Goal: Task Accomplishment & Management: Use online tool/utility

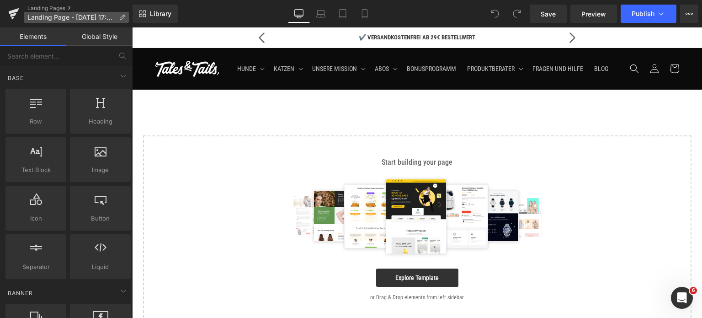
click at [122, 14] on icon at bounding box center [122, 17] width 6 height 6
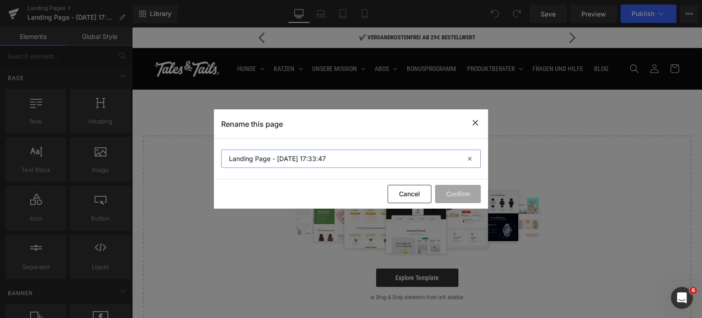
drag, startPoint x: 235, startPoint y: 162, endPoint x: 220, endPoint y: 161, distance: 15.1
click at [220, 161] on section "Landing Page - [DATE] 17:33:47" at bounding box center [351, 159] width 274 height 41
type input "5 Gründe 2er Mixpaket"
click at [456, 191] on button "Confirm" at bounding box center [458, 194] width 46 height 18
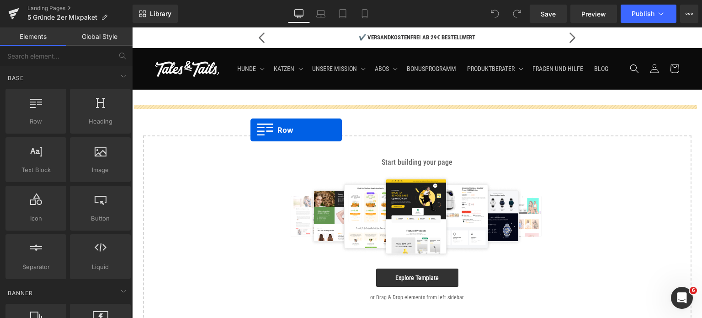
drag, startPoint x: 166, startPoint y: 141, endPoint x: 251, endPoint y: 130, distance: 85.3
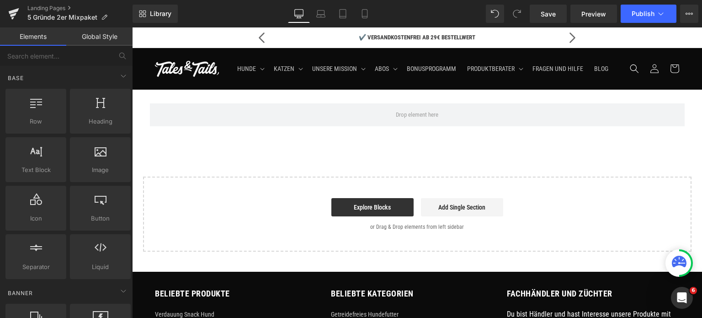
click at [162, 168] on div "Row Select your layout" at bounding box center [417, 171] width 570 height 162
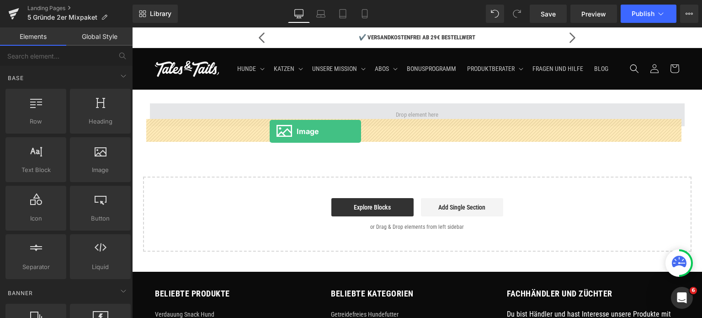
drag, startPoint x: 233, startPoint y: 182, endPoint x: 270, endPoint y: 131, distance: 63.2
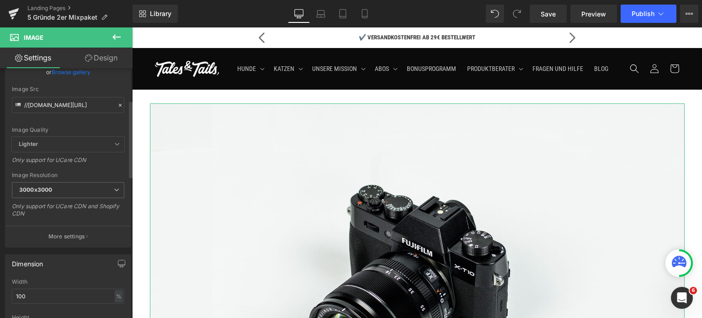
scroll to position [137, 0]
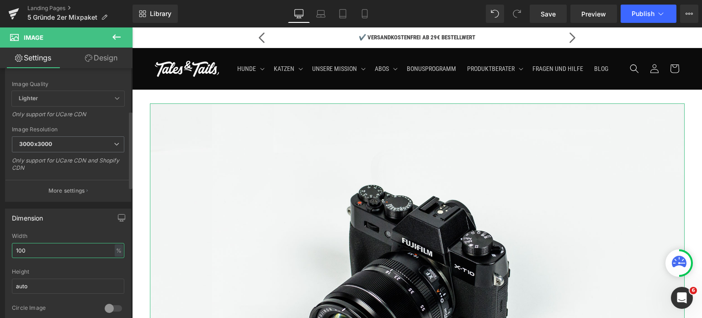
drag, startPoint x: 37, startPoint y: 248, endPoint x: 1, endPoint y: 251, distance: 36.2
click at [1, 251] on div "Dimension 100% Width 100 % % px auto Height auto 0 Circle Image" at bounding box center [68, 263] width 137 height 123
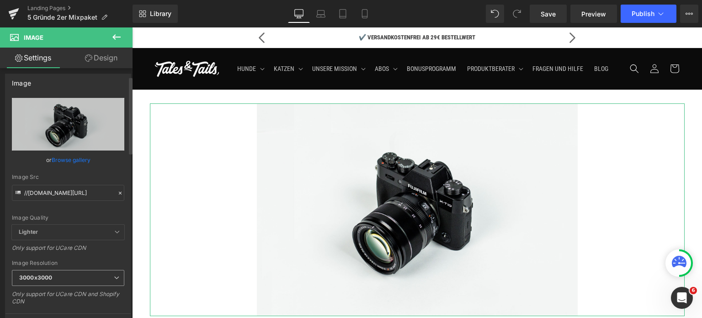
scroll to position [0, 0]
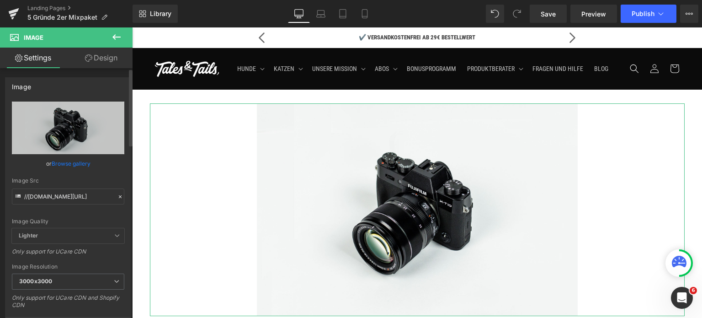
type input "60"
click at [66, 165] on link "Browse gallery" at bounding box center [71, 163] width 39 height 16
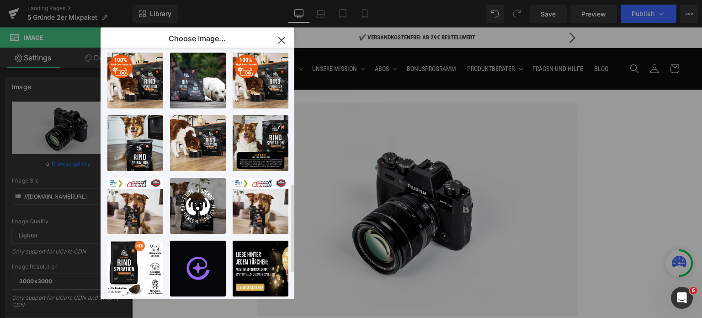
scroll to position [451, 0]
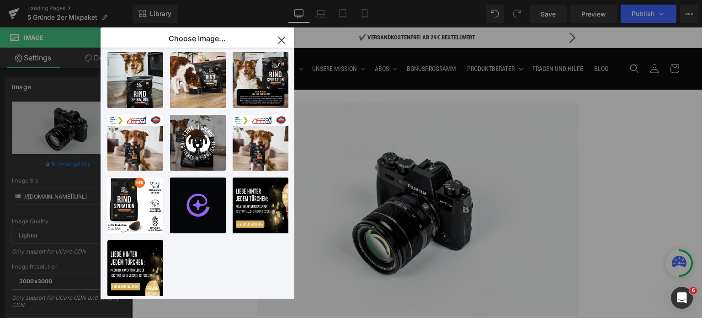
click at [278, 38] on icon "button" at bounding box center [281, 40] width 6 height 6
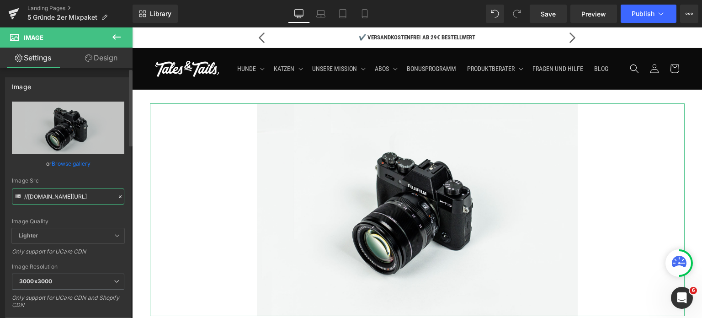
click at [59, 193] on input "//[DOMAIN_NAME][URL]" at bounding box center [68, 196] width 112 height 16
paste input "[URL][DOMAIN_NAME]"
type input "[URL][DOMAIN_NAME]"
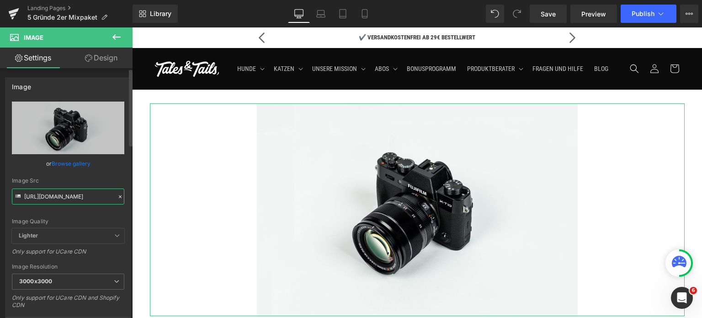
scroll to position [0, 315]
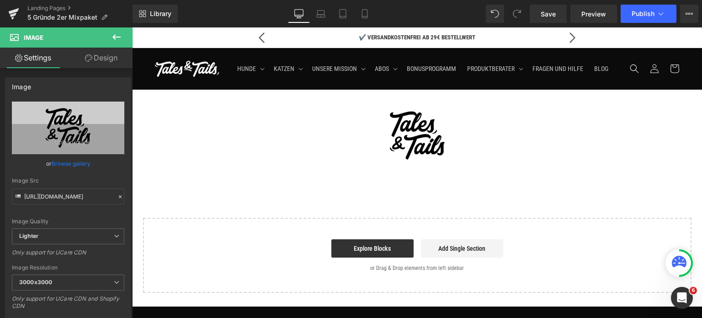
drag, startPoint x: 156, startPoint y: 202, endPoint x: 531, endPoint y: 43, distance: 406.5
click at [156, 202] on div "Image Row Select your layout" at bounding box center [417, 191] width 570 height 203
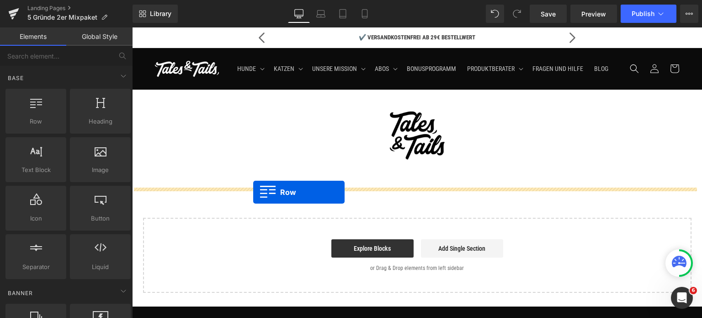
drag, startPoint x: 171, startPoint y: 133, endPoint x: 253, endPoint y: 192, distance: 100.6
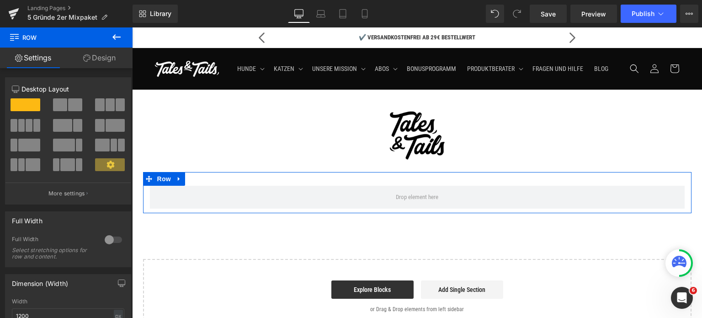
click at [93, 57] on link "Design" at bounding box center [99, 58] width 66 height 21
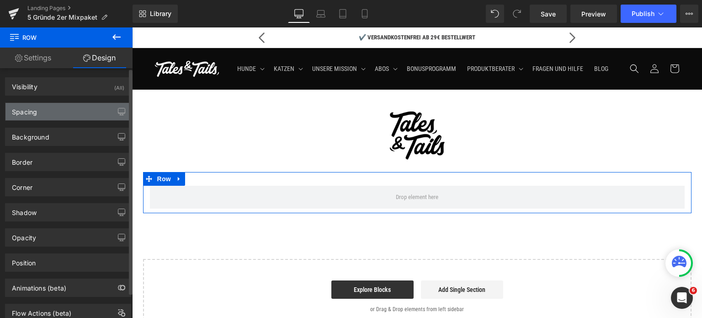
type input "0"
type input "30"
type input "0"
type input "10"
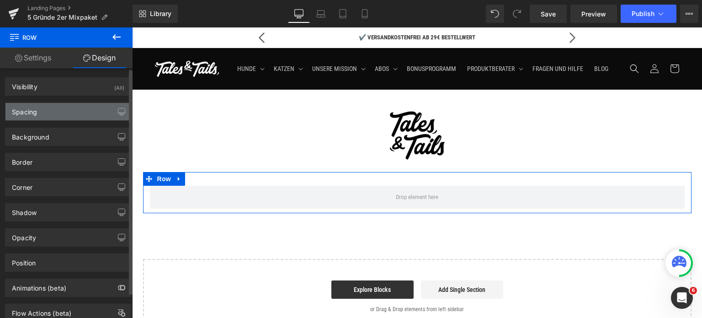
type input "0"
click at [34, 106] on div "Spacing" at bounding box center [24, 109] width 25 height 13
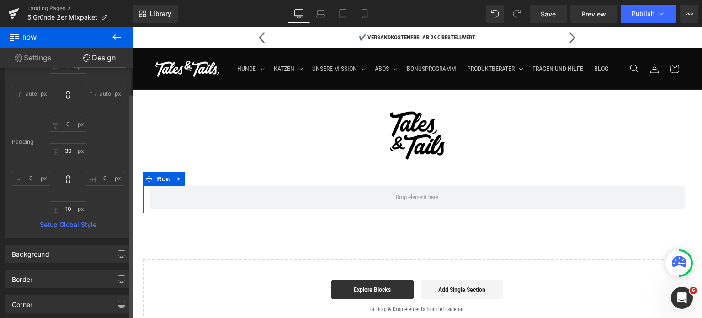
scroll to position [91, 0]
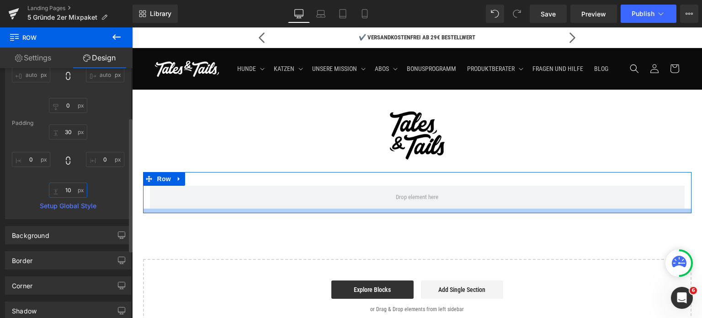
click at [68, 190] on input "10" at bounding box center [68, 189] width 38 height 15
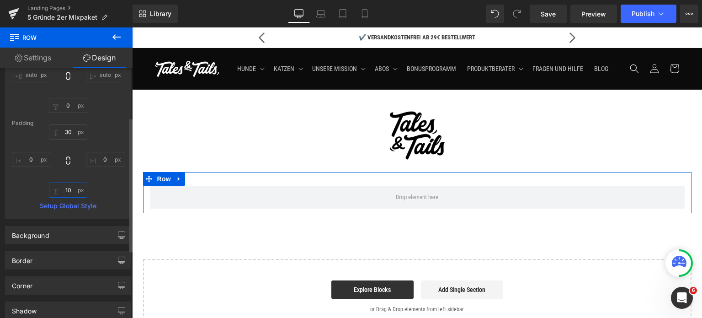
click at [67, 189] on input "10" at bounding box center [68, 189] width 38 height 15
click at [69, 189] on input "10" at bounding box center [68, 189] width 38 height 15
click at [71, 189] on input "10" at bounding box center [68, 189] width 38 height 15
type input "1"
type input "49"
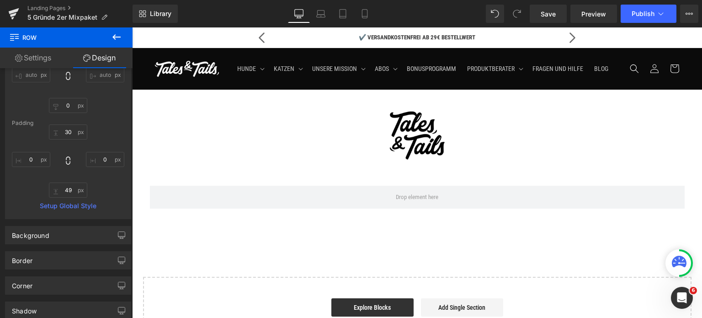
click at [117, 30] on button at bounding box center [117, 37] width 32 height 20
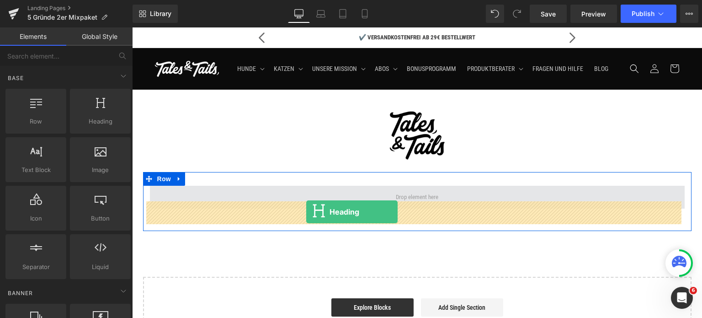
drag, startPoint x: 228, startPoint y: 136, endPoint x: 306, endPoint y: 212, distance: 109.3
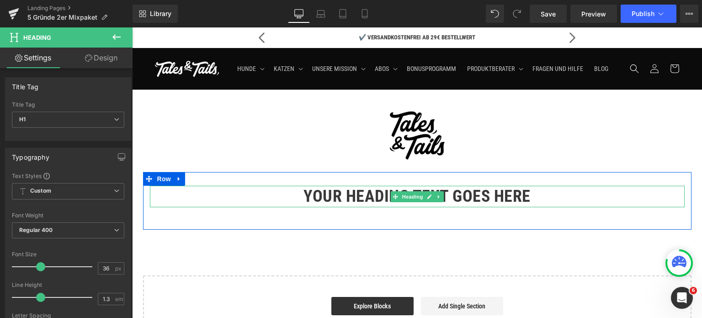
click at [266, 207] on h1 "Your heading text goes here" at bounding box center [417, 196] width 535 height 21
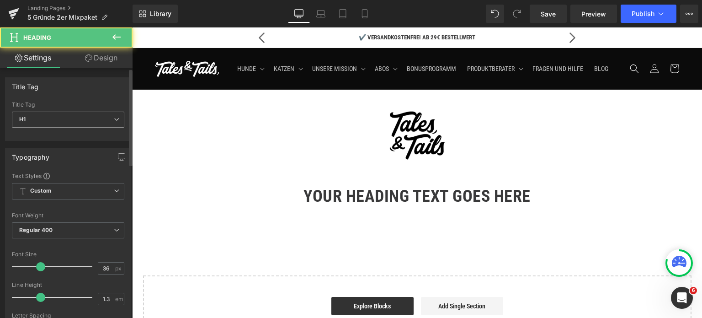
click at [93, 123] on span "H1" at bounding box center [68, 120] width 112 height 16
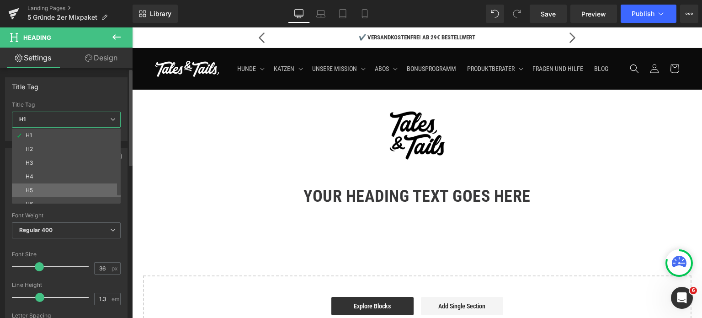
click at [46, 185] on li "H5" at bounding box center [68, 190] width 113 height 14
type input "13"
type input "0"
type input "100"
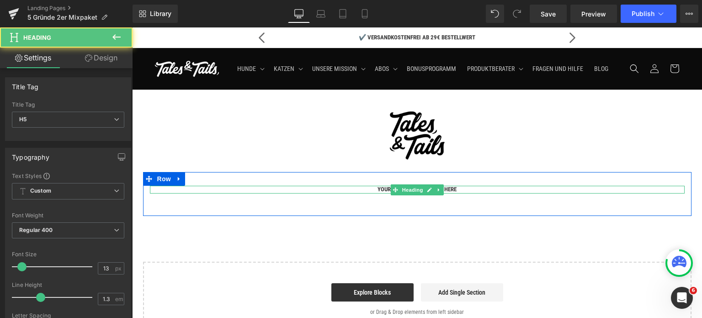
click at [367, 193] on h5 "Your heading text goes here" at bounding box center [417, 190] width 535 height 8
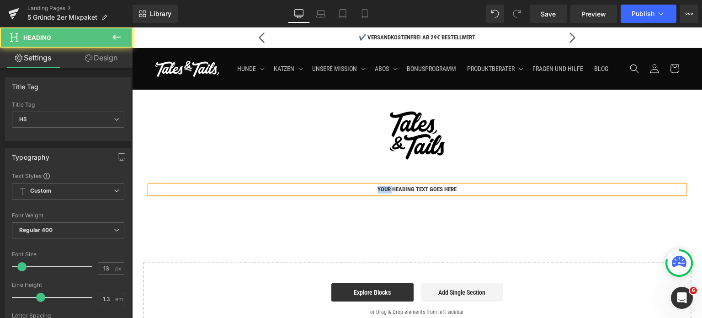
click at [367, 193] on h5 "Your heading text goes here" at bounding box center [417, 190] width 535 height 8
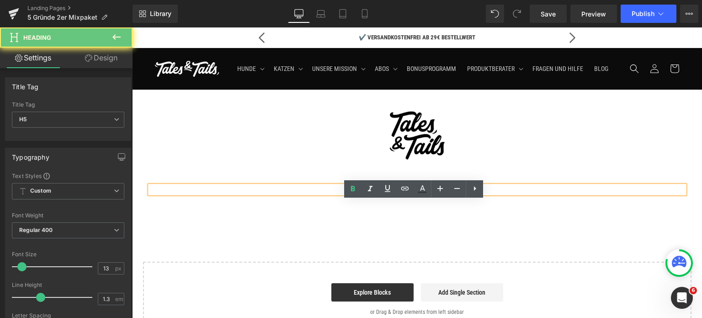
click at [367, 193] on h5 "Your heading text goes here" at bounding box center [417, 190] width 535 height 8
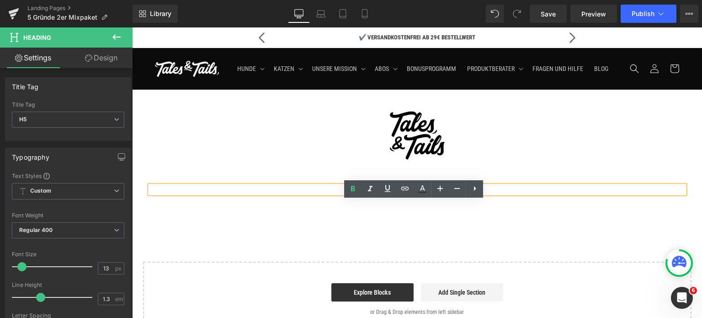
paste div
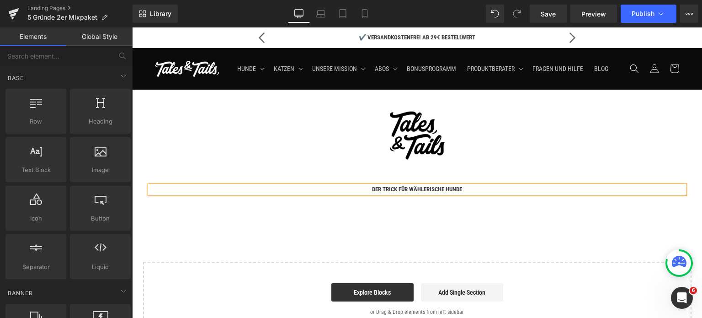
click at [379, 237] on div "Image Row Der Trick für wählerische Hunde Heading Row 49px Select your layout" at bounding box center [417, 213] width 570 height 247
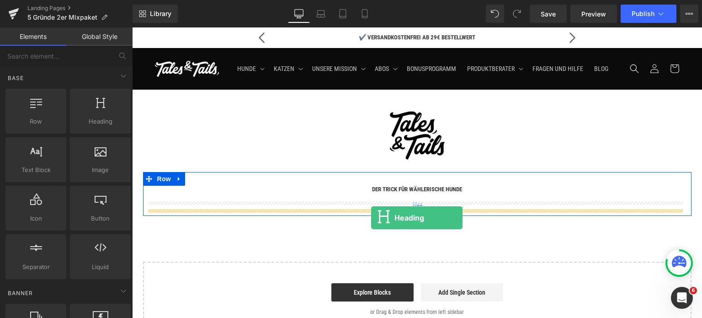
drag, startPoint x: 224, startPoint y: 142, endPoint x: 371, endPoint y: 218, distance: 166.0
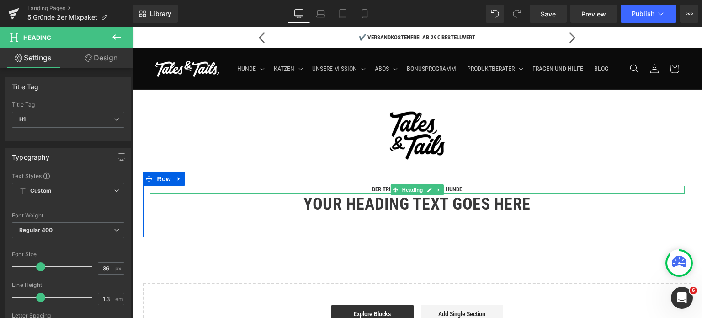
click at [368, 193] on h5 "Der Trick für wählerische Hunde" at bounding box center [417, 190] width 535 height 8
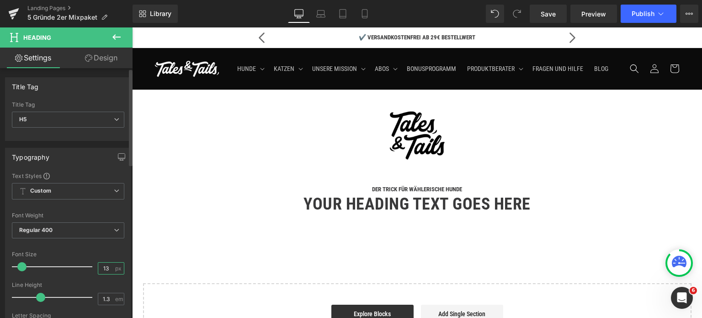
drag, startPoint x: 106, startPoint y: 268, endPoint x: 97, endPoint y: 268, distance: 9.1
click at [98, 268] on input "13" at bounding box center [106, 267] width 16 height 11
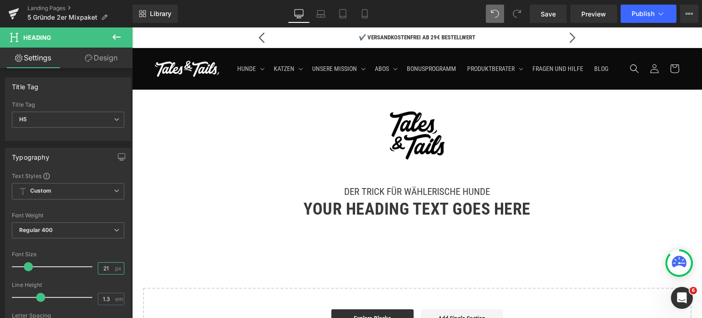
type input "21"
click at [101, 58] on link "Design" at bounding box center [101, 58] width 66 height 21
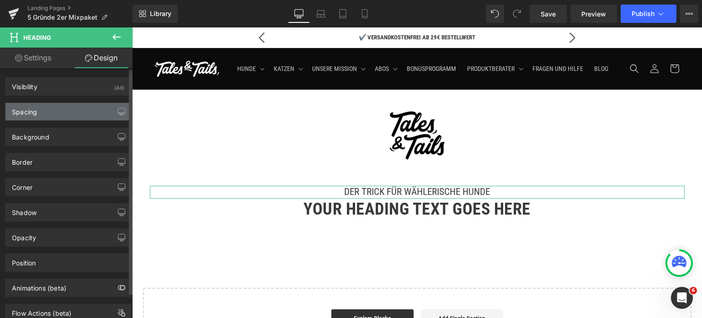
click at [55, 112] on div "Spacing" at bounding box center [67, 111] width 125 height 17
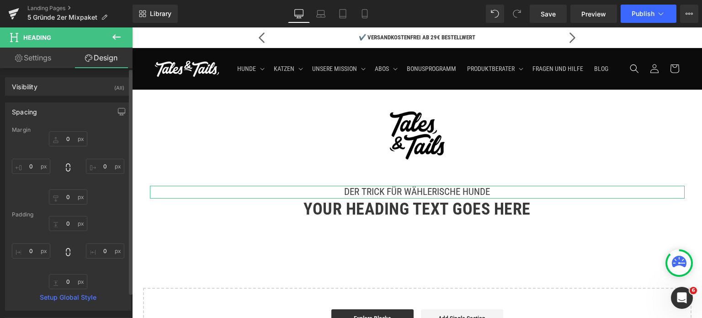
type input "0"
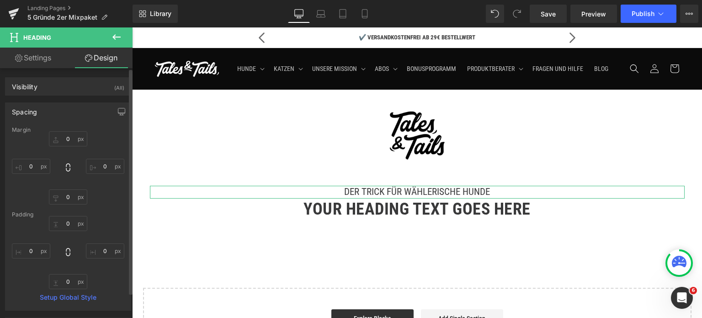
type input "0"
click at [71, 139] on input "0" at bounding box center [68, 138] width 38 height 15
type input "20"
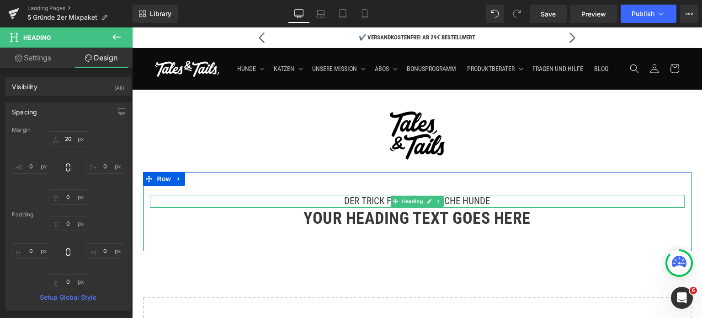
click at [361, 207] on h5 "Der Trick für wählerische Hunde" at bounding box center [417, 201] width 535 height 12
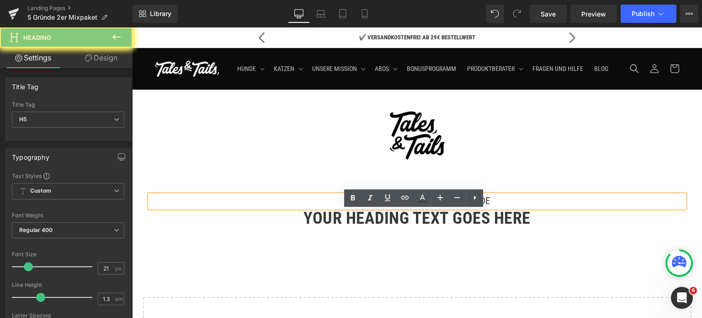
click at [361, 207] on h5 "Der Trick für wählerische Hunde" at bounding box center [417, 201] width 535 height 12
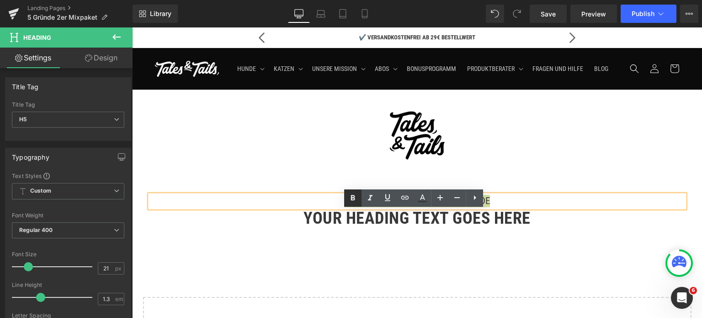
click at [353, 195] on icon at bounding box center [353, 197] width 4 height 5
drag, startPoint x: 581, startPoint y: 29, endPoint x: 342, endPoint y: 234, distance: 314.5
click at [342, 229] on h1 "Your heading text goes here" at bounding box center [417, 218] width 535 height 21
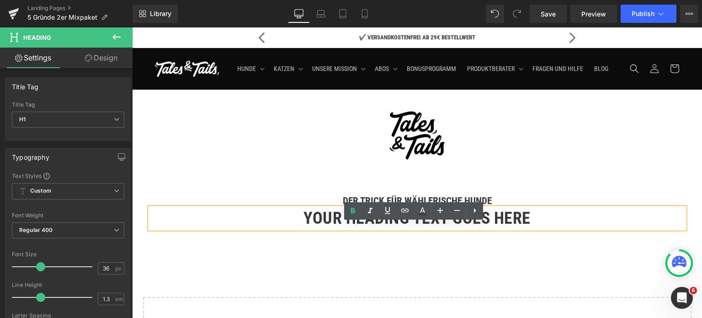
click at [318, 229] on h1 "Your heading text goes here" at bounding box center [417, 218] width 535 height 21
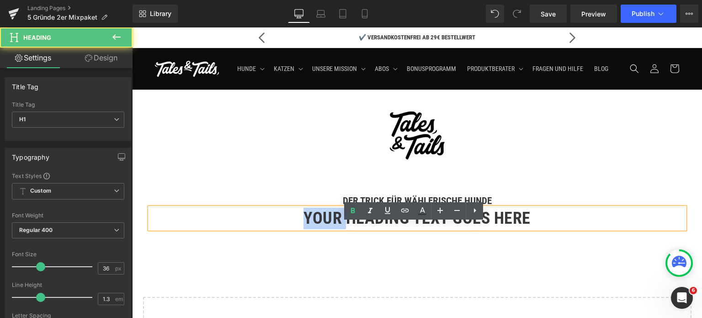
click at [318, 229] on h1 "Your heading text goes here" at bounding box center [417, 218] width 535 height 21
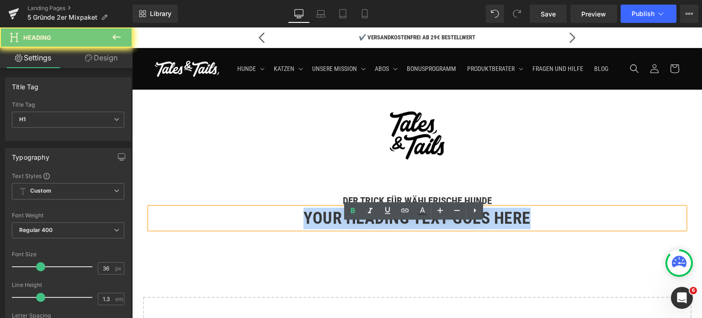
click at [318, 229] on h1 "Your heading text goes here" at bounding box center [417, 218] width 535 height 21
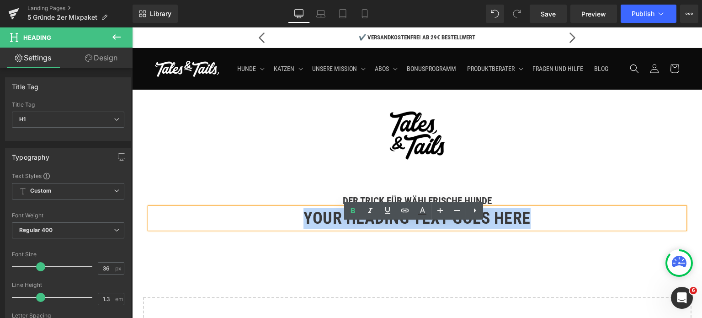
paste div
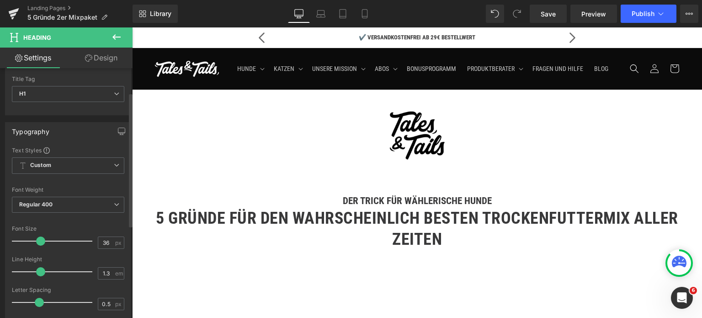
scroll to position [46, 0]
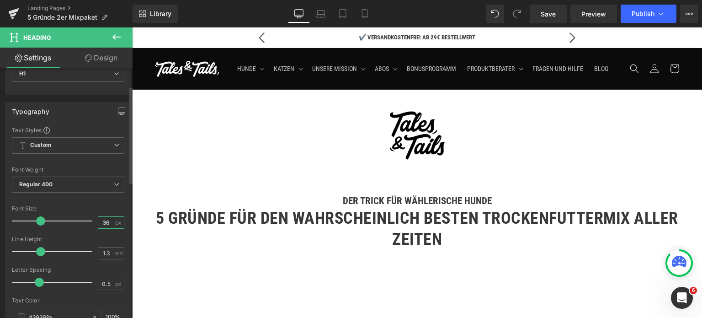
click at [107, 222] on input "36" at bounding box center [106, 222] width 16 height 11
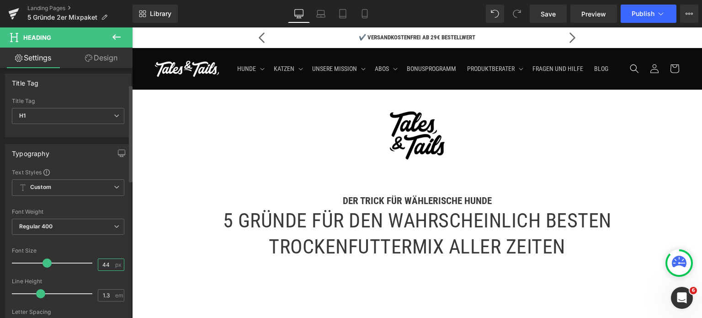
scroll to position [0, 0]
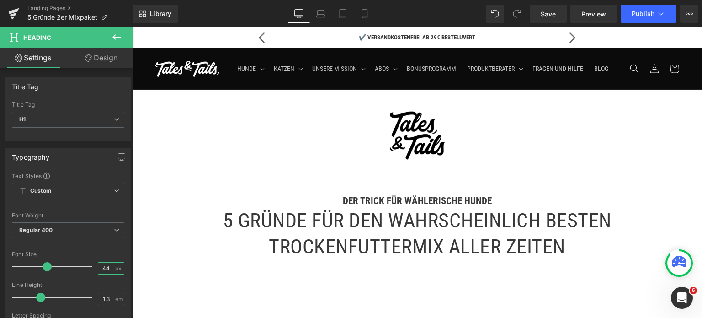
type input "44"
click at [104, 58] on link "Design" at bounding box center [101, 58] width 66 height 21
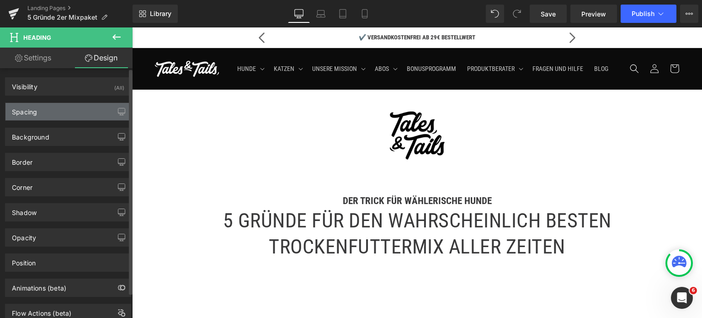
click at [37, 116] on div "Spacing" at bounding box center [67, 111] width 125 height 17
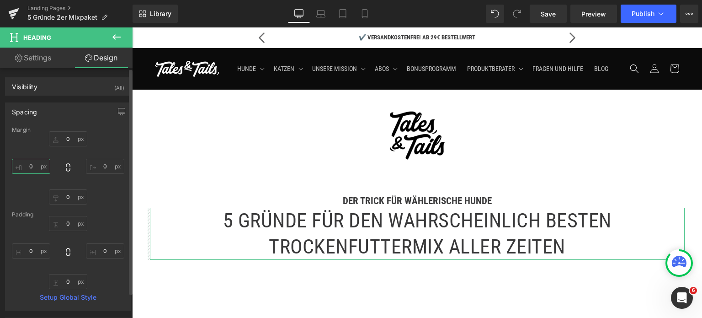
click at [35, 165] on input "0" at bounding box center [31, 166] width 38 height 15
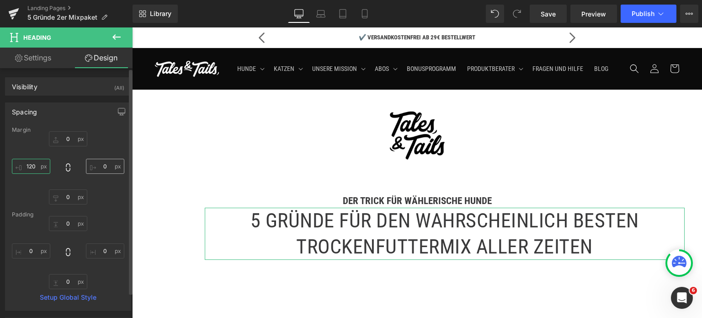
type input "120"
click at [106, 164] on input "0" at bounding box center [105, 166] width 38 height 15
type input "120"
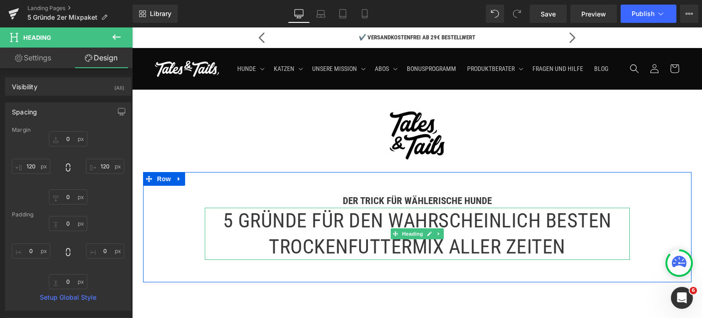
click at [336, 246] on h1 "5 Gründe für den wahrscheinlich besten Trockenfuttermix aller Zeiten" at bounding box center [417, 234] width 425 height 52
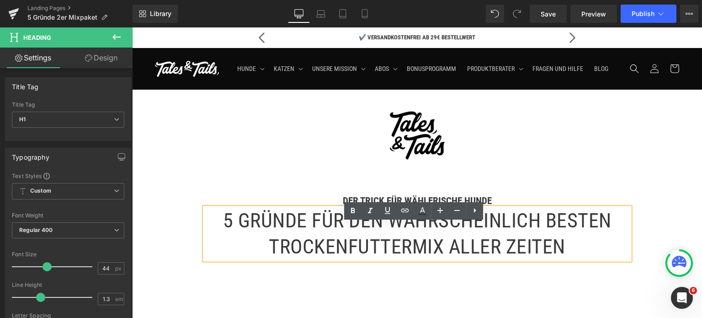
click at [336, 239] on h1 "5 Gründe für den wahrscheinlich besten Trockenfuttermix aller Zeiten" at bounding box center [417, 234] width 425 height 52
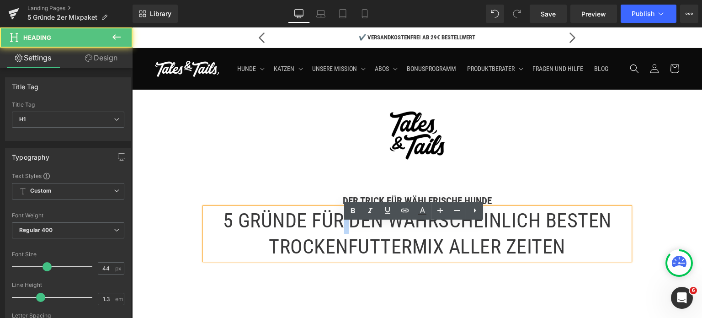
click at [336, 239] on h1 "5 Gründe für den wahrscheinlich besten Trockenfuttermix aller Zeiten" at bounding box center [417, 234] width 425 height 52
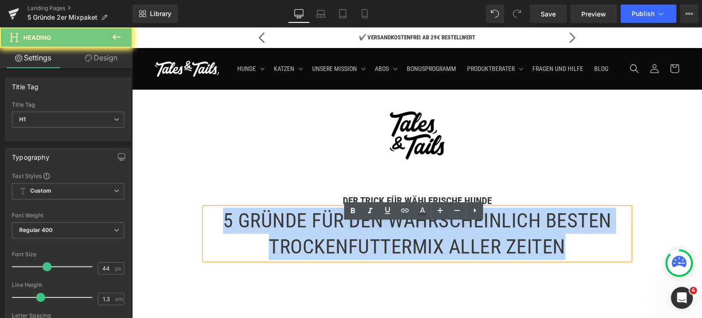
click at [336, 239] on h1 "5 Gründe für den wahrscheinlich besten Trockenfuttermix aller Zeiten" at bounding box center [417, 234] width 425 height 52
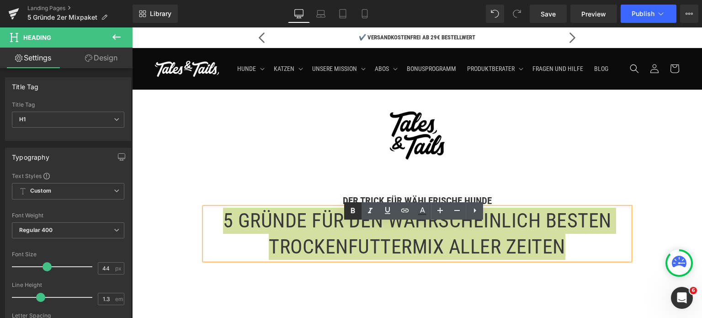
click at [351, 210] on icon at bounding box center [353, 210] width 4 height 5
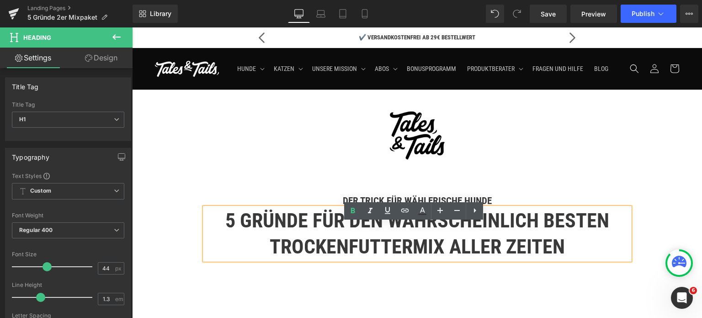
click at [212, 188] on div "Der Trick für wählerische Hunde Heading 5 Gründe für den wahrscheinlich besten …" at bounding box center [417, 227] width 549 height 110
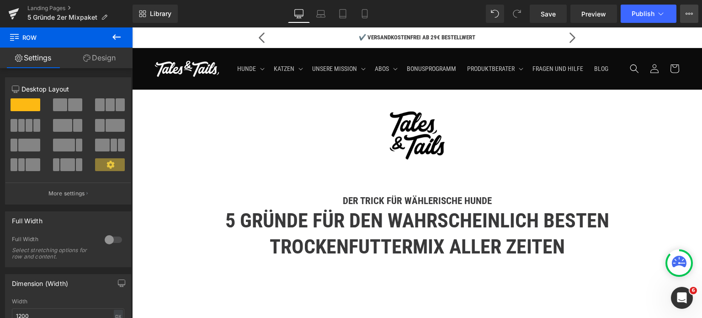
click at [690, 11] on icon at bounding box center [689, 13] width 7 height 7
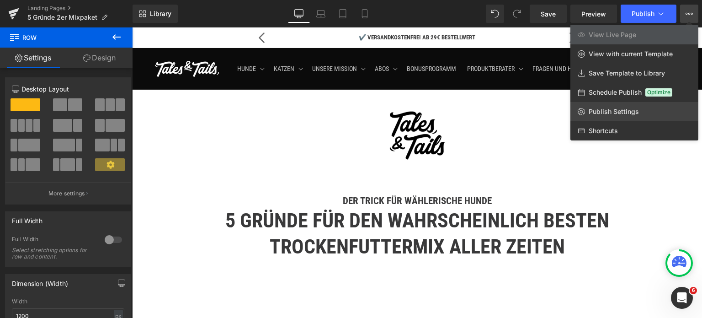
click at [614, 108] on span "Publish Settings" at bounding box center [614, 111] width 50 height 8
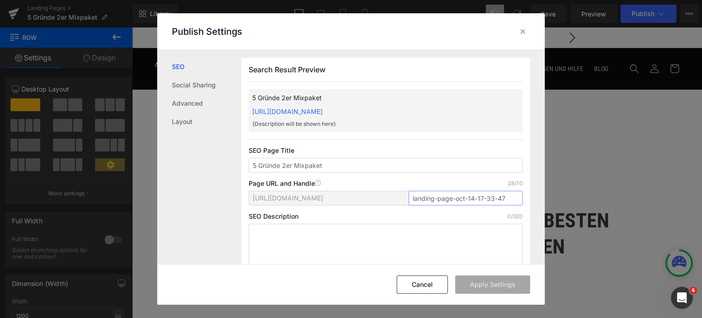
click at [434, 192] on input "landing-page-oct-14-17-33-47" at bounding box center [466, 198] width 114 height 15
drag, startPoint x: 505, startPoint y: 195, endPoint x: 406, endPoint y: 199, distance: 98.8
click at [409, 199] on input "landing-page-oct-14-17-33-47" at bounding box center [466, 198] width 114 height 15
type input "5-gruende-2er-mix"
drag, startPoint x: 332, startPoint y: 166, endPoint x: 282, endPoint y: 168, distance: 49.9
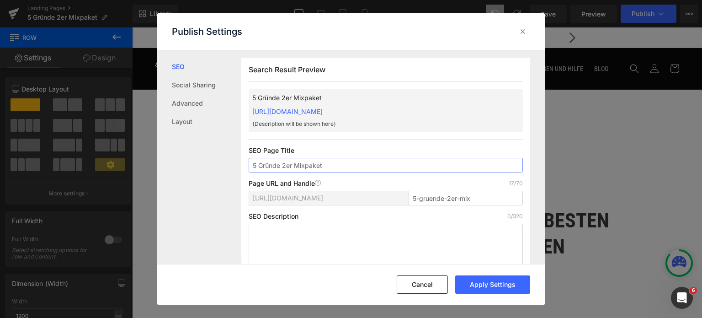
click at [282, 168] on input "5 Gründe 2er Mixpaket" at bounding box center [386, 165] width 274 height 15
type input "5 Gründe für das 2er Mix-Paket"
click at [293, 243] on textarea at bounding box center [386, 249] width 274 height 51
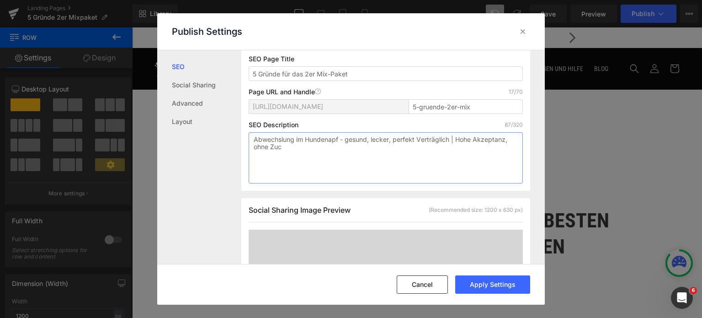
scroll to position [100, 0]
type textarea "Abwechslung im Hundenapf - gesund, lecker, perfekt Verträglich | Hohe Akzeptanz…"
click at [506, 283] on button "Apply Settings" at bounding box center [492, 284] width 75 height 18
click at [521, 32] on icon at bounding box center [522, 31] width 9 height 9
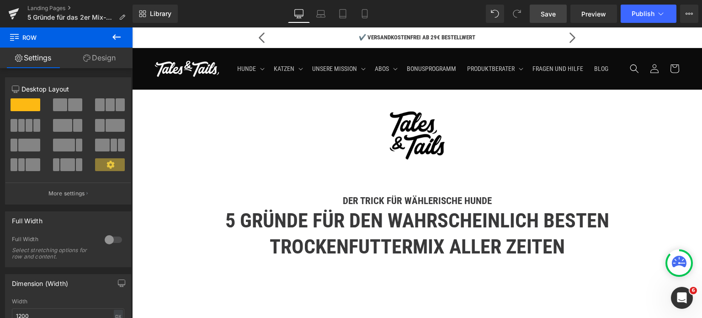
click at [547, 11] on span "Save" at bounding box center [548, 14] width 15 height 10
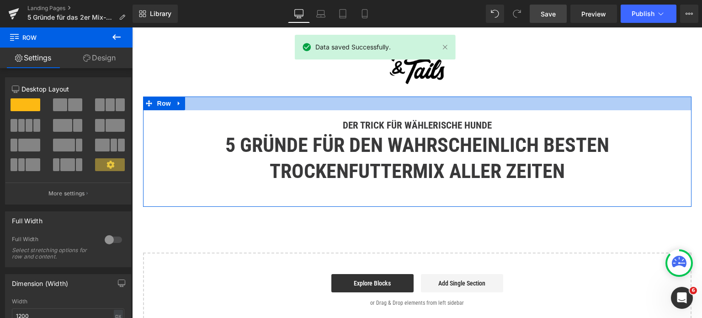
scroll to position [91, 0]
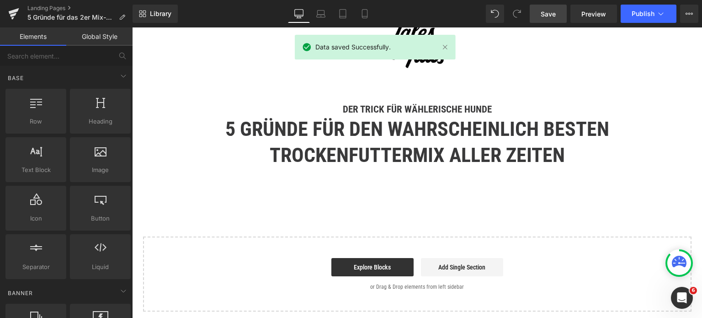
click at [282, 219] on div "Image Row Der Trick für wählerische Hunde Heading 5 Gründe für den wahrscheinli…" at bounding box center [417, 154] width 570 height 313
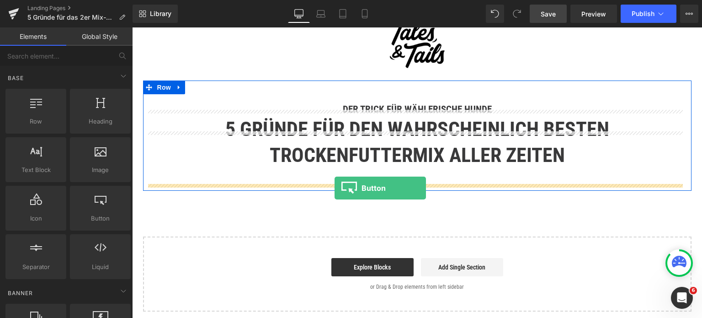
drag, startPoint x: 226, startPoint y: 232, endPoint x: 335, endPoint y: 188, distance: 117.5
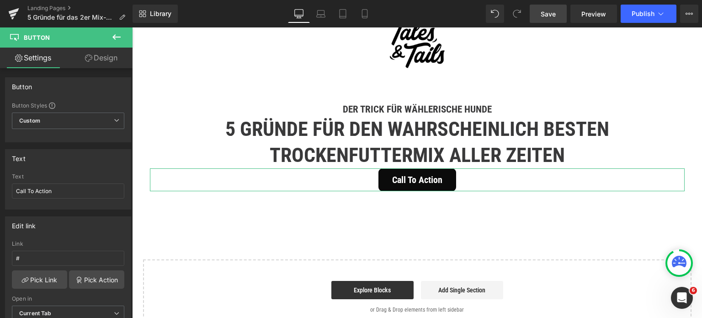
click at [107, 58] on link "Design" at bounding box center [101, 58] width 66 height 21
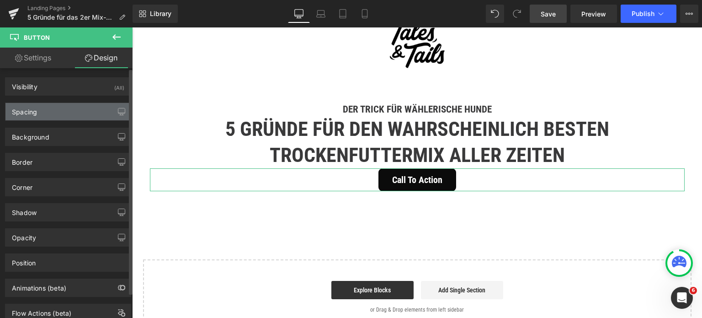
type input "0"
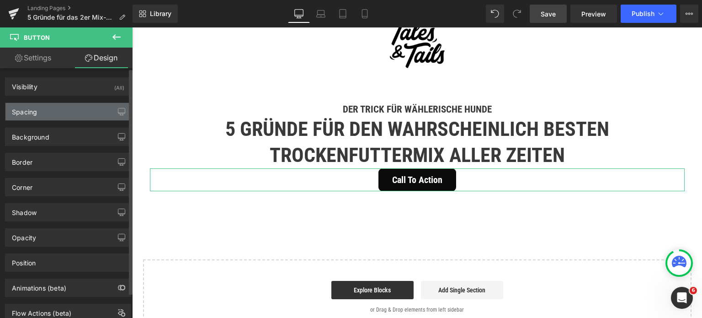
type input "30"
type input "0"
type input "30"
click at [40, 105] on div "Spacing" at bounding box center [67, 111] width 125 height 17
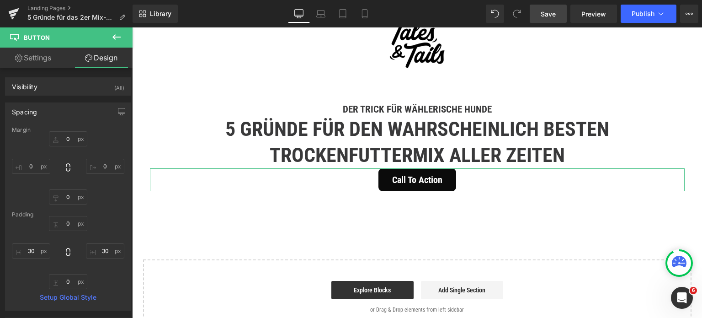
click at [32, 58] on link "Settings" at bounding box center [33, 58] width 66 height 21
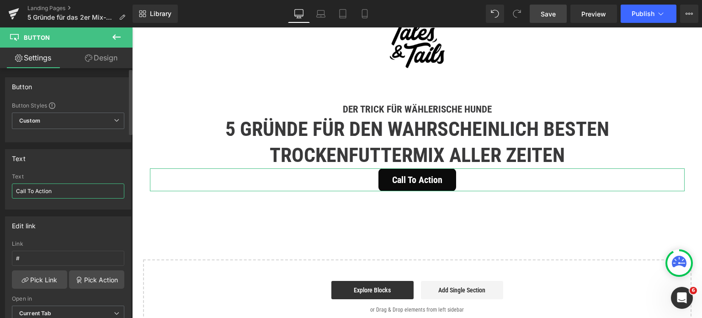
click at [66, 191] on input "Call To Action" at bounding box center [68, 190] width 112 height 15
type input "DIREKT ZUM PAKET"
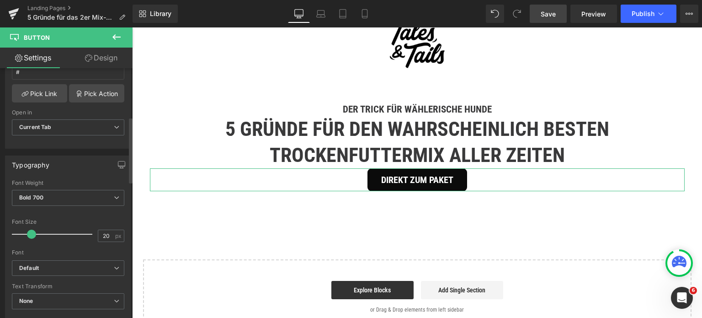
scroll to position [229, 0]
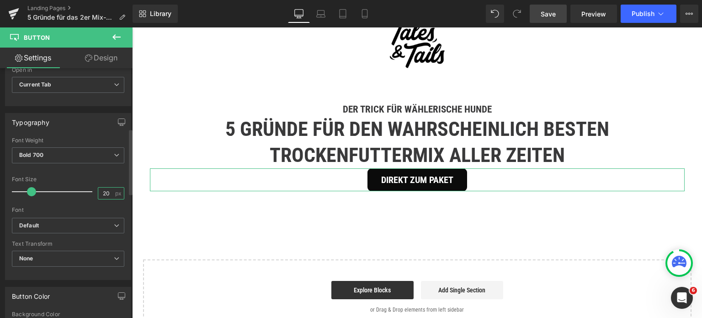
drag, startPoint x: 107, startPoint y: 188, endPoint x: 102, endPoint y: 191, distance: 4.9
click at [102, 191] on input "20" at bounding box center [106, 192] width 16 height 11
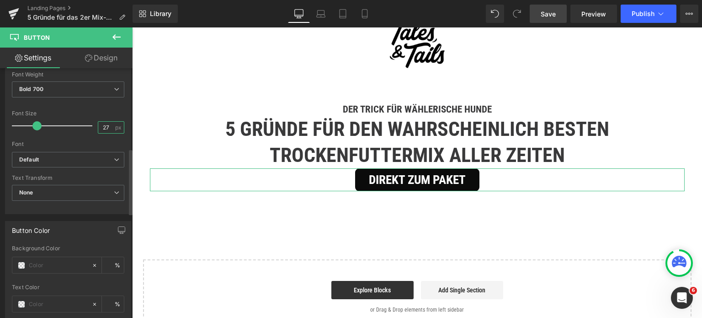
scroll to position [320, 0]
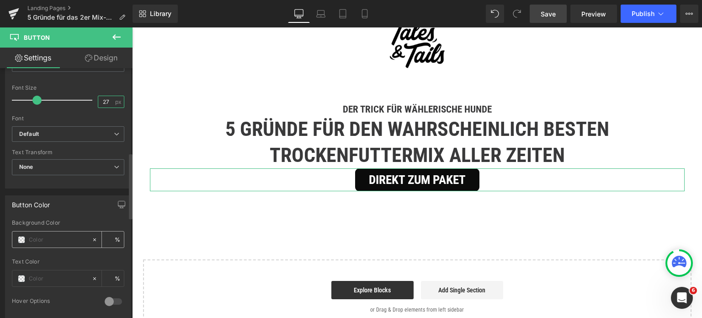
type input "27"
click at [56, 238] on input "text" at bounding box center [58, 240] width 59 height 10
paste input "#359fa5"
type input "#359fa5"
type input "100"
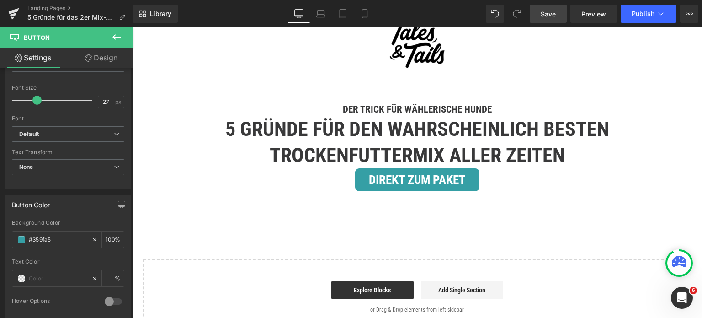
click at [208, 235] on div "Image Row Der Trick für wählerische Hunde Heading 5 Gründe für den wahrscheinli…" at bounding box center [417, 166] width 570 height 336
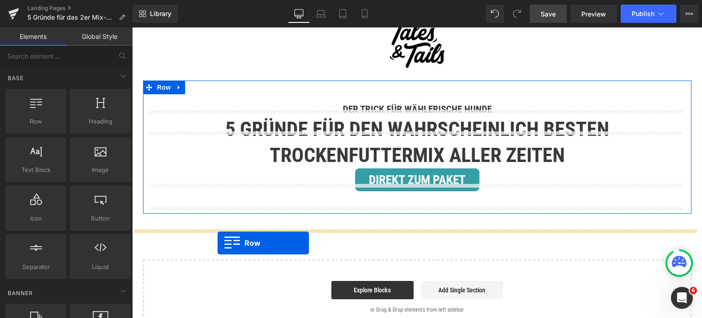
drag, startPoint x: 173, startPoint y: 134, endPoint x: 218, endPoint y: 243, distance: 117.5
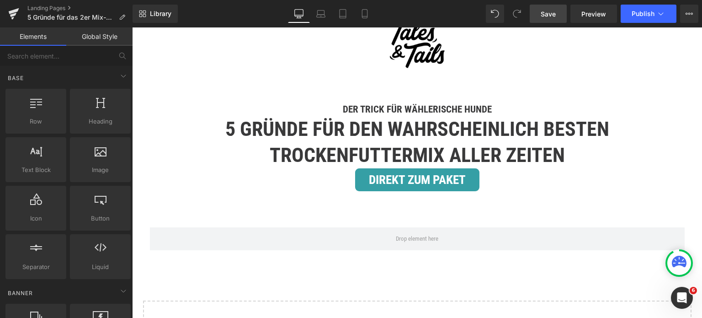
click at [137, 86] on div "Image Row Der Trick für wählerische Hunde Heading 5 Gründe für den wahrscheinli…" at bounding box center [417, 186] width 570 height 377
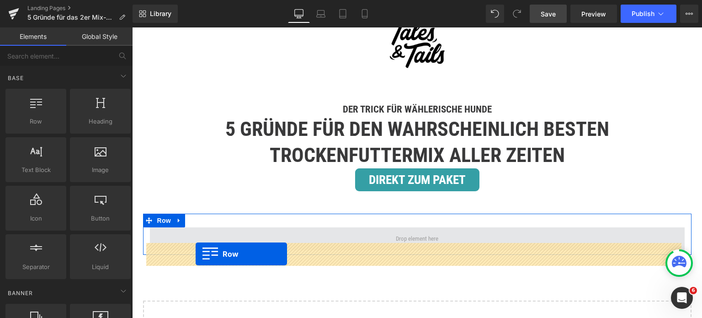
drag, startPoint x: 171, startPoint y: 134, endPoint x: 196, endPoint y: 254, distance: 122.4
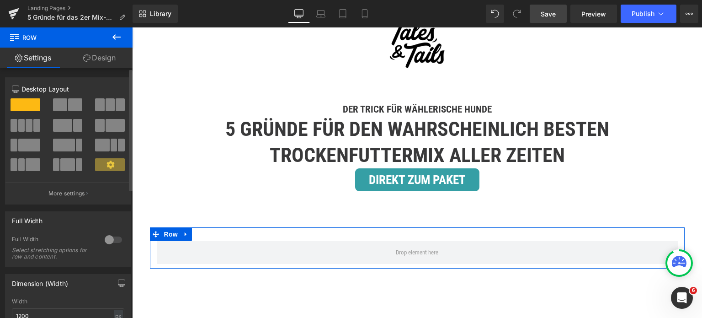
click at [110, 238] on div at bounding box center [113, 239] width 22 height 15
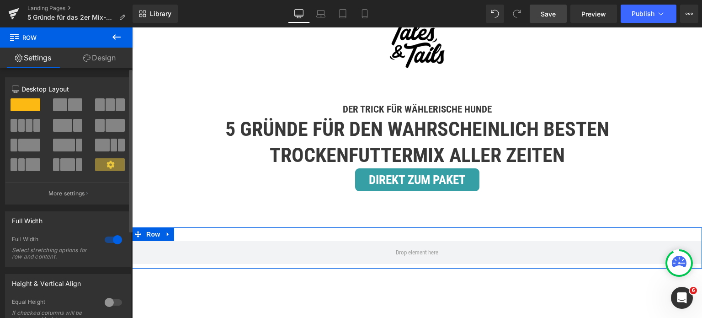
click at [109, 242] on div at bounding box center [113, 239] width 22 height 15
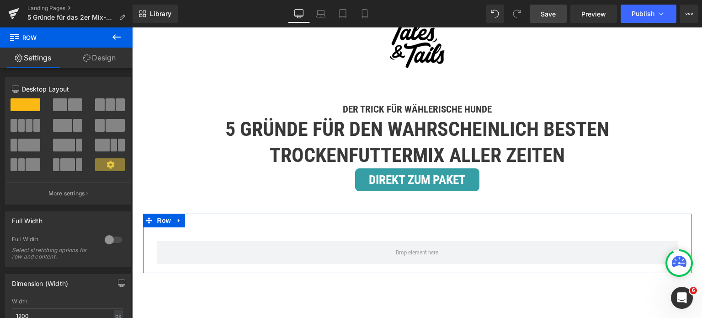
click at [240, 236] on div "Row Row" at bounding box center [417, 243] width 549 height 59
click at [113, 238] on div at bounding box center [113, 239] width 22 height 15
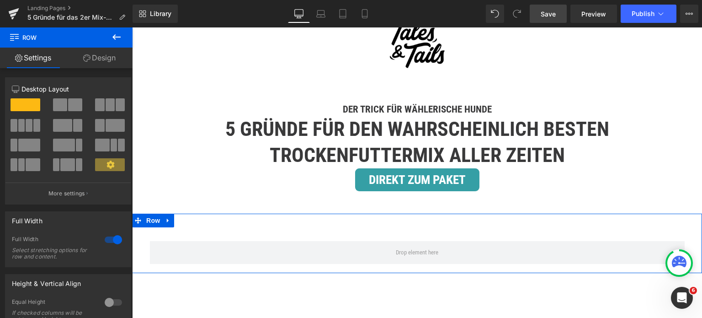
click at [102, 59] on link "Design" at bounding box center [99, 58] width 66 height 21
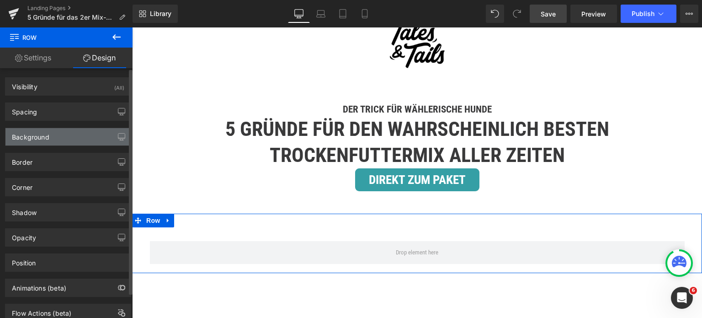
type input "transparent"
type input "0"
click at [47, 137] on div "Background" at bounding box center [30, 134] width 37 height 13
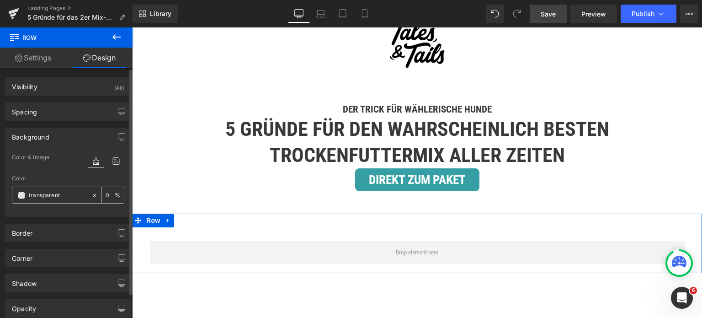
click at [42, 195] on input "transparent" at bounding box center [58, 195] width 59 height 10
paste input "#f2f2f2"
type input "#f2f2f2"
type input "100"
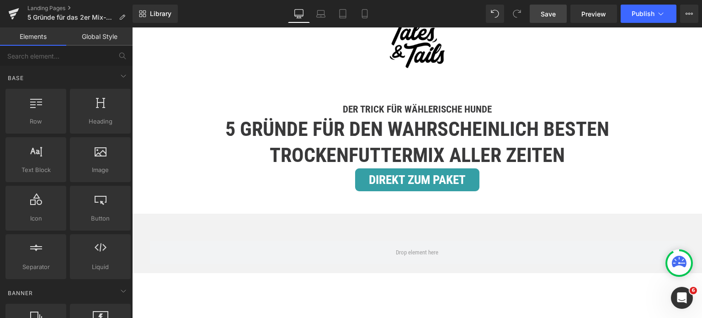
click at [136, 215] on div "Image Row Der Trick für wählerische Hunde Heading 5 Gründe für den wahrscheinli…" at bounding box center [417, 195] width 570 height 395
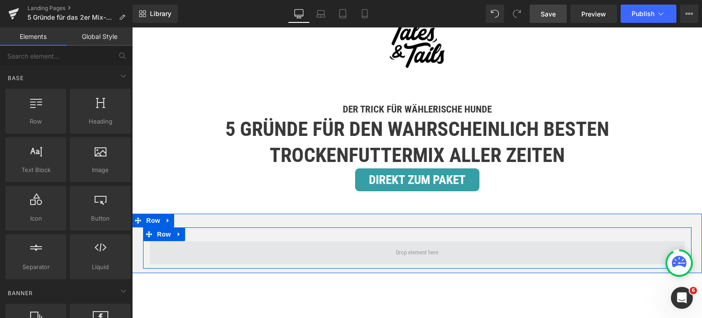
click at [317, 260] on span at bounding box center [417, 252] width 535 height 23
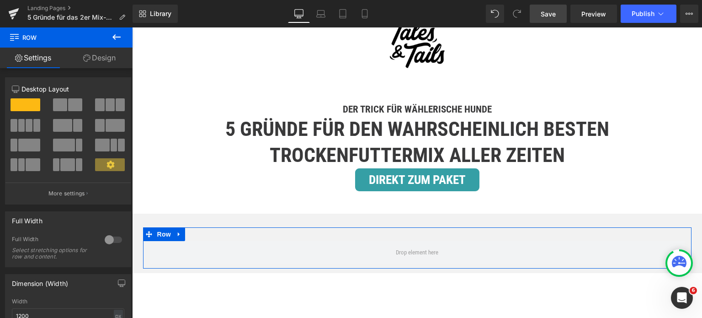
click at [72, 104] on span at bounding box center [75, 104] width 14 height 13
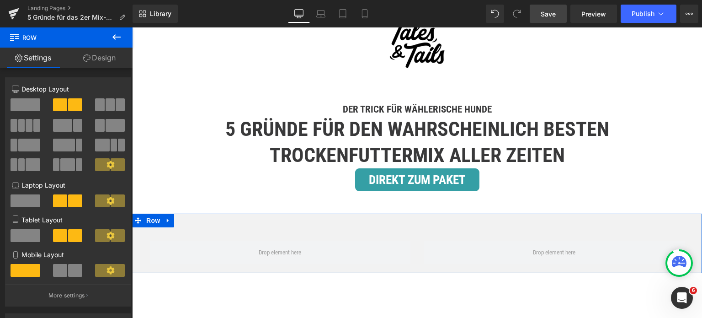
click at [137, 268] on div "Row" at bounding box center [417, 247] width 570 height 41
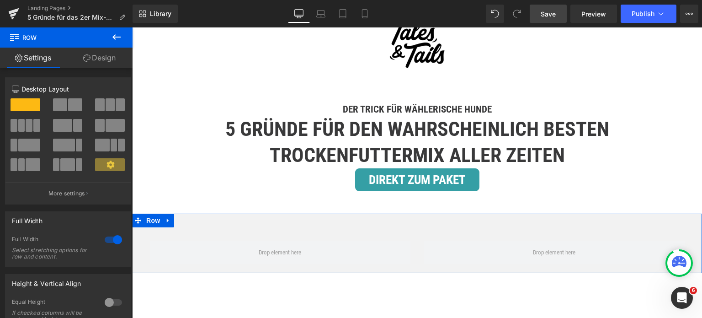
click at [99, 62] on link "Design" at bounding box center [99, 58] width 66 height 21
click at [0, 0] on div "Spacing" at bounding box center [0, 0] width 0 height 0
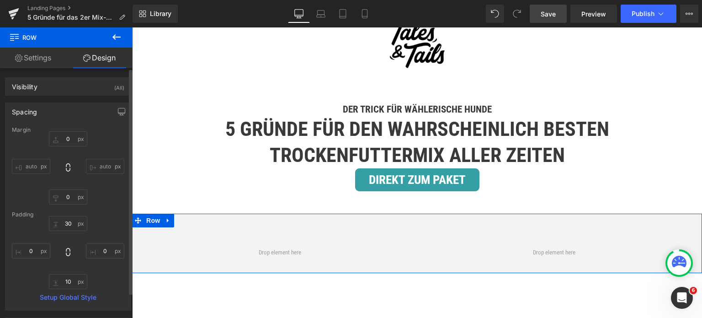
type input "0"
type input "30"
type input "0"
type input "10"
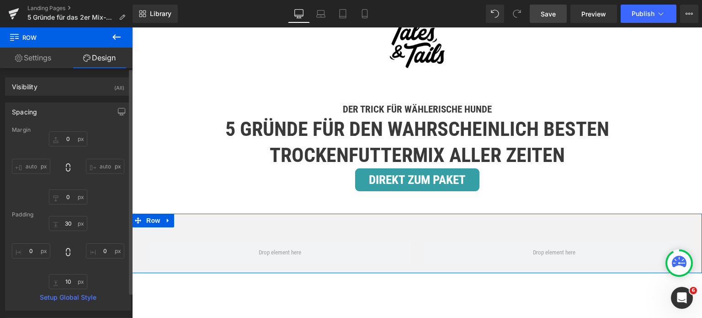
type input "0"
click at [70, 139] on input "0" at bounding box center [68, 138] width 38 height 15
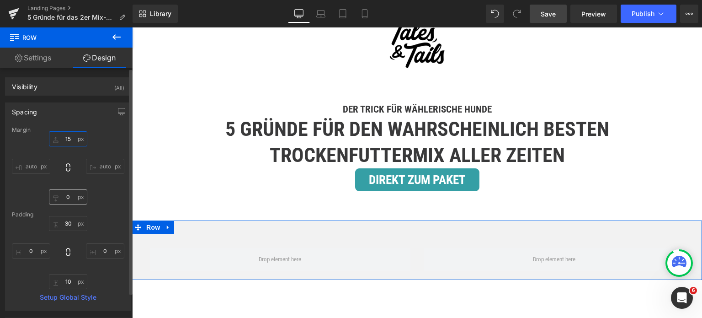
type input "15"
click at [71, 196] on input "0" at bounding box center [68, 196] width 38 height 15
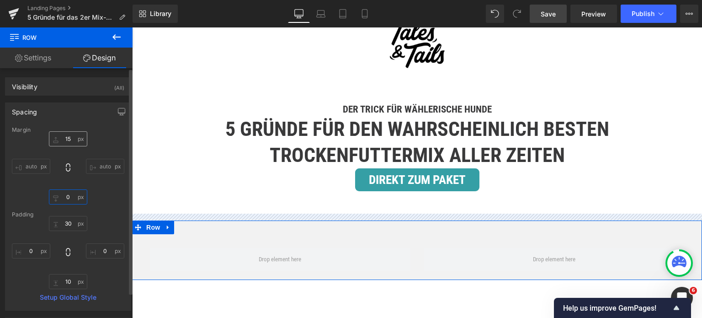
type input "0"
click at [71, 137] on input "15" at bounding box center [68, 138] width 38 height 15
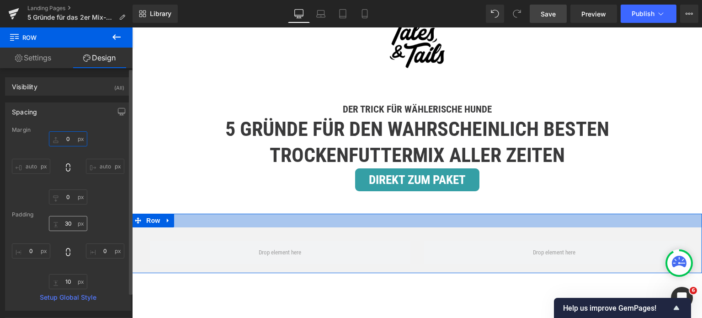
type input "0"
click at [66, 219] on input "30" at bounding box center [68, 223] width 38 height 15
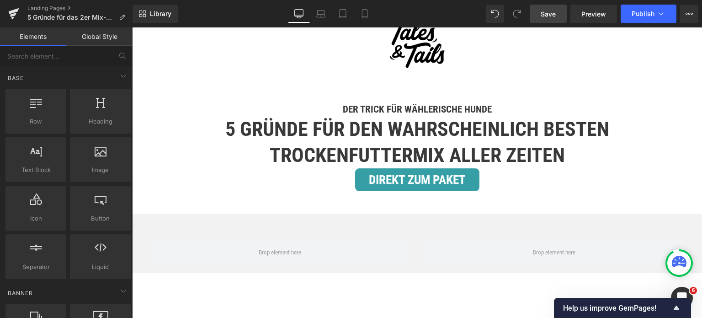
click at [135, 184] on div "Image Row Der Trick für wählerische Hunde Heading 5 Gründe für den wahrscheinli…" at bounding box center [417, 195] width 570 height 395
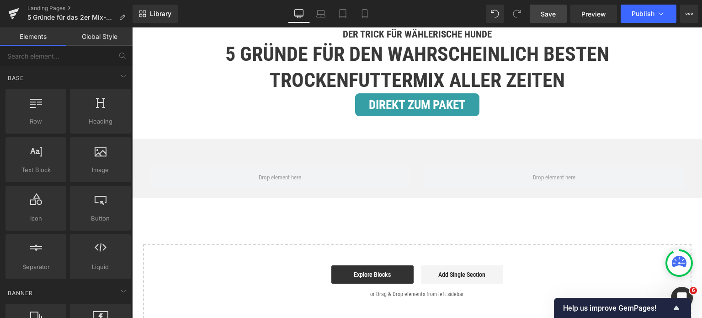
scroll to position [183, 0]
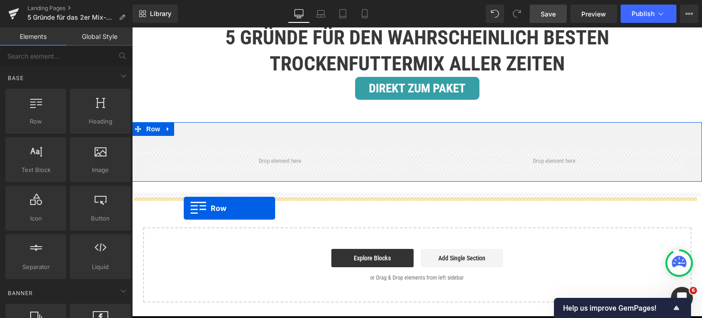
drag, startPoint x: 169, startPoint y: 137, endPoint x: 184, endPoint y: 208, distance: 72.8
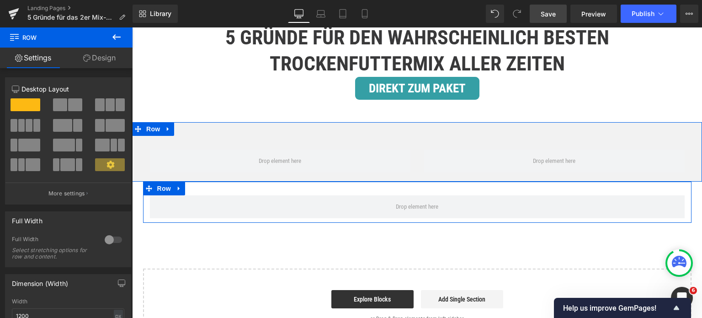
click at [108, 241] on div at bounding box center [113, 239] width 22 height 15
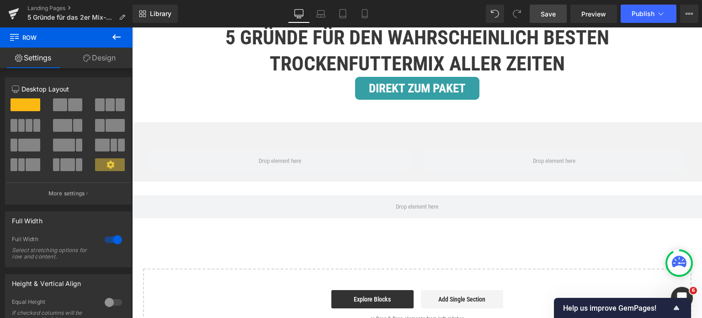
click at [118, 35] on icon at bounding box center [116, 37] width 11 height 11
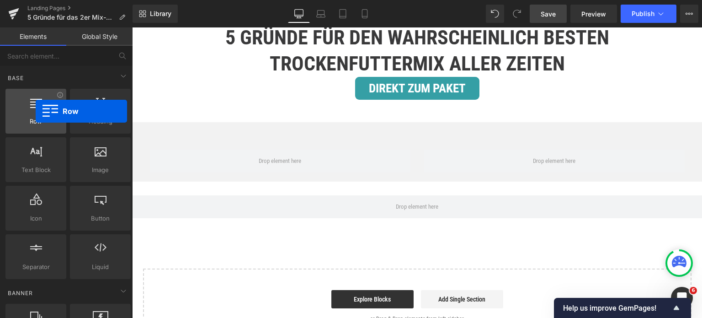
drag, startPoint x: 31, startPoint y: 104, endPoint x: 36, endPoint y: 111, distance: 8.6
click at [36, 111] on div at bounding box center [35, 106] width 55 height 21
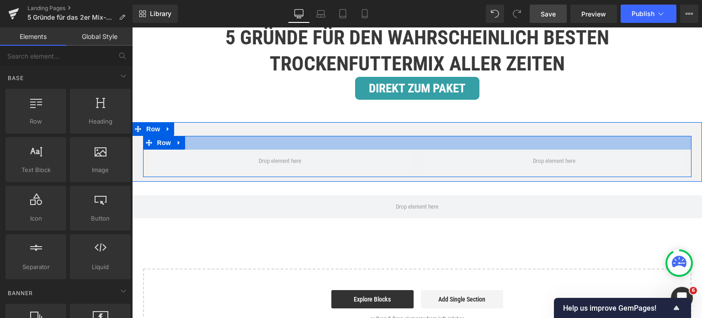
click at [335, 149] on div at bounding box center [417, 143] width 549 height 14
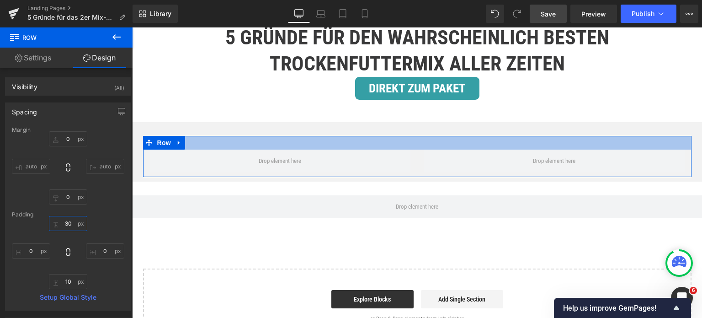
click at [70, 221] on input "30" at bounding box center [68, 223] width 38 height 15
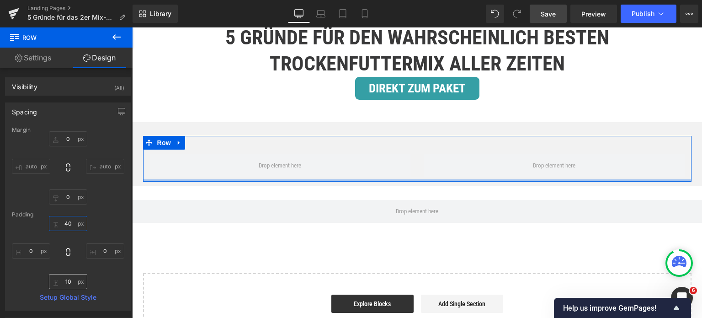
type input "40"
click at [69, 280] on input "10" at bounding box center [68, 281] width 38 height 15
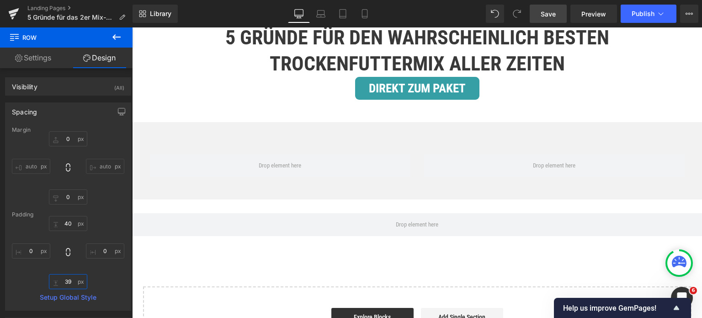
type input "39"
click at [112, 36] on icon at bounding box center [116, 37] width 11 height 11
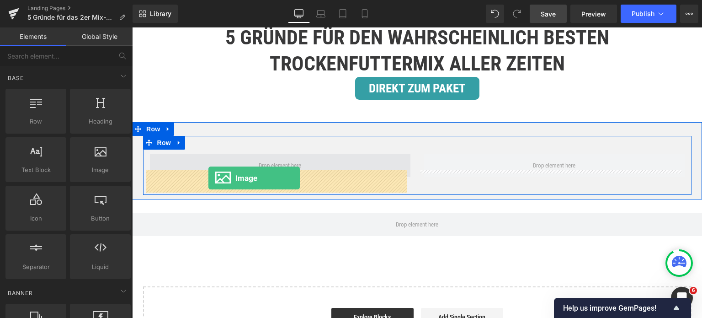
drag, startPoint x: 219, startPoint y: 181, endPoint x: 208, endPoint y: 178, distance: 11.4
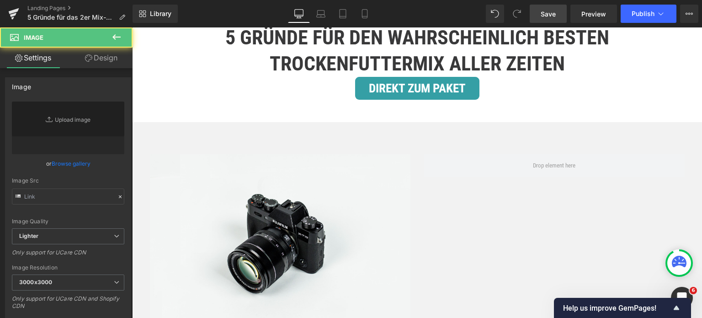
type input "//[DOMAIN_NAME][URL]"
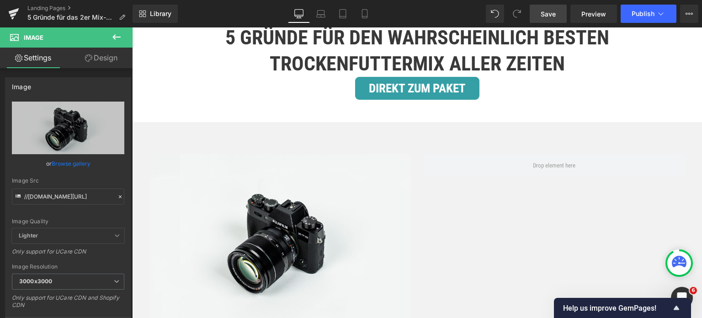
click at [112, 33] on icon at bounding box center [116, 37] width 11 height 11
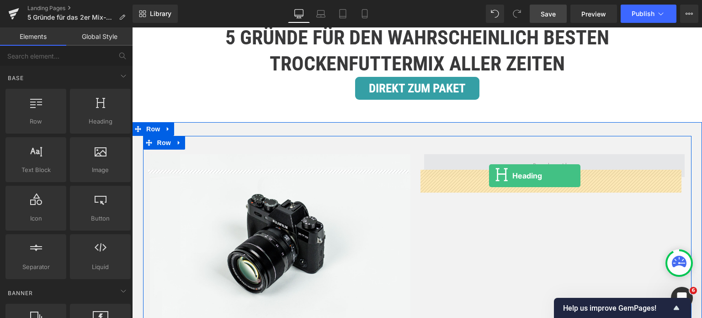
drag, startPoint x: 216, startPoint y: 133, endPoint x: 489, endPoint y: 176, distance: 276.2
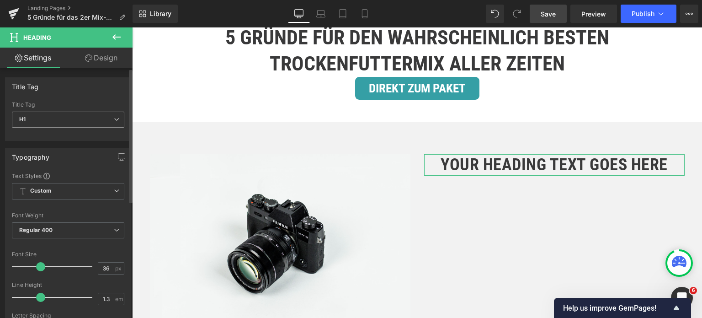
click at [62, 120] on span "H1" at bounding box center [68, 120] width 112 height 16
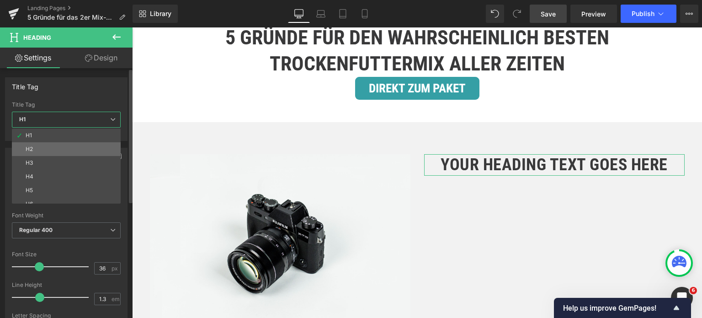
click at [55, 143] on li "H2" at bounding box center [68, 149] width 113 height 14
type input "30"
type input "100"
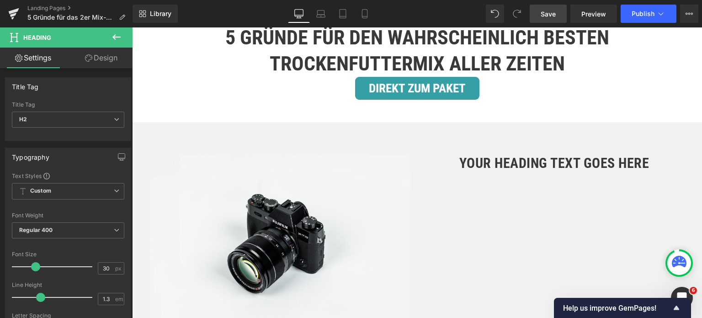
click at [119, 37] on icon at bounding box center [116, 36] width 8 height 5
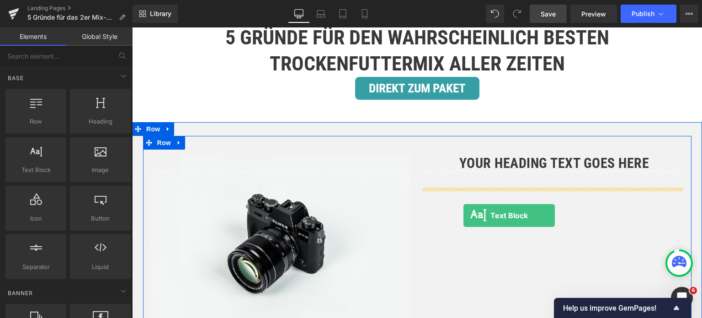
drag, startPoint x: 167, startPoint y: 179, endPoint x: 464, endPoint y: 215, distance: 299.0
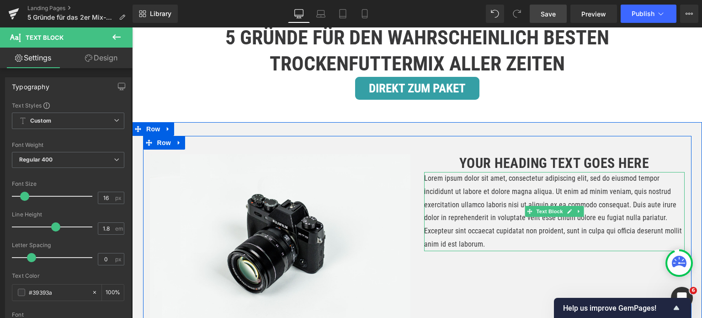
click at [461, 222] on p "Lorem ipsum dolor sit amet, consectetur adipiscing elit, sed do eiusmod tempor …" at bounding box center [554, 211] width 261 height 79
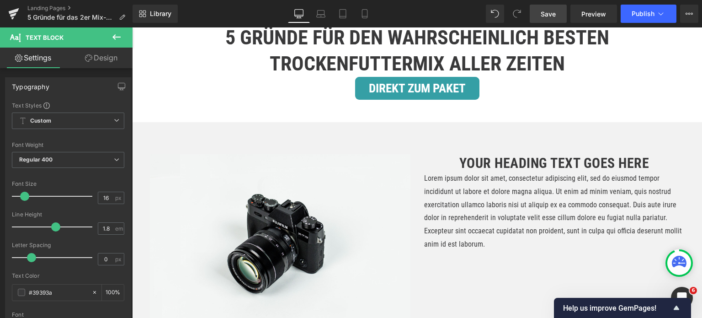
click at [95, 58] on link "Design" at bounding box center [101, 58] width 66 height 21
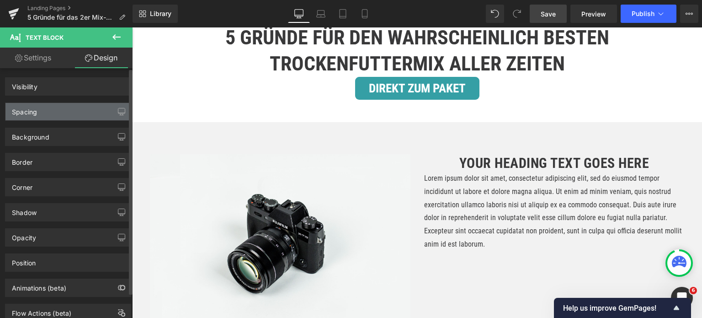
click at [68, 112] on div "Spacing" at bounding box center [67, 111] width 125 height 17
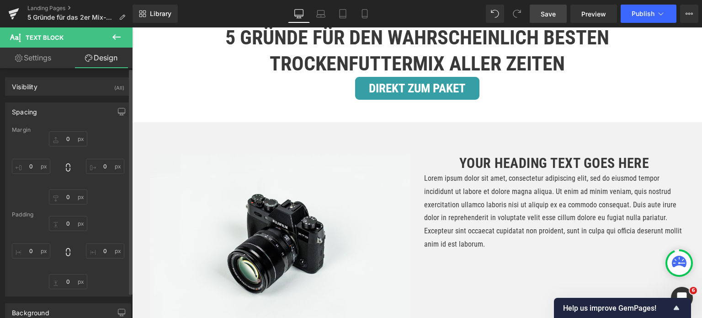
type input "0"
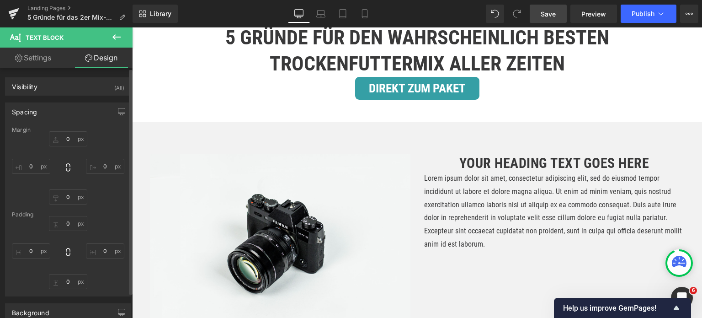
type input "0"
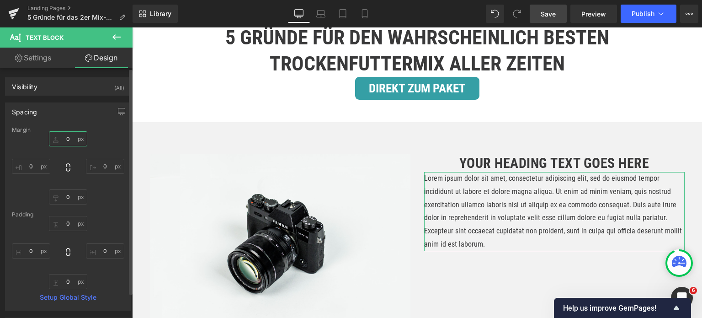
click at [70, 138] on input "0" at bounding box center [68, 138] width 38 height 15
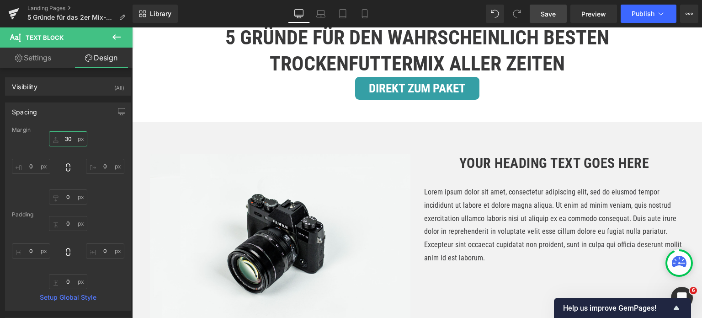
type input "30"
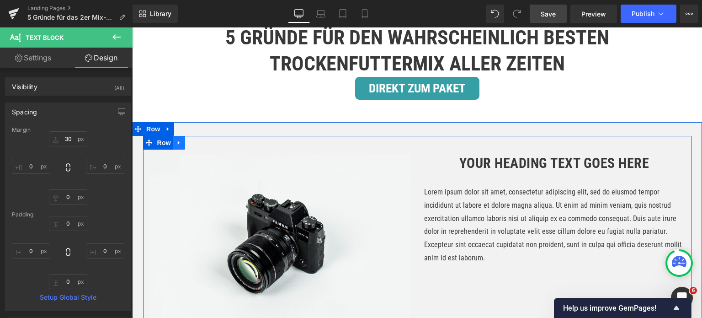
click at [178, 146] on icon at bounding box center [179, 142] width 6 height 7
click at [188, 146] on icon at bounding box center [191, 142] width 6 height 6
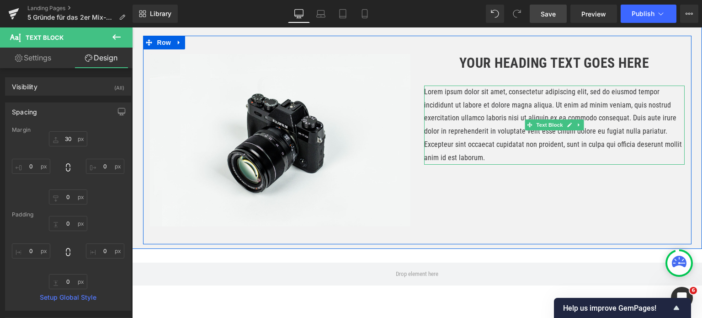
scroll to position [476, 0]
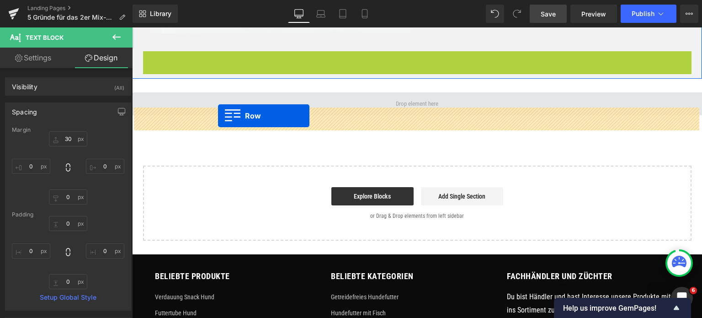
drag, startPoint x: 145, startPoint y: 72, endPoint x: 218, endPoint y: 116, distance: 85.3
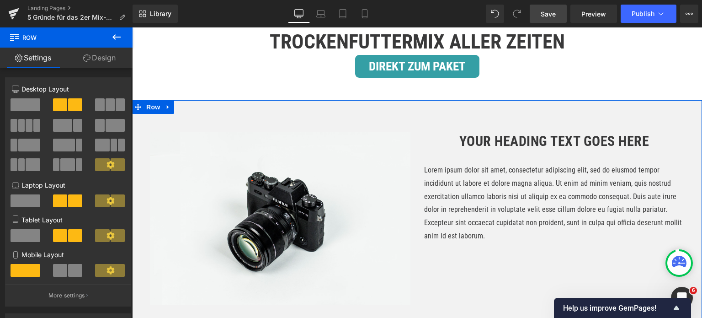
scroll to position [202, 0]
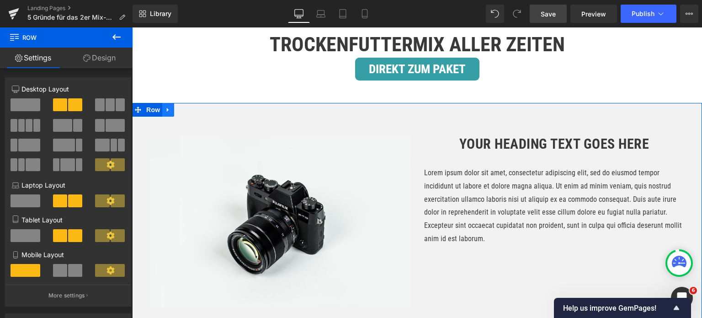
click at [165, 113] on icon at bounding box center [168, 110] width 6 height 7
click at [177, 113] on icon at bounding box center [180, 110] width 6 height 6
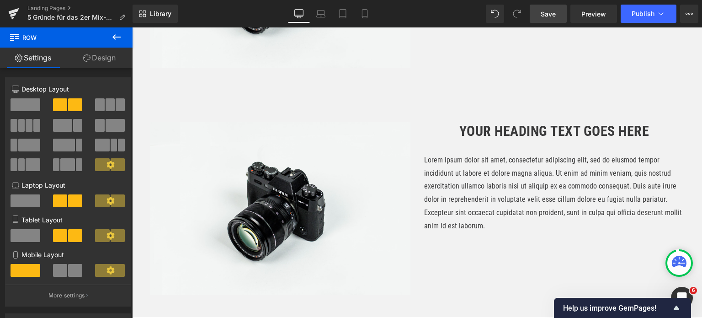
scroll to position [438, 0]
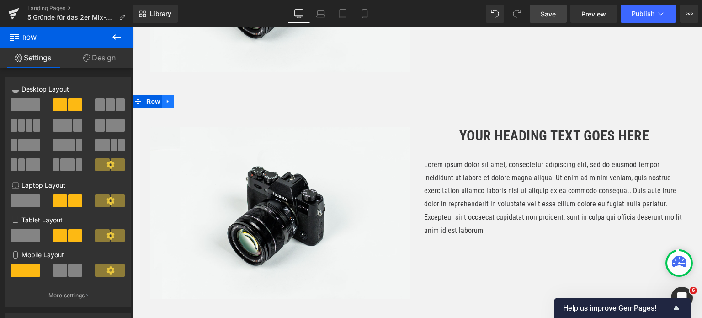
click at [167, 103] on icon at bounding box center [168, 101] width 2 height 4
click at [177, 105] on icon at bounding box center [180, 101] width 6 height 6
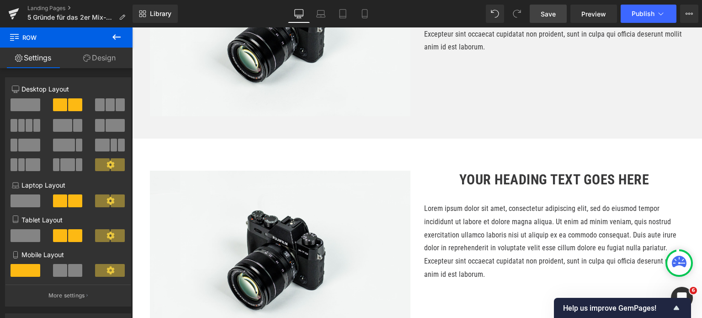
scroll to position [939, 0]
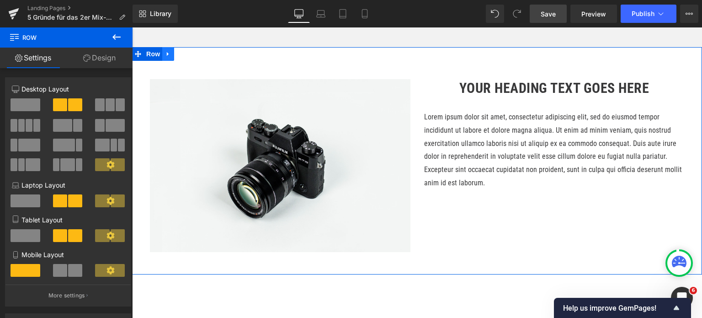
click at [166, 57] on icon at bounding box center [168, 53] width 6 height 7
click at [177, 57] on icon at bounding box center [180, 54] width 6 height 6
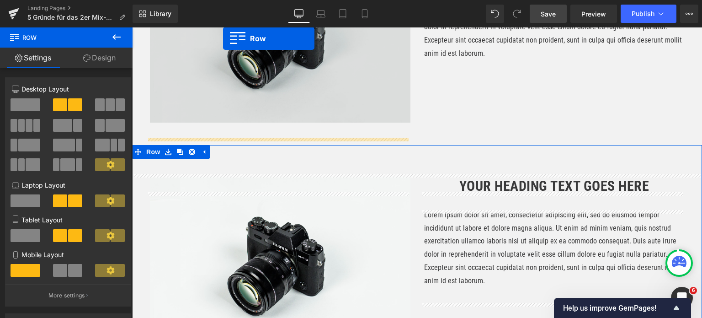
scroll to position [360, 0]
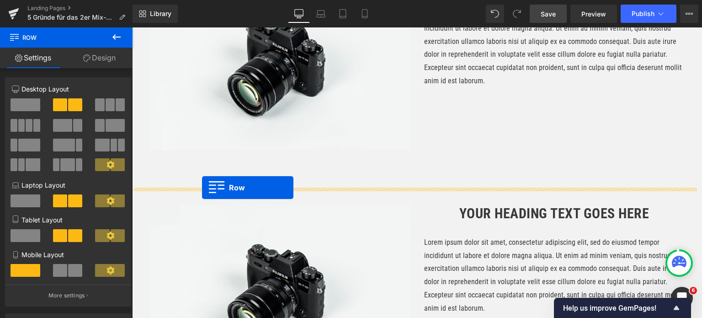
drag, startPoint x: 135, startPoint y: 164, endPoint x: 202, endPoint y: 187, distance: 70.7
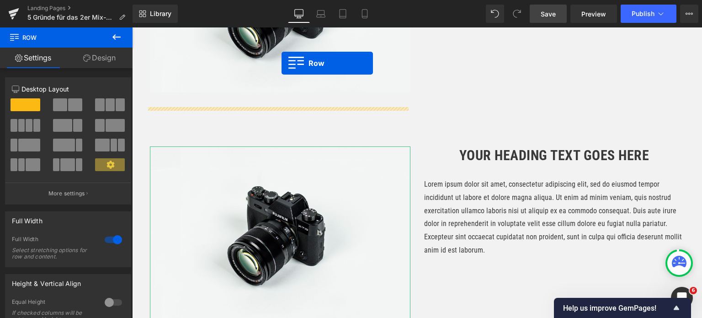
scroll to position [854, 0]
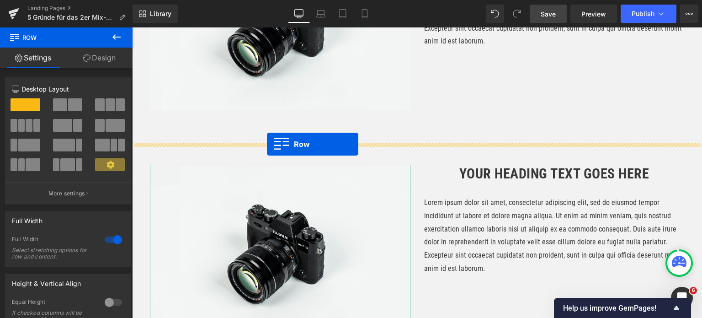
drag, startPoint x: 135, startPoint y: 192, endPoint x: 267, endPoint y: 144, distance: 140.3
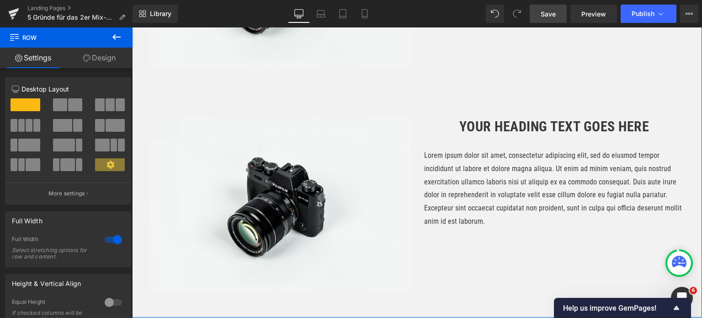
scroll to position [945, 0]
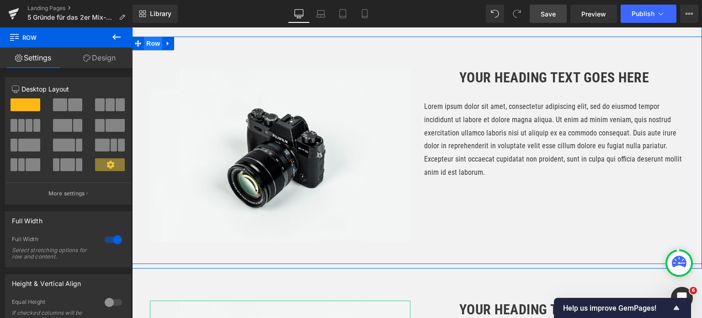
click at [150, 50] on span "Row" at bounding box center [153, 44] width 18 height 14
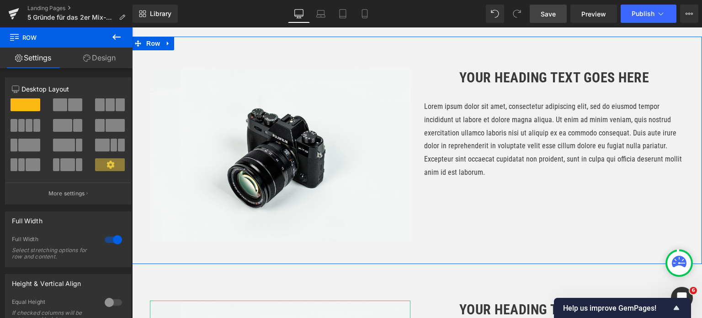
click at [105, 60] on link "Design" at bounding box center [99, 58] width 66 height 21
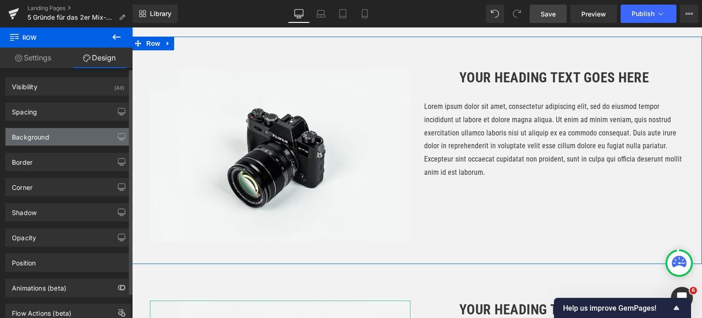
click at [54, 130] on div "Background" at bounding box center [67, 136] width 125 height 17
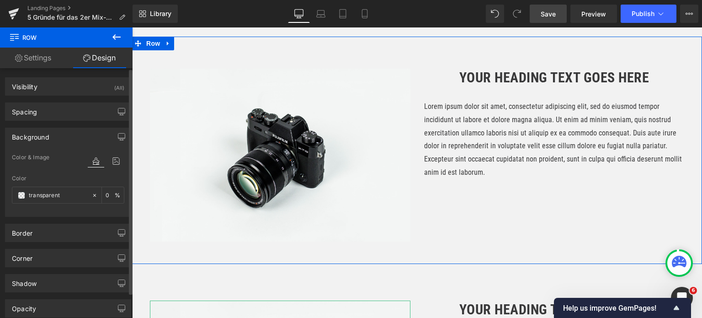
type input "transparent"
type input "0"
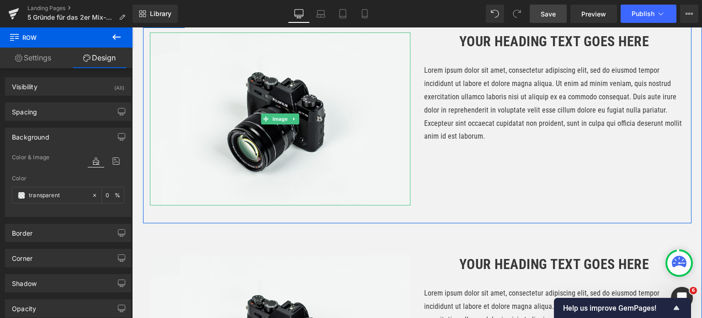
scroll to position [808, 0]
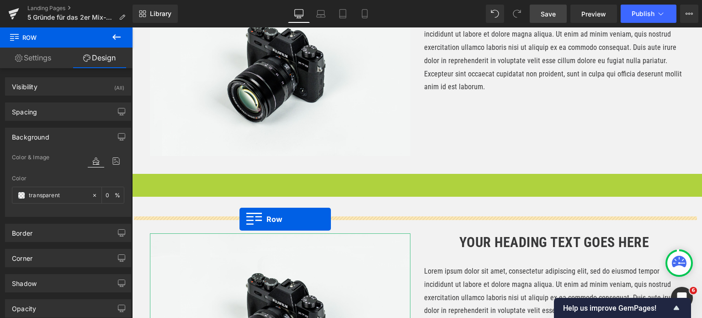
drag, startPoint x: 137, startPoint y: 199, endPoint x: 240, endPoint y: 219, distance: 104.8
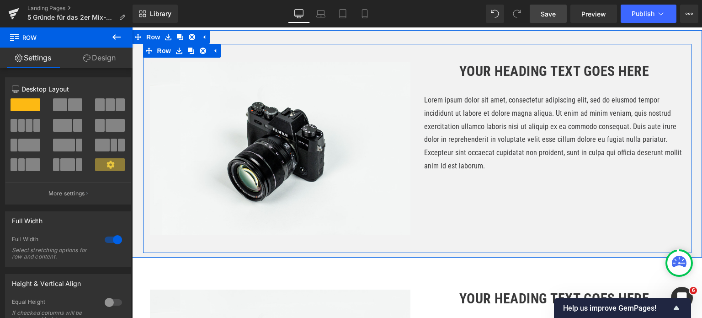
scroll to position [259, 0]
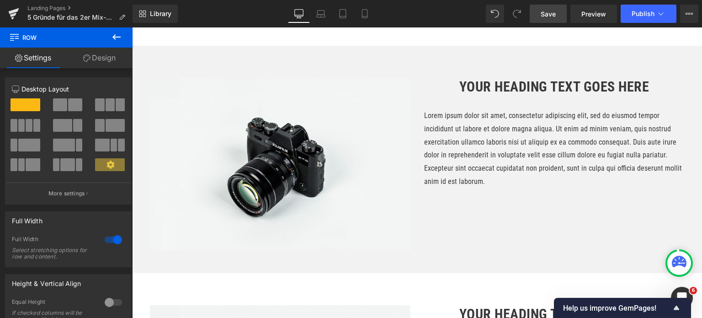
click at [545, 12] on span "Save" at bounding box center [548, 14] width 15 height 10
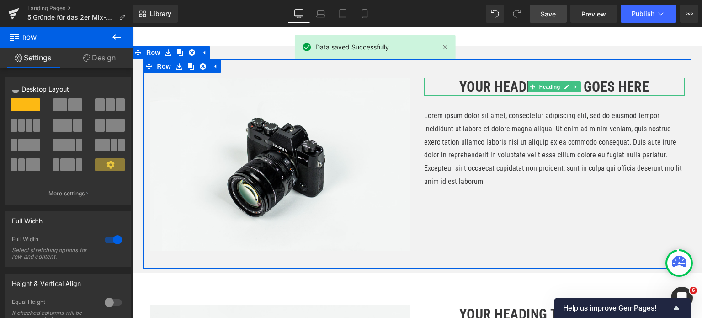
click at [481, 96] on h2 "Your heading text goes here" at bounding box center [554, 87] width 261 height 18
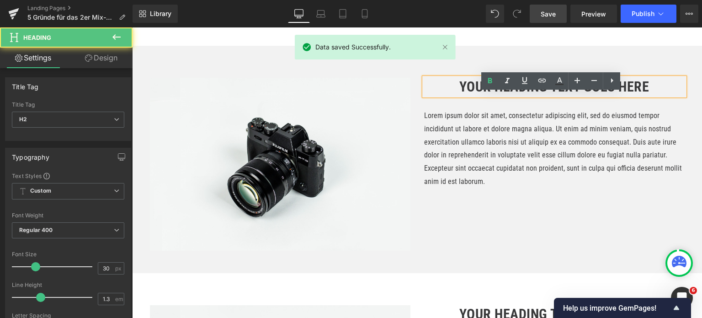
click at [474, 96] on h2 "Your heading text goes here" at bounding box center [554, 87] width 261 height 18
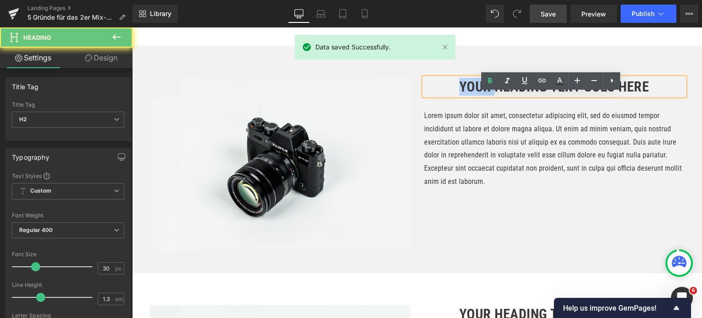
click at [474, 96] on h2 "Your heading text goes here" at bounding box center [554, 87] width 261 height 18
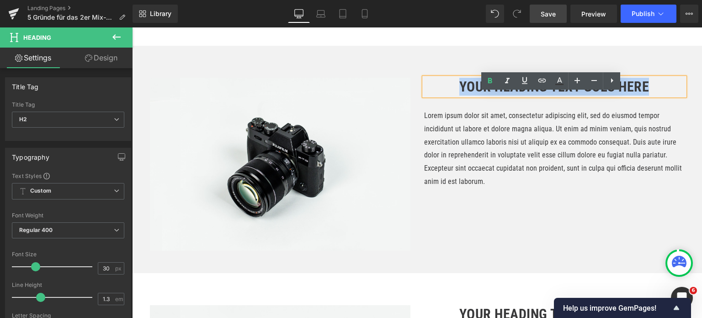
paste div
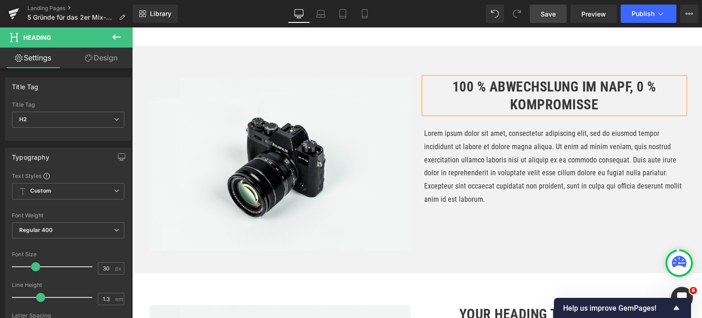
click at [446, 101] on h2 "100 % Abwechslung im Napf, 0 % Kompromisse" at bounding box center [554, 96] width 261 height 36
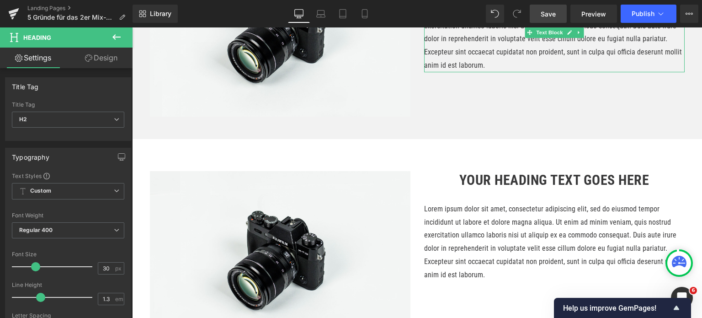
scroll to position [396, 0]
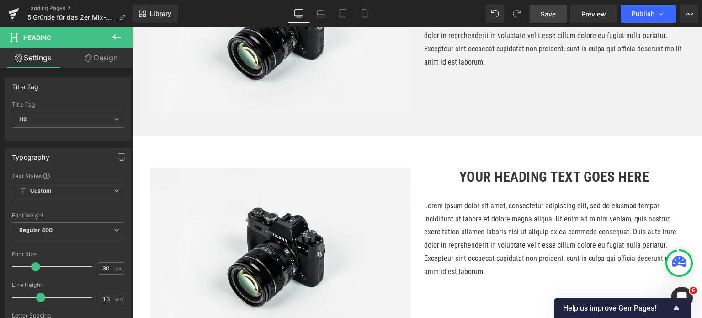
click at [485, 186] on h2 "Your heading text goes here" at bounding box center [554, 177] width 261 height 18
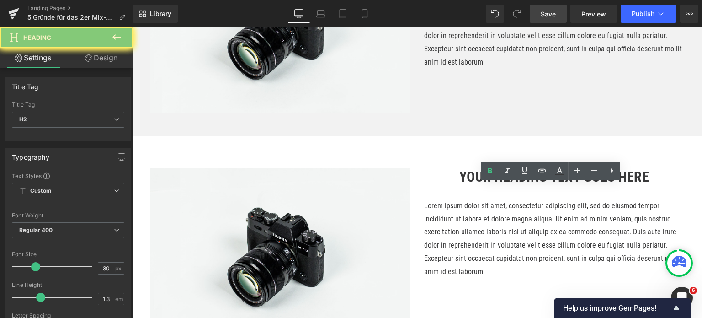
paste div
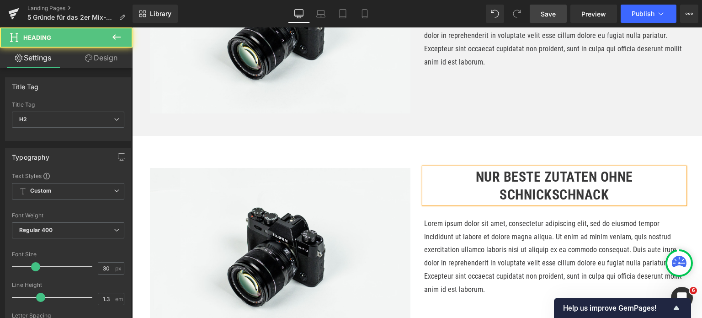
click at [467, 190] on h2 "Nur beste Zutaten ohne Schnickschnack" at bounding box center [554, 186] width 261 height 36
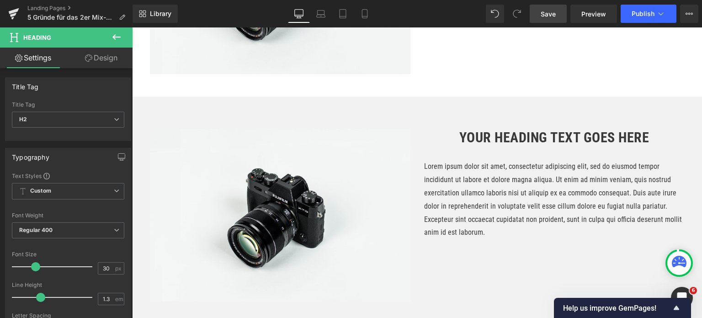
scroll to position [671, 0]
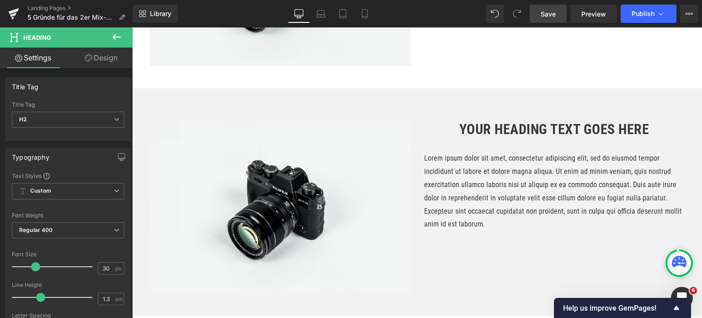
click at [489, 138] on div "Your heading text goes here Heading" at bounding box center [554, 129] width 261 height 18
click at [488, 138] on h2 "Your heading text goes here" at bounding box center [554, 129] width 261 height 18
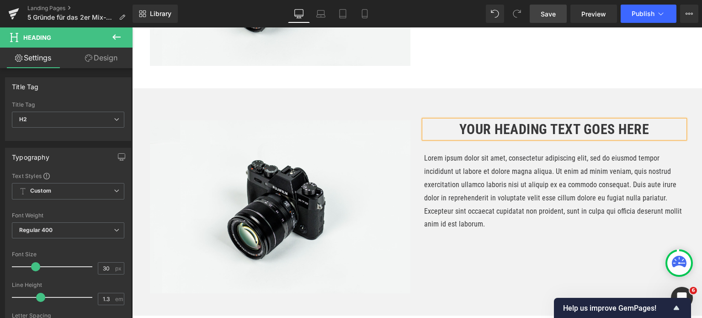
click at [488, 138] on h2 "Your heading text goes here" at bounding box center [554, 129] width 261 height 18
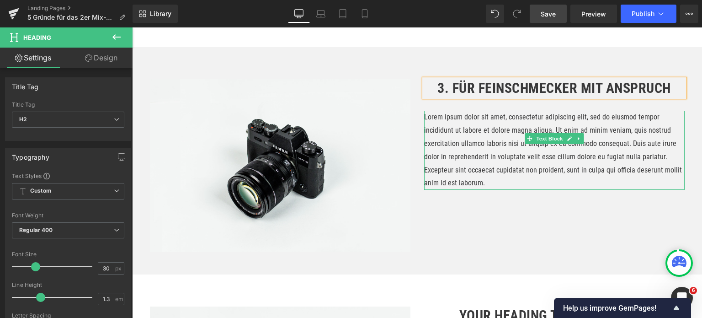
scroll to position [854, 0]
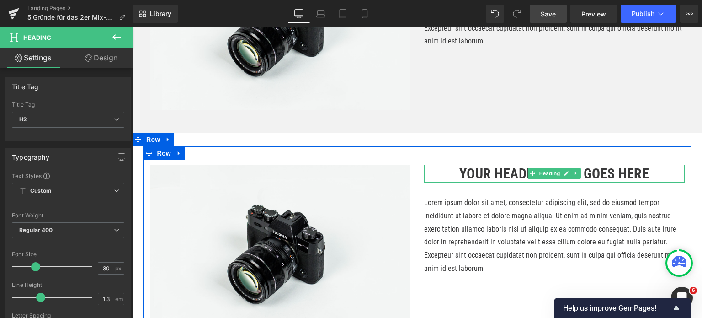
click at [478, 182] on h2 "Your heading text goes here" at bounding box center [554, 174] width 261 height 18
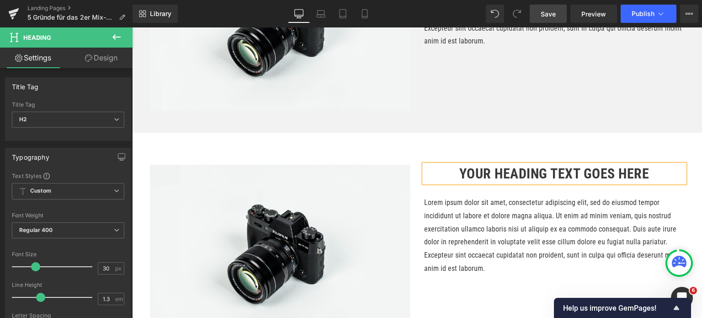
click at [478, 182] on h2 "Your heading text goes here" at bounding box center [554, 174] width 261 height 18
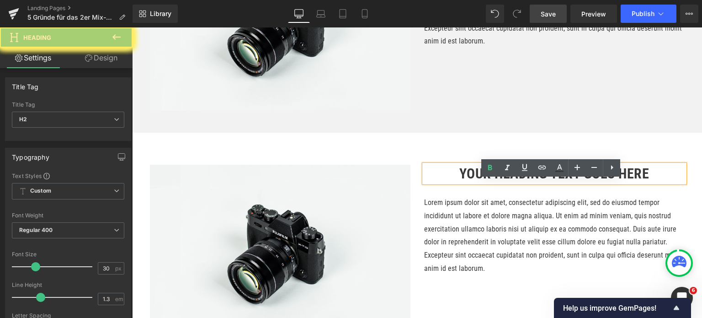
paste div
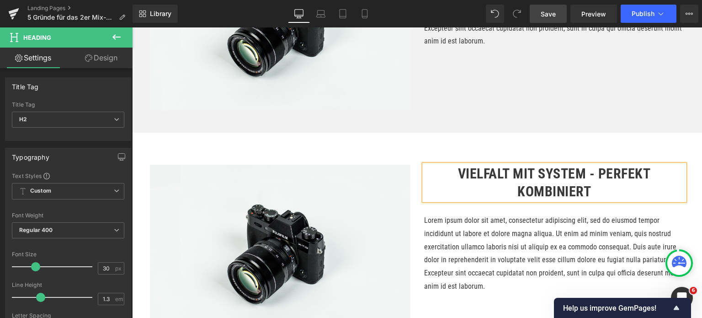
click at [448, 187] on h2 "Vielfalt mit System - perfekt kombiniert" at bounding box center [554, 183] width 261 height 36
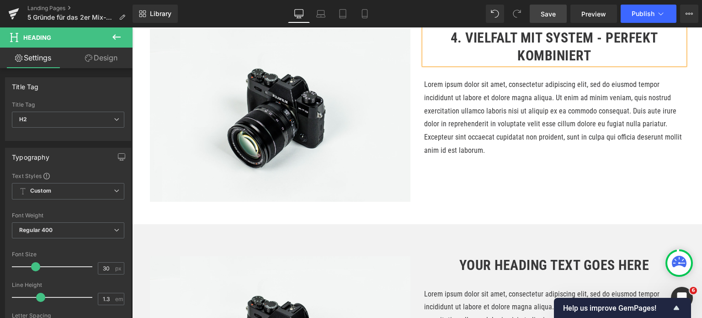
scroll to position [1036, 0]
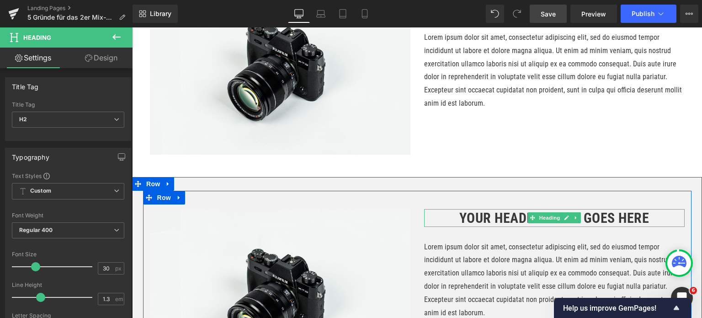
click at [483, 227] on h2 "Your heading text goes here" at bounding box center [554, 218] width 261 height 18
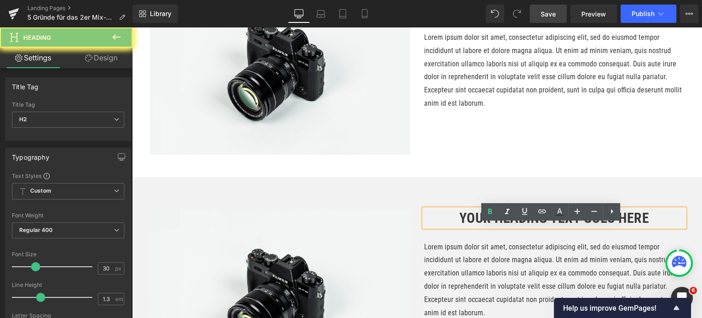
click at [488, 227] on h2 "Your heading text goes here" at bounding box center [554, 218] width 261 height 18
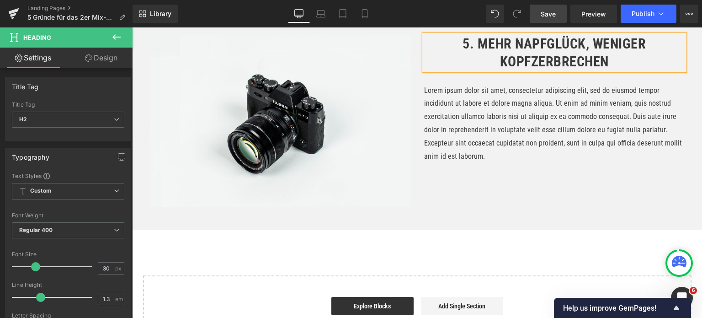
scroll to position [1265, 0]
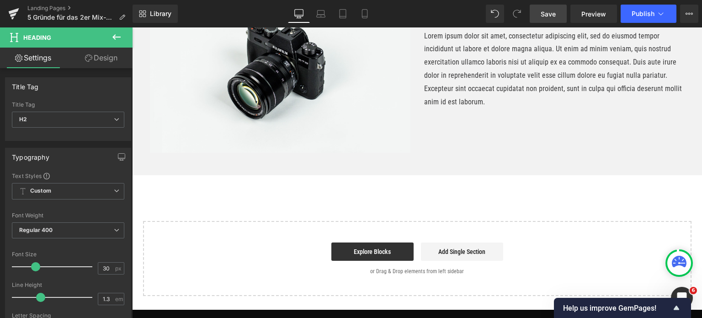
click at [474, 91] on p "Lorem ipsum dolor sit amet, consectetur adipiscing elit, sed do eiusmod tempor …" at bounding box center [554, 69] width 261 height 79
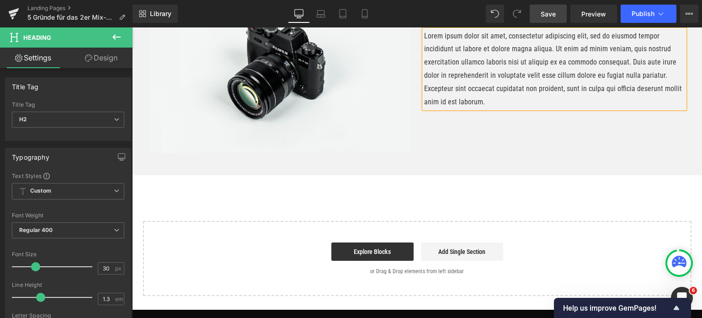
paste div
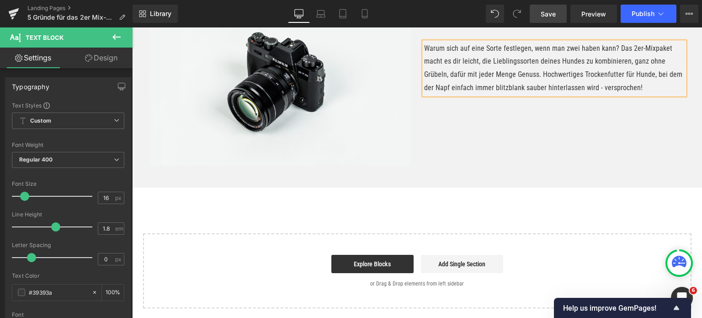
scroll to position [1174, 0]
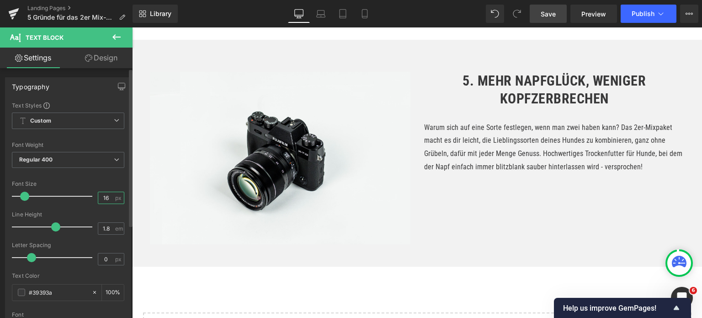
click at [103, 196] on input "16" at bounding box center [106, 197] width 16 height 11
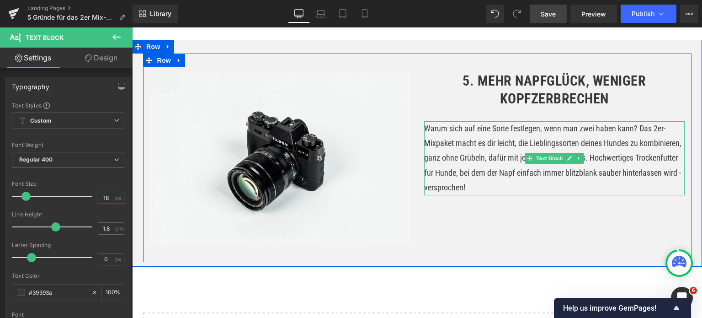
type input "18"
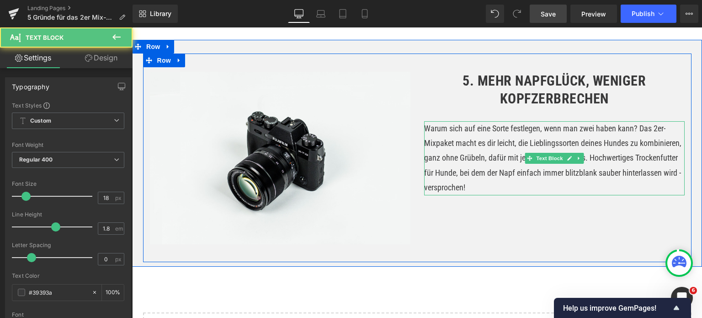
click at [473, 169] on p "Warum sich auf eine Sorte festlegen, wenn man zwei haben kann? Das 2er-Mixpaket…" at bounding box center [554, 158] width 261 height 74
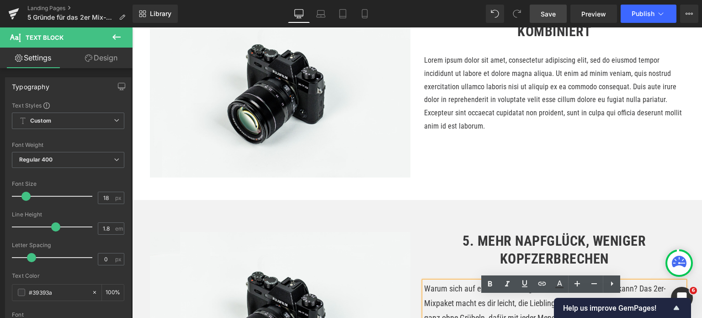
scroll to position [991, 0]
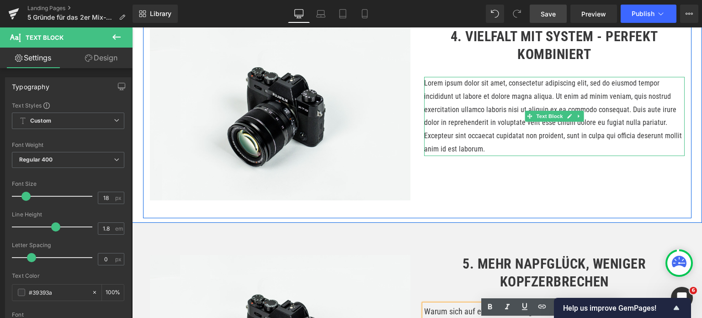
click at [482, 123] on p "Lorem ipsum dolor sit amet, consectetur adipiscing elit, sed do eiusmod tempor …" at bounding box center [554, 116] width 261 height 79
paste div
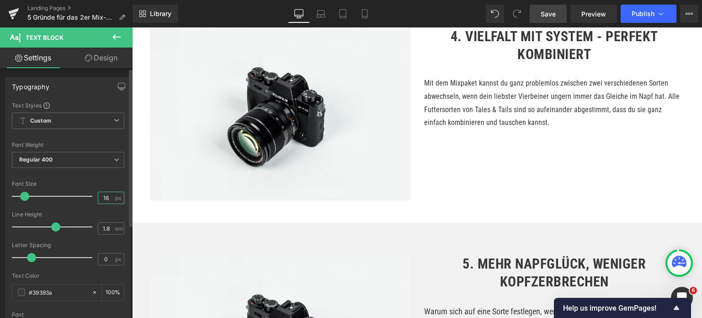
click at [102, 199] on input "16" at bounding box center [106, 197] width 16 height 11
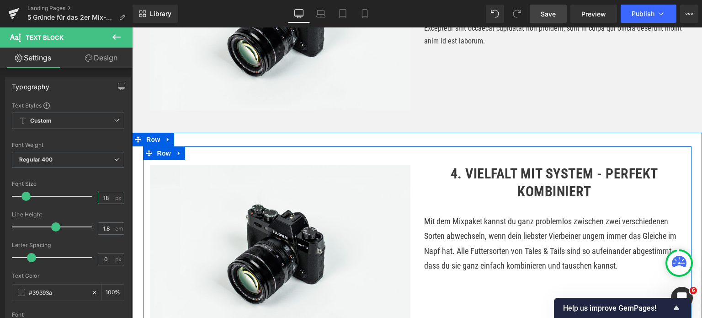
scroll to position [762, 0]
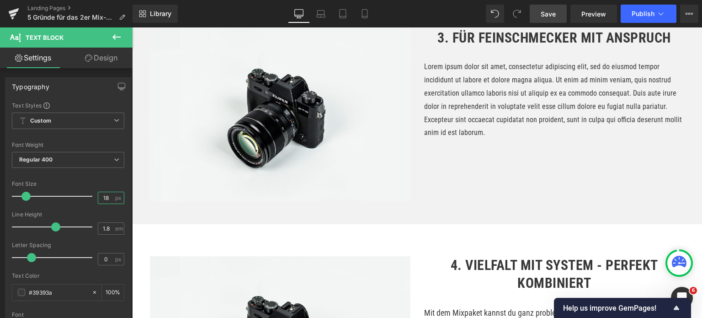
type input "18"
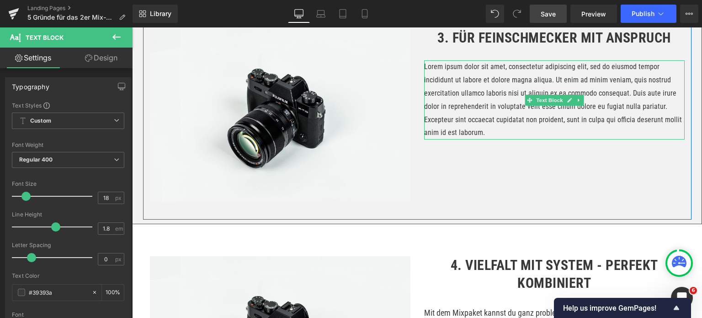
click at [457, 109] on p "Lorem ipsum dolor sit amet, consectetur adipiscing elit, sed do eiusmod tempor …" at bounding box center [554, 99] width 261 height 79
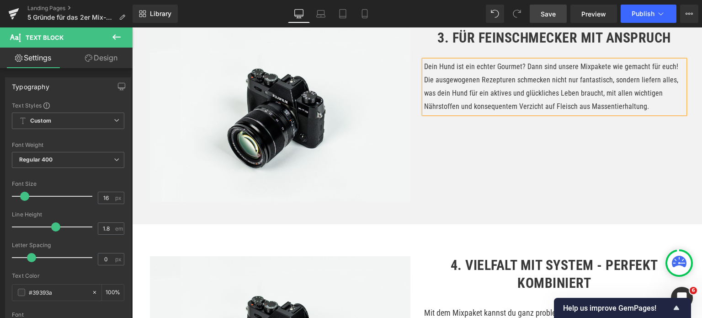
click at [472, 107] on p "Dein Hund ist ein echter Gourmet? Dann sind unsere Mixpakete wie gemacht für eu…" at bounding box center [554, 86] width 261 height 53
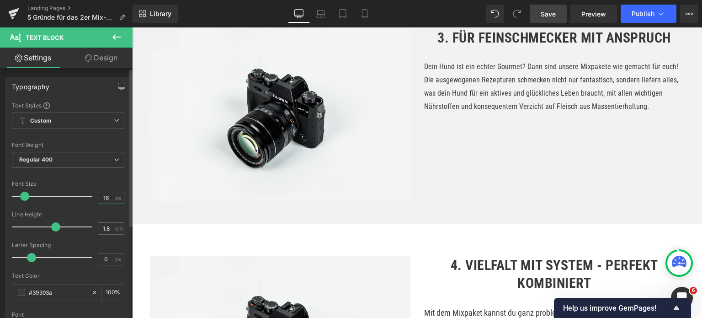
click at [102, 197] on input "16" at bounding box center [106, 197] width 16 height 11
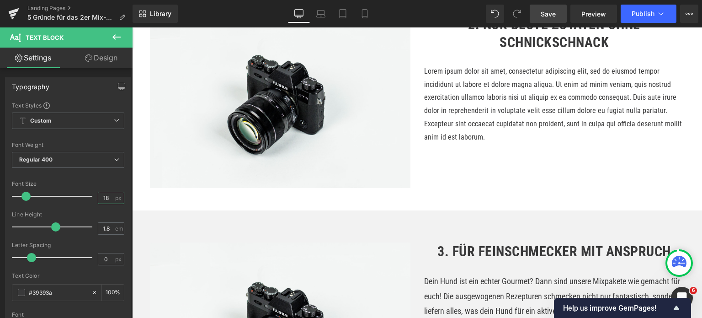
scroll to position [534, 0]
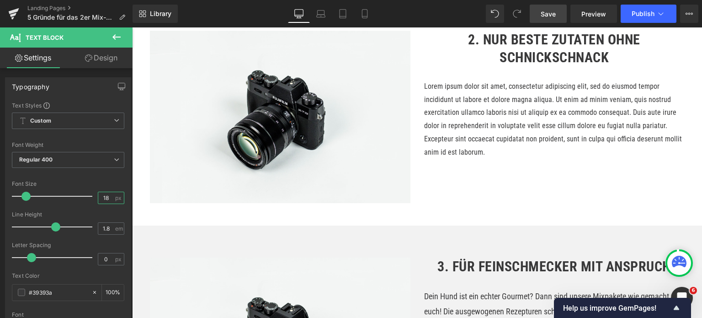
type input "18"
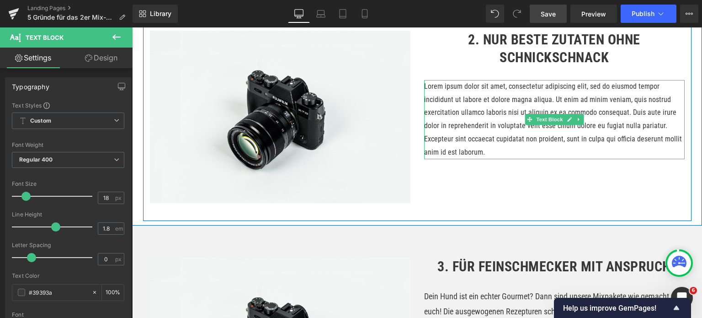
click at [462, 122] on p "Lorem ipsum dolor sit amet, consectetur adipiscing elit, sed do eiusmod tempor …" at bounding box center [554, 119] width 261 height 79
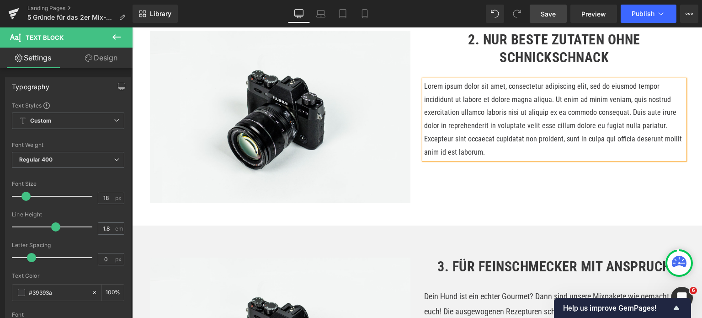
click at [462, 122] on p "Lorem ipsum dolor sit amet, consectetur adipiscing elit, sed do eiusmod tempor …" at bounding box center [554, 119] width 261 height 79
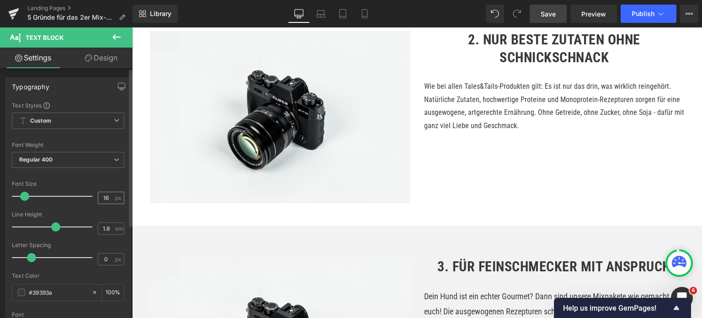
drag, startPoint x: 111, startPoint y: 193, endPoint x: 102, endPoint y: 195, distance: 9.0
click at [102, 195] on div "16 px" at bounding box center [111, 198] width 27 height 12
click at [102, 195] on input "16" at bounding box center [106, 197] width 16 height 11
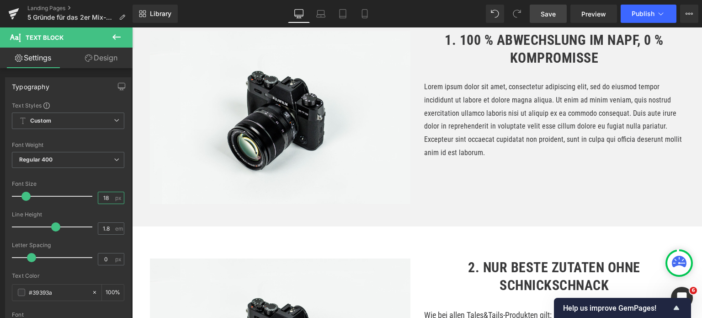
scroll to position [305, 0]
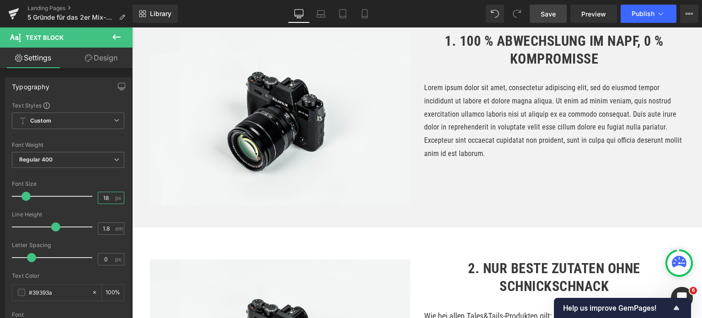
type input "18"
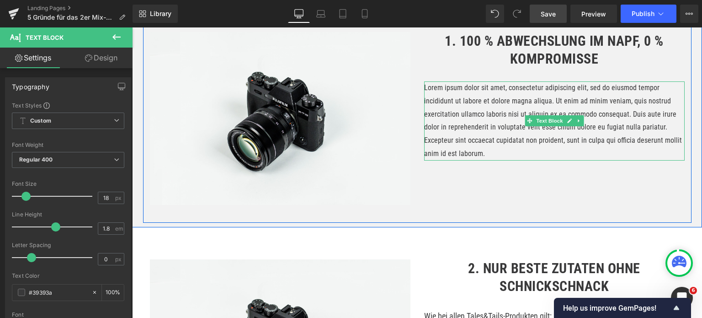
click at [456, 129] on p "Lorem ipsum dolor sit amet, consectetur adipiscing elit, sed do eiusmod tempor …" at bounding box center [554, 120] width 261 height 79
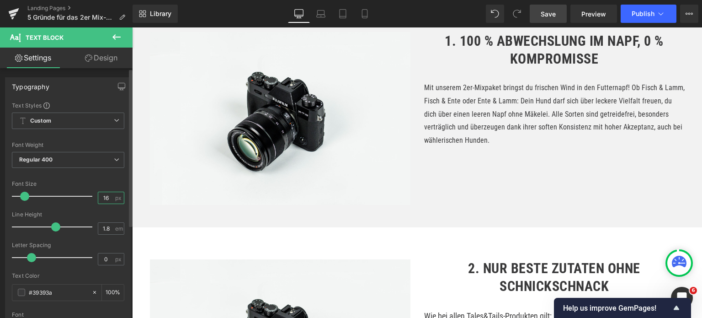
drag, startPoint x: 109, startPoint y: 197, endPoint x: 103, endPoint y: 197, distance: 5.9
click at [103, 197] on input "16" at bounding box center [106, 197] width 16 height 11
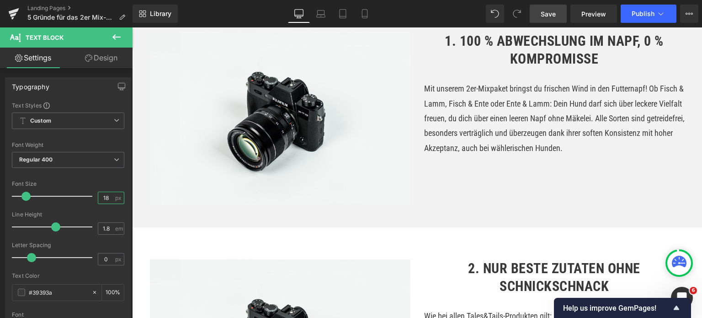
type input "18"
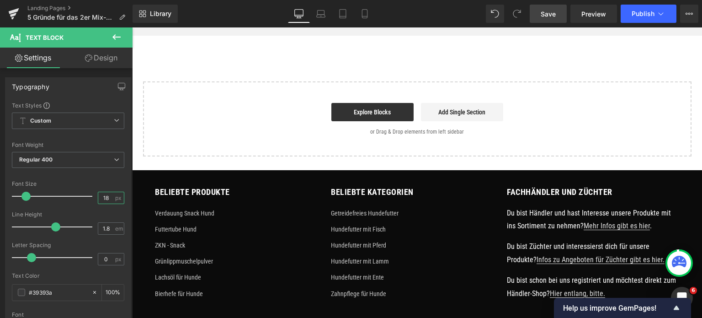
scroll to position [1356, 0]
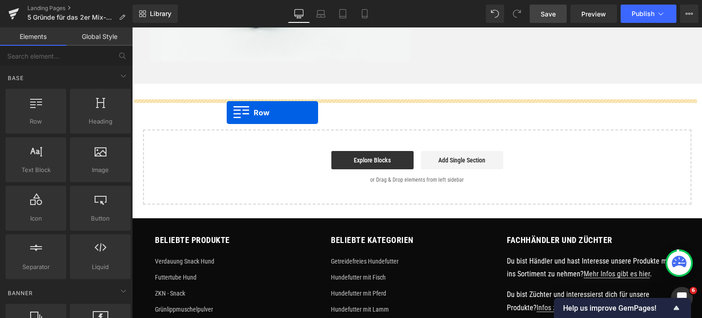
drag, startPoint x: 201, startPoint y: 116, endPoint x: 227, endPoint y: 112, distance: 25.9
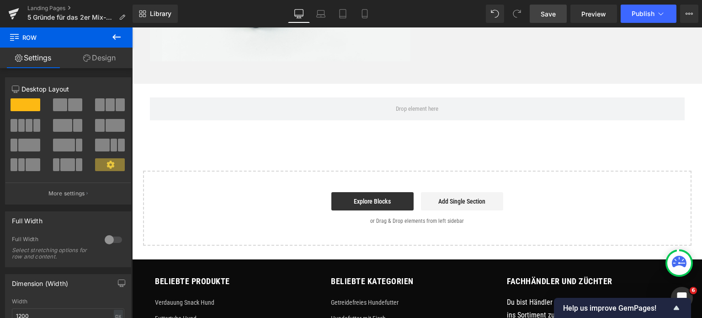
click at [114, 37] on icon at bounding box center [116, 36] width 8 height 5
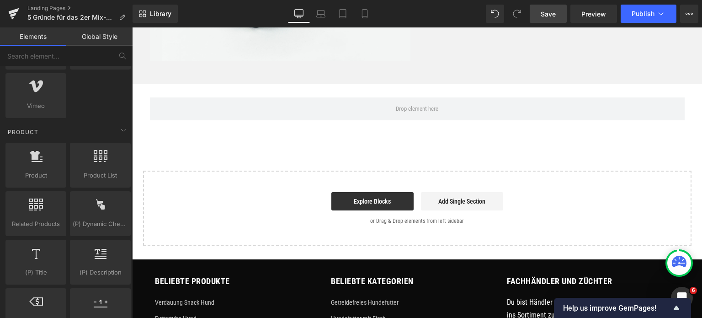
scroll to position [686, 0]
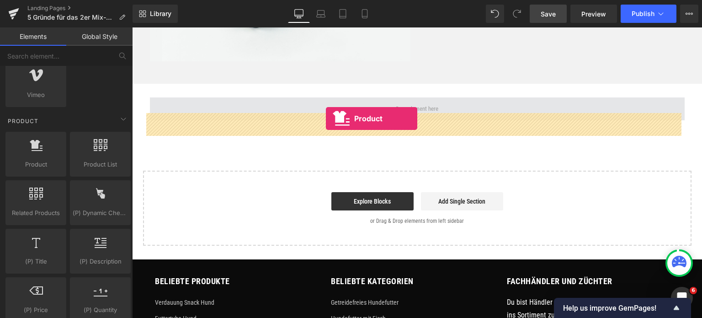
drag, startPoint x: 167, startPoint y: 175, endPoint x: 326, endPoint y: 118, distance: 168.9
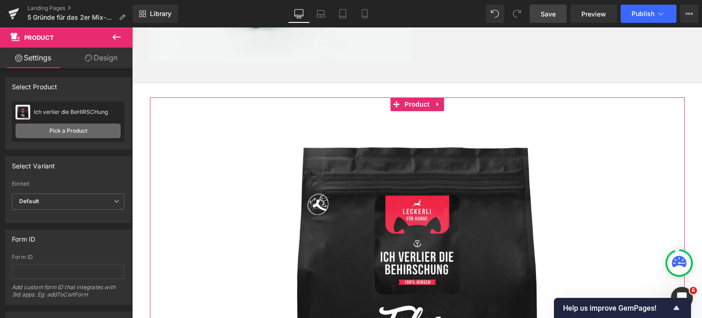
click at [72, 128] on link "Pick a Product" at bounding box center [68, 130] width 105 height 15
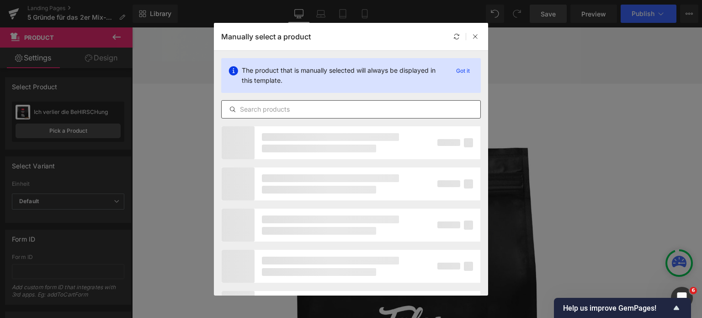
click at [300, 108] on input "text" at bounding box center [351, 109] width 259 height 11
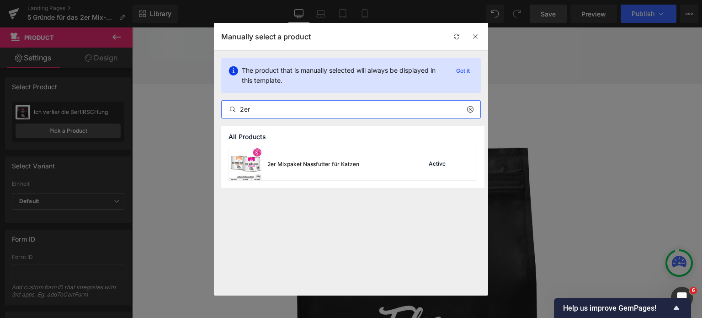
click at [300, 108] on input "2er" at bounding box center [351, 109] width 259 height 11
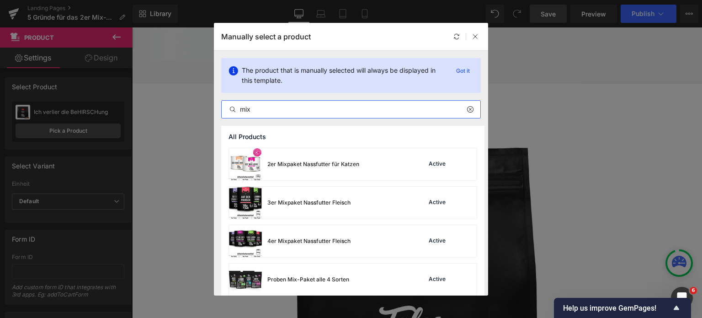
click at [281, 109] on input "mix" at bounding box center [351, 109] width 259 height 11
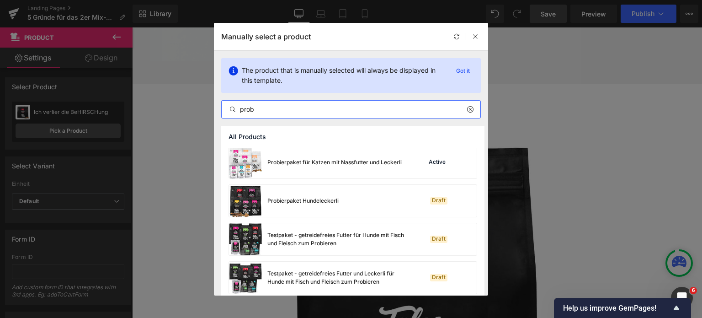
scroll to position [814, 0]
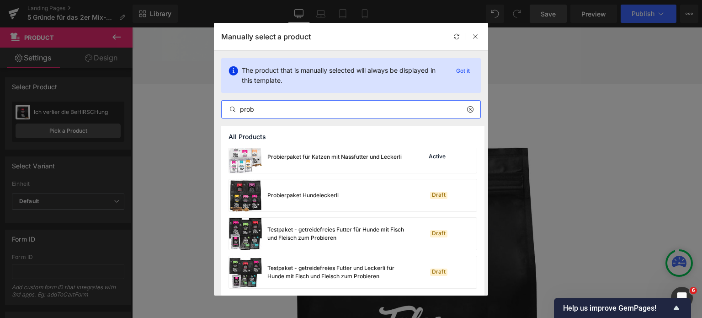
click at [271, 110] on input "prob" at bounding box center [351, 109] width 259 height 11
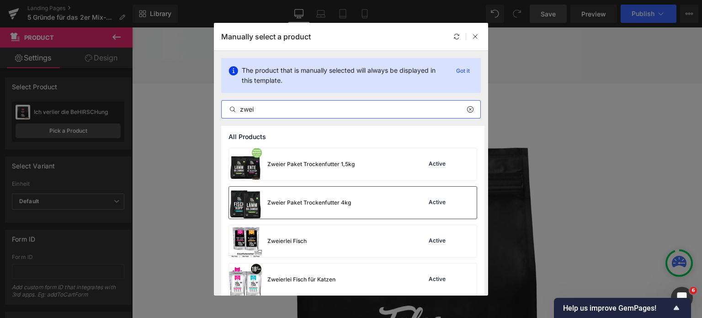
type input "zwei"
click at [313, 204] on div "Zweier Paket Trockenfutter 4kg" at bounding box center [309, 202] width 84 height 8
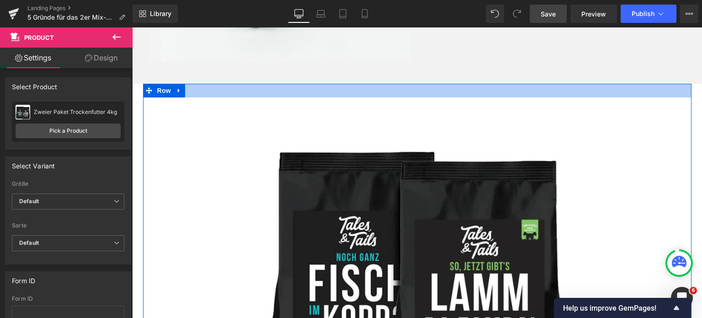
click at [198, 97] on div at bounding box center [417, 91] width 549 height 14
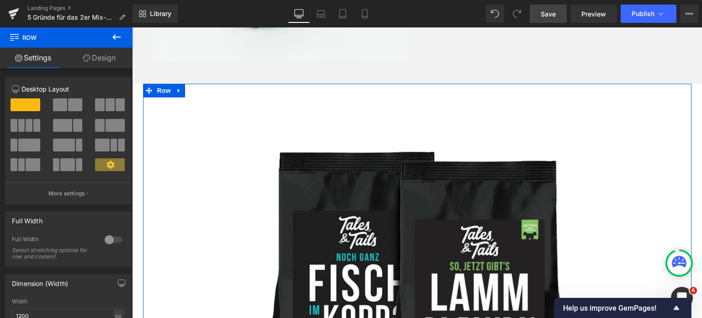
click at [63, 104] on span at bounding box center [60, 104] width 14 height 13
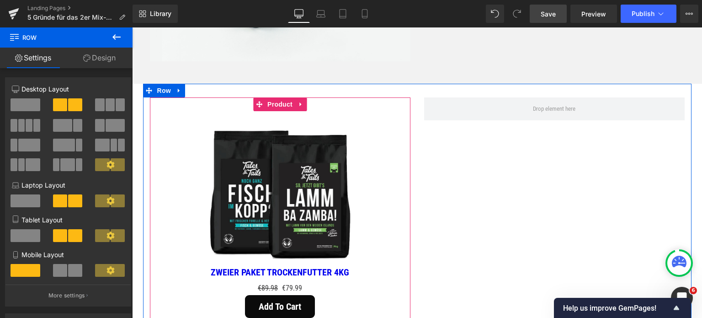
click at [298, 108] on icon at bounding box center [301, 104] width 6 height 7
click at [292, 107] on icon at bounding box center [295, 104] width 6 height 6
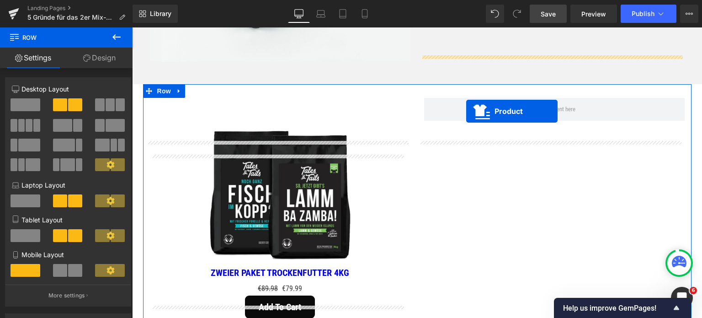
scroll to position [1329, 0]
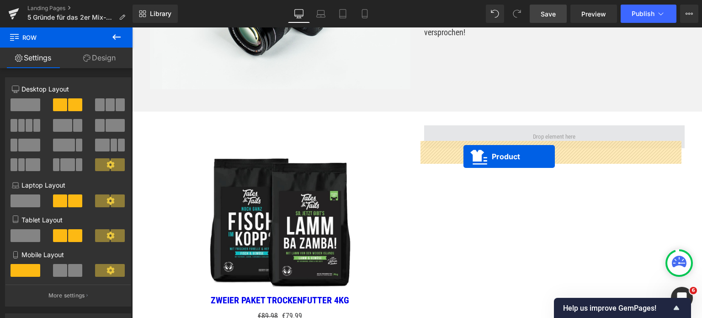
drag, startPoint x: 254, startPoint y: 165, endPoint x: 464, endPoint y: 156, distance: 209.6
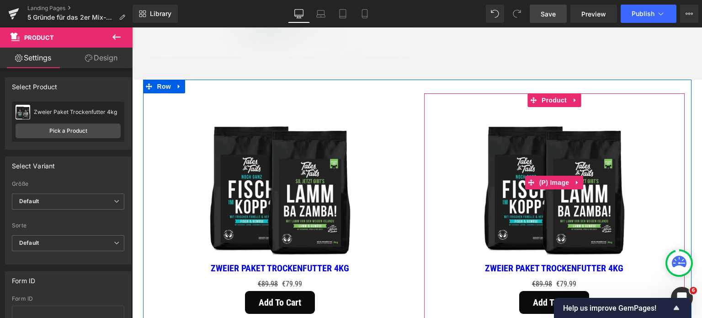
scroll to position [1374, 0]
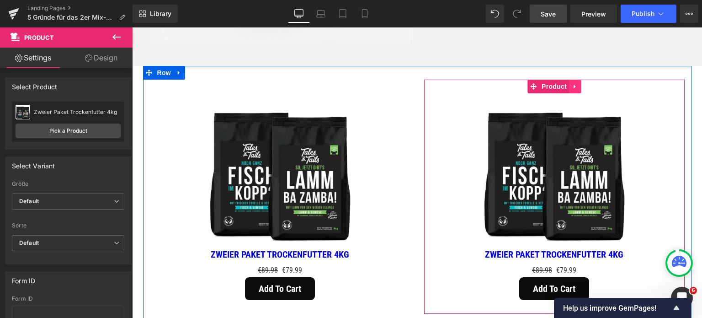
click at [572, 90] on icon at bounding box center [575, 86] width 6 height 7
click at [578, 90] on icon at bounding box center [581, 86] width 6 height 7
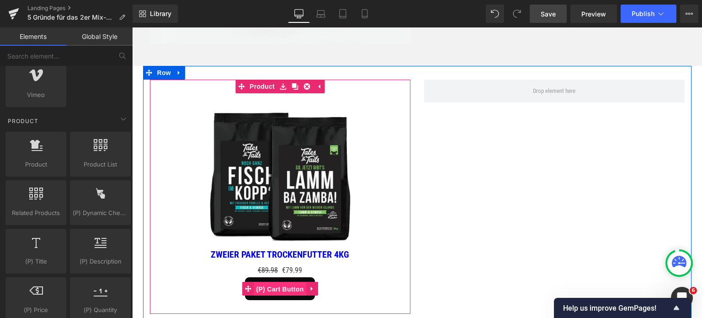
click at [274, 296] on span "(P) Cart Button" at bounding box center [280, 289] width 52 height 14
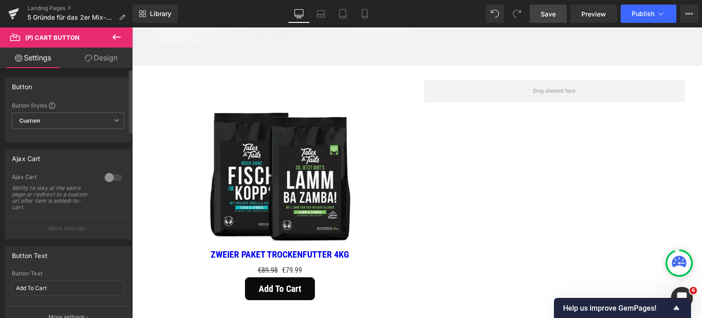
scroll to position [91, 0]
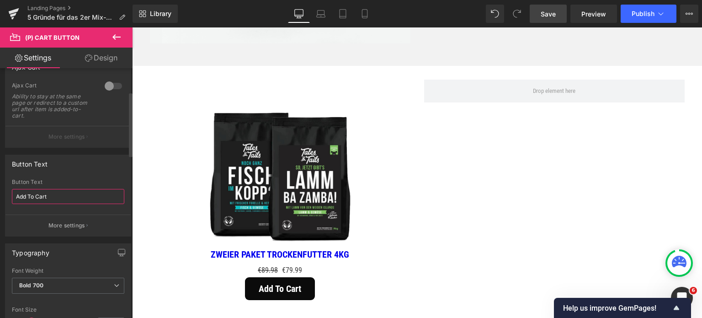
click at [57, 193] on input "Add To Cart" at bounding box center [68, 196] width 112 height 15
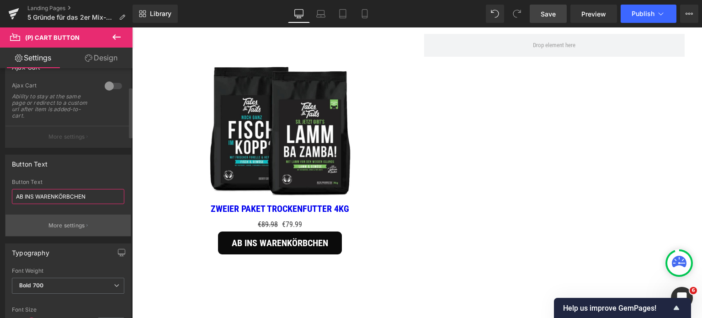
type input "AB INS WARENKÖRBCHEN"
click at [77, 224] on p "More settings" at bounding box center [66, 225] width 37 height 8
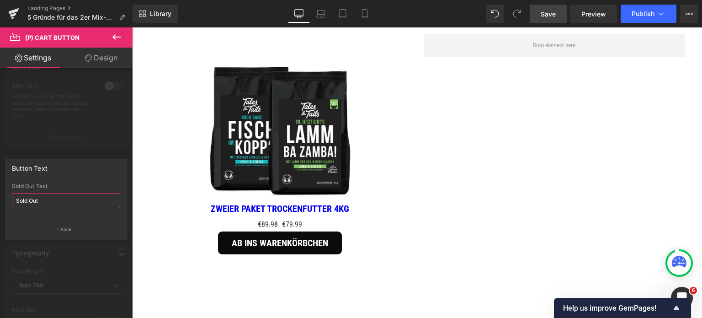
click at [65, 201] on input "Sold Out" at bounding box center [66, 200] width 108 height 15
click at [64, 201] on input "Sold Out" at bounding box center [66, 200] width 108 height 15
type input "LEIDER AUFGEFUTTERT"
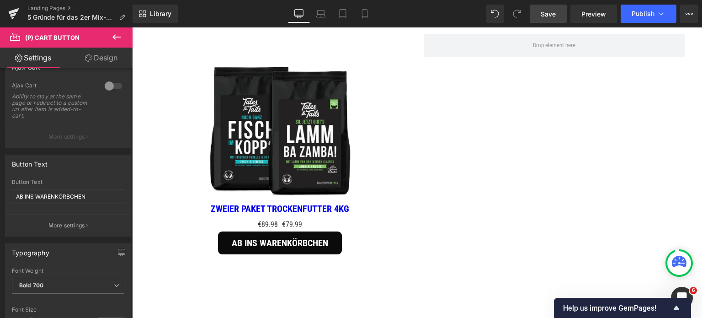
scroll to position [0, 0]
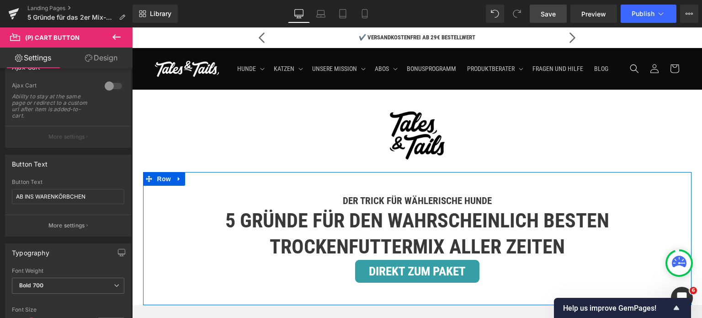
click at [386, 283] on link "DIREKT ZUM PAKET" at bounding box center [417, 271] width 124 height 23
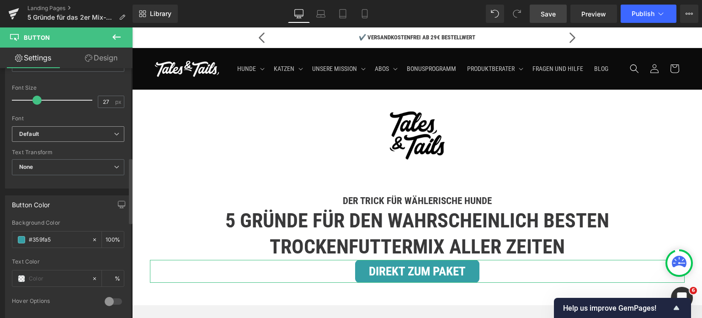
scroll to position [366, 0]
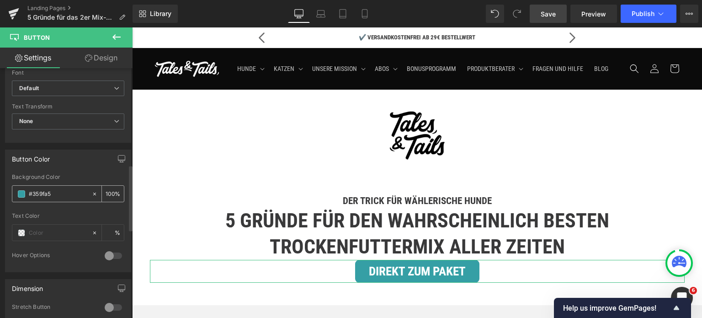
click at [60, 192] on input "#359fa5" at bounding box center [58, 194] width 59 height 10
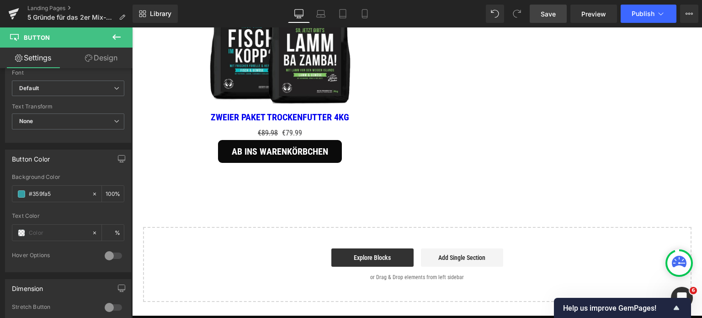
scroll to position [1478, 0]
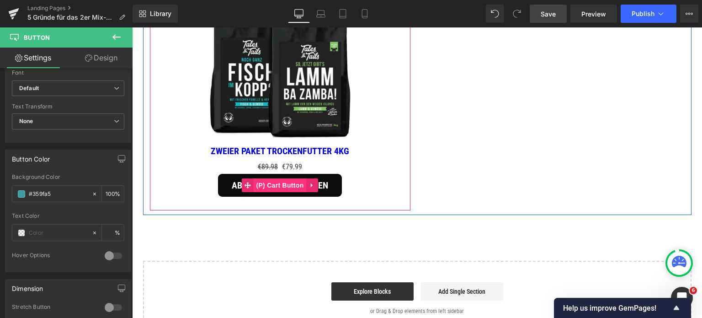
click at [272, 192] on span "(P) Cart Button" at bounding box center [280, 185] width 52 height 14
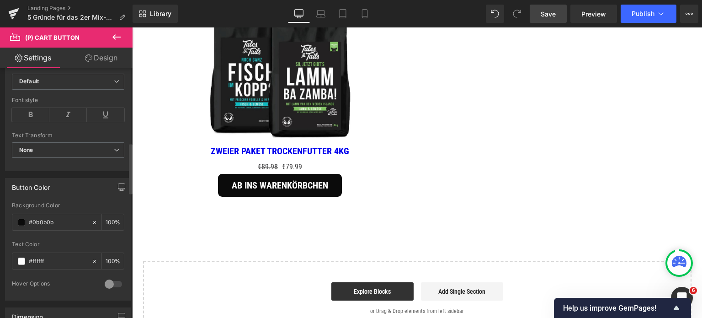
scroll to position [411, 0]
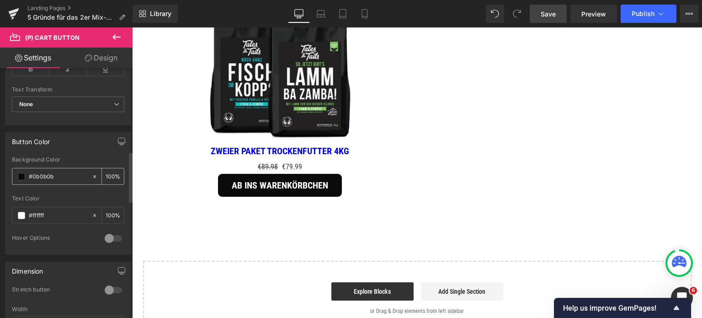
click at [60, 171] on input "#0b0b0b" at bounding box center [58, 176] width 59 height 10
paste input "359fa5"
type input "#359fa5"
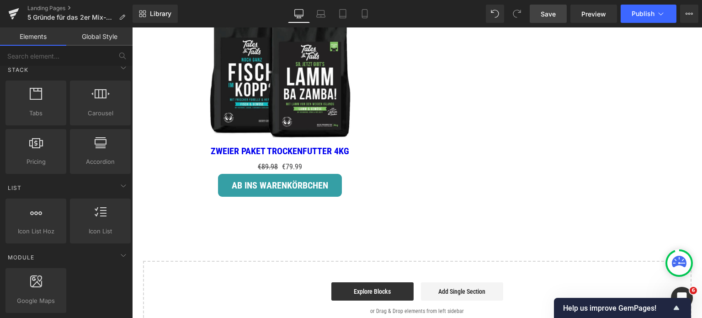
scroll to position [183, 0]
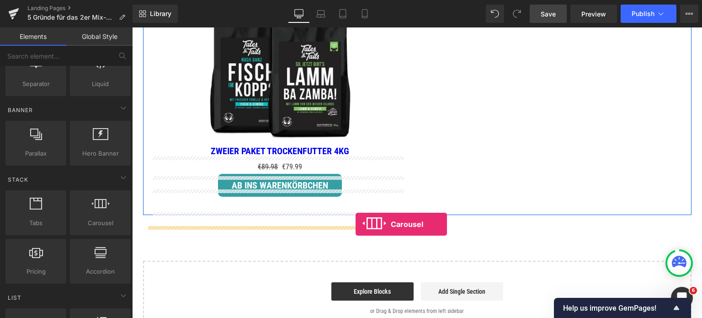
drag, startPoint x: 230, startPoint y: 237, endPoint x: 356, endPoint y: 224, distance: 126.4
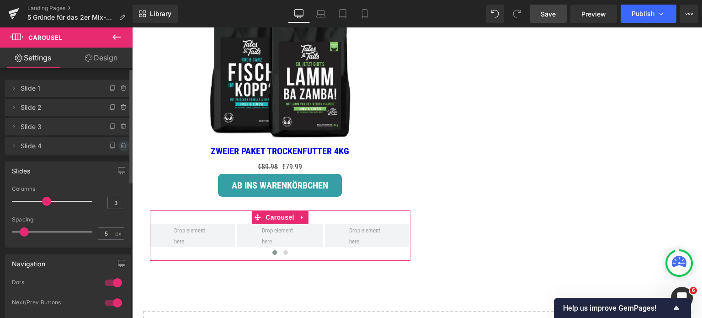
click at [120, 146] on icon at bounding box center [123, 145] width 7 height 7
click at [107, 146] on button "Delete" at bounding box center [114, 146] width 29 height 12
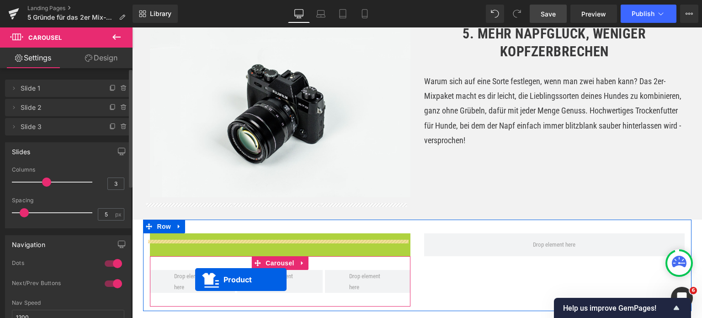
scroll to position [1367, 0]
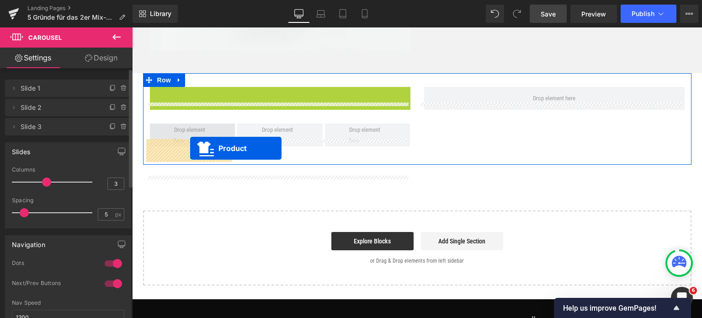
drag, startPoint x: 236, startPoint y: 43, endPoint x: 190, endPoint y: 148, distance: 114.0
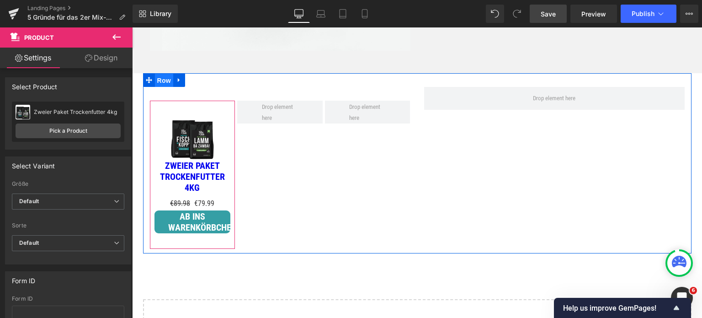
click at [160, 87] on span "Row" at bounding box center [164, 81] width 18 height 14
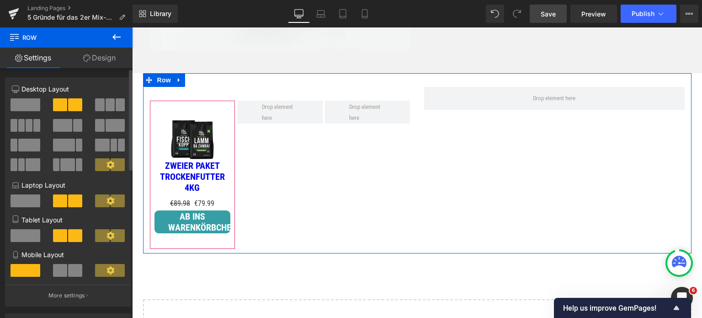
click at [27, 102] on span at bounding box center [26, 104] width 30 height 13
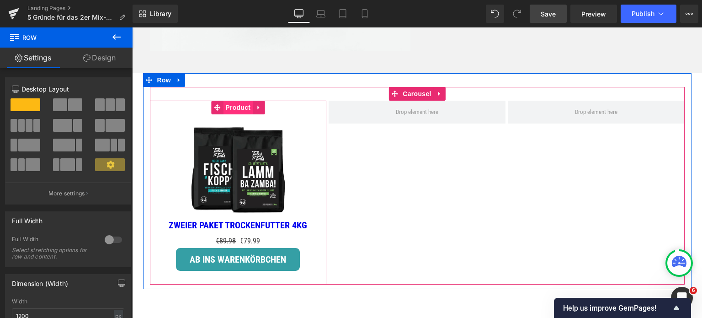
click at [233, 114] on span "Product" at bounding box center [238, 108] width 30 height 14
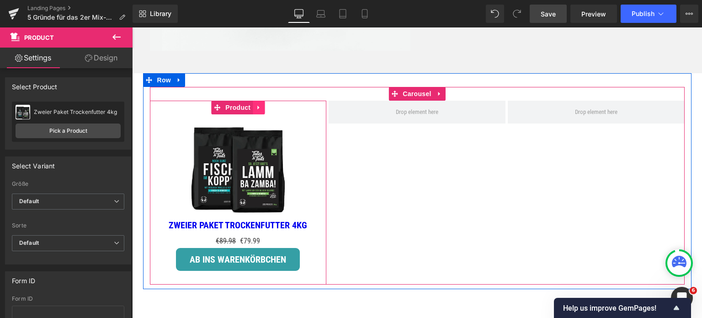
click at [256, 111] on icon at bounding box center [259, 107] width 6 height 7
click at [250, 111] on icon at bounding box center [253, 107] width 6 height 6
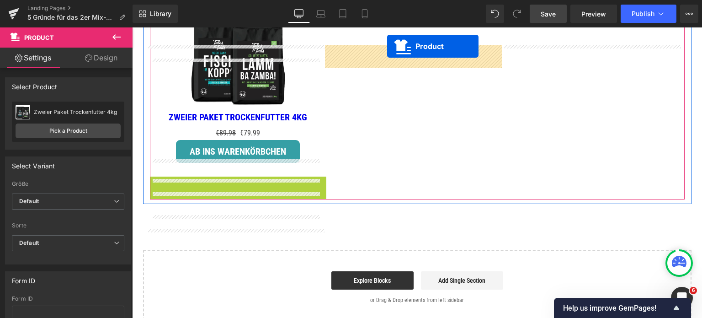
scroll to position [1402, 0]
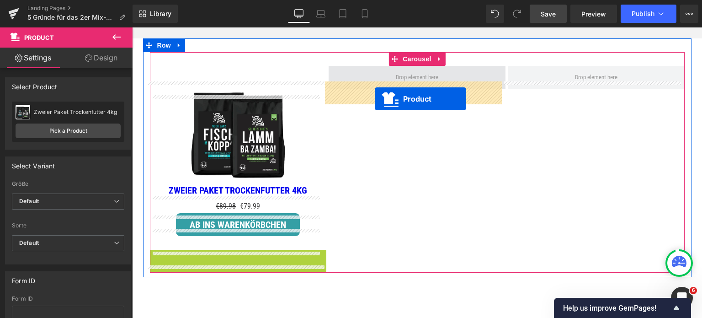
drag, startPoint x: 211, startPoint y: 117, endPoint x: 375, endPoint y: 99, distance: 164.6
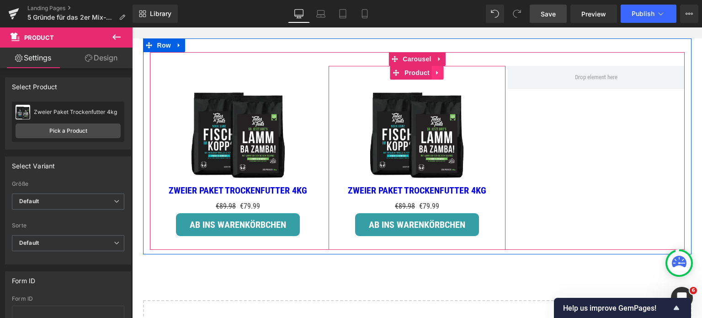
click at [437, 75] on icon at bounding box center [438, 73] width 2 height 4
click at [429, 76] on icon at bounding box center [432, 72] width 6 height 6
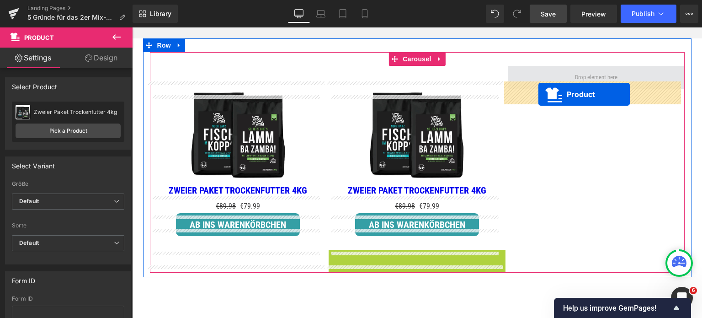
drag, startPoint x: 389, startPoint y: 70, endPoint x: 539, endPoint y: 94, distance: 151.4
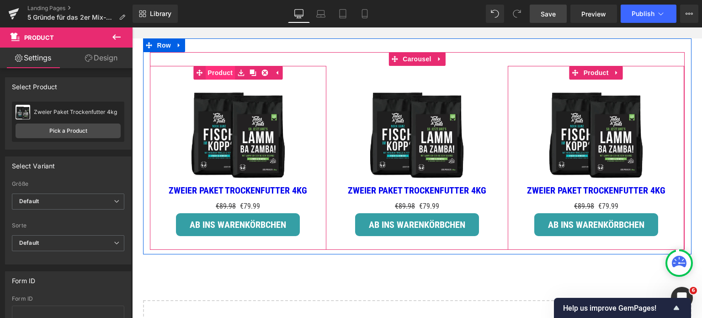
click at [216, 80] on link "Product" at bounding box center [214, 73] width 42 height 14
click at [234, 80] on span "Product" at bounding box center [238, 73] width 30 height 14
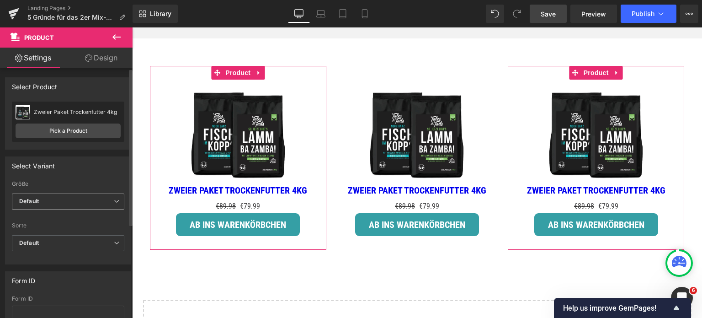
click at [67, 198] on span "Default" at bounding box center [68, 201] width 112 height 16
click at [80, 175] on div "Select Variant auto Größe Default 8kg (4kg + 4kg) 16kg (2x4kg + 2x4kg) Default …" at bounding box center [68, 210] width 126 height 108
click at [77, 243] on span "Default" at bounding box center [68, 243] width 112 height 16
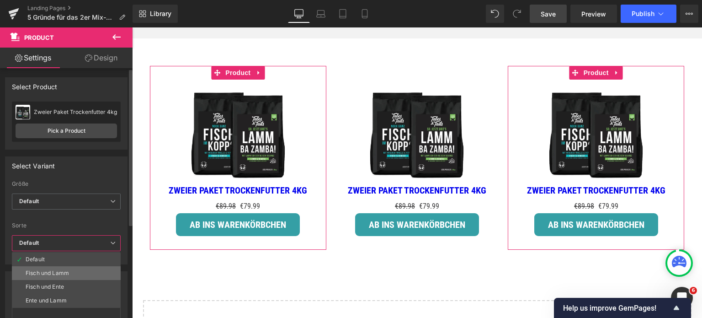
click at [70, 270] on li "Fisch und Lamm" at bounding box center [66, 273] width 109 height 14
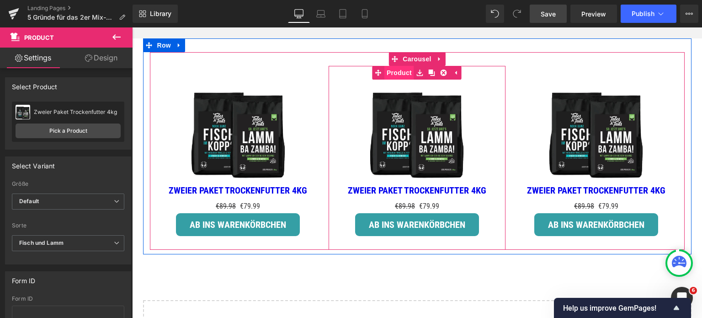
click at [395, 80] on link "Product" at bounding box center [394, 73] width 42 height 14
click at [412, 80] on span "Product" at bounding box center [417, 73] width 30 height 14
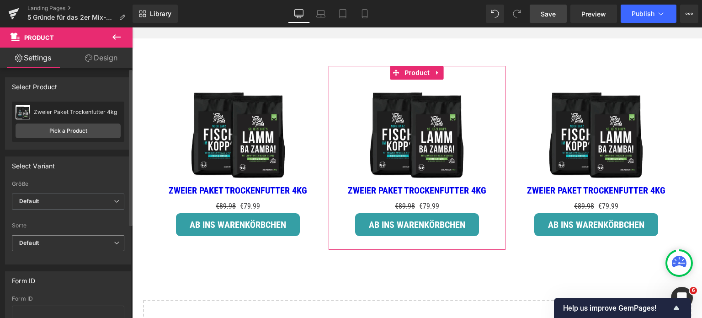
click at [51, 240] on span "Default" at bounding box center [68, 243] width 112 height 16
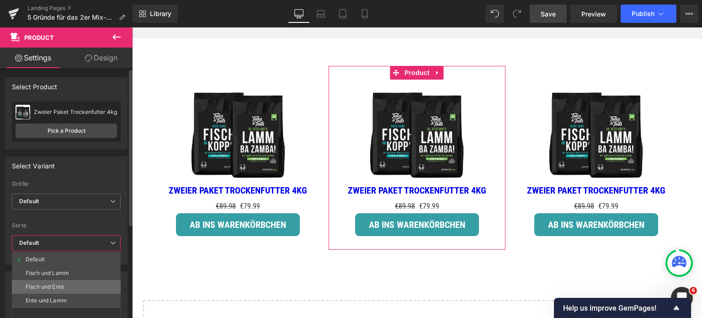
drag, startPoint x: 55, startPoint y: 282, endPoint x: 418, endPoint y: 93, distance: 409.2
click at [55, 282] on li "Fisch und Ente" at bounding box center [66, 287] width 109 height 14
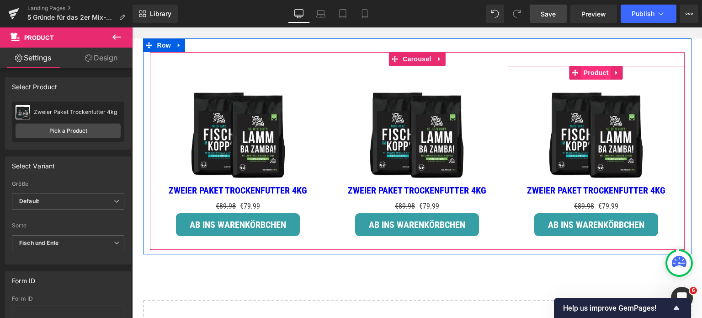
click at [589, 80] on span "Product" at bounding box center [597, 73] width 30 height 14
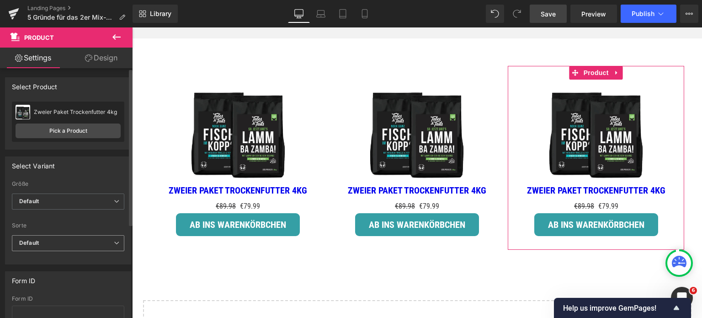
click at [80, 240] on span "Default" at bounding box center [68, 243] width 112 height 16
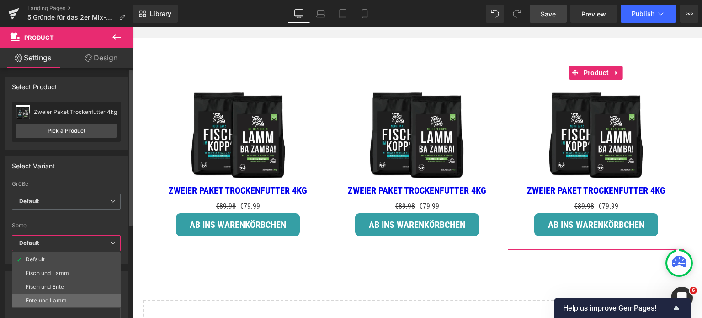
drag, startPoint x: 59, startPoint y: 299, endPoint x: 69, endPoint y: 259, distance: 41.0
click at [59, 299] on div "Ente und Lamm" at bounding box center [46, 300] width 41 height 6
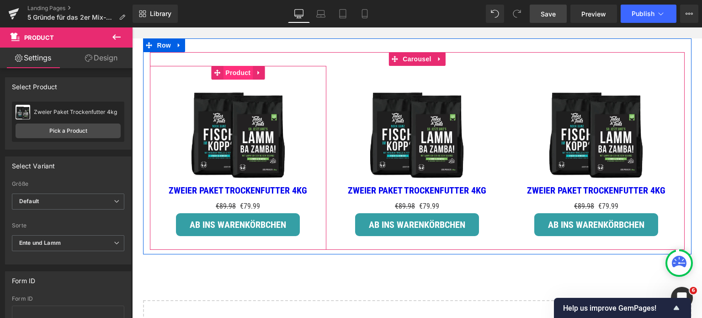
click at [235, 80] on span "Product" at bounding box center [238, 73] width 30 height 14
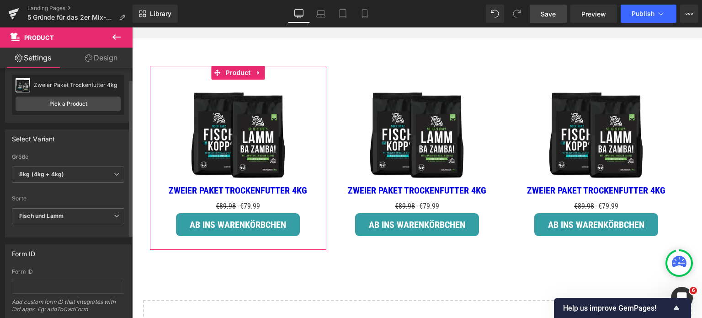
scroll to position [11, 0]
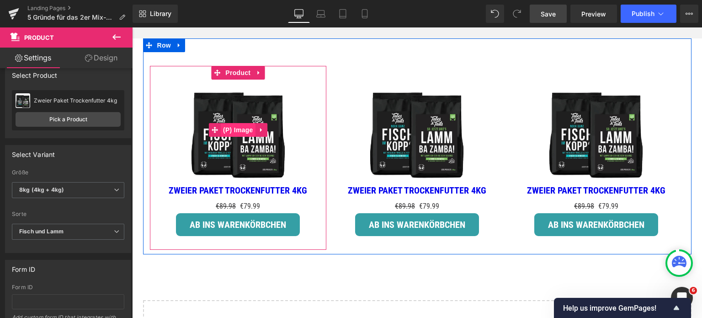
click at [237, 137] on span "(P) Image" at bounding box center [238, 130] width 35 height 14
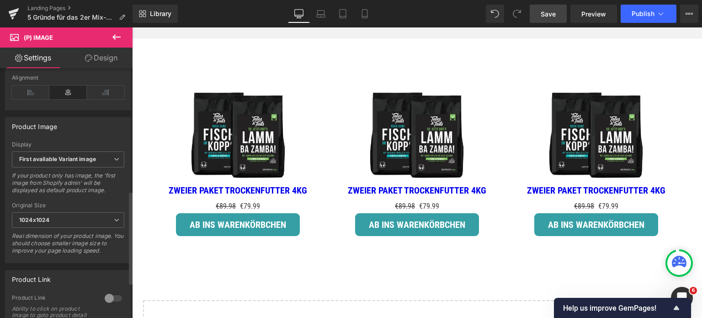
scroll to position [274, 0]
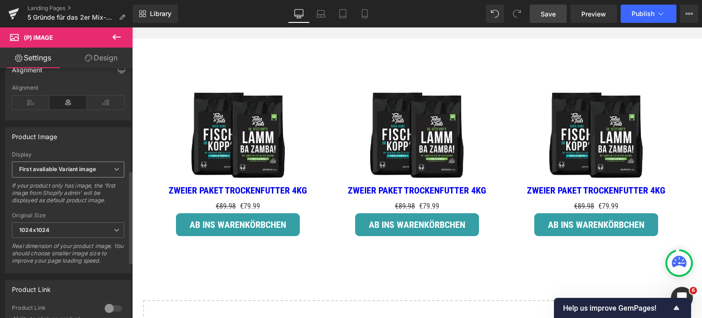
click at [86, 177] on span "First available Variant image" at bounding box center [68, 169] width 112 height 16
click at [116, 268] on div "Real dimension of your product image. You should choose smaller image size to i…" at bounding box center [68, 256] width 112 height 28
click at [114, 172] on icon at bounding box center [116, 168] width 5 height 5
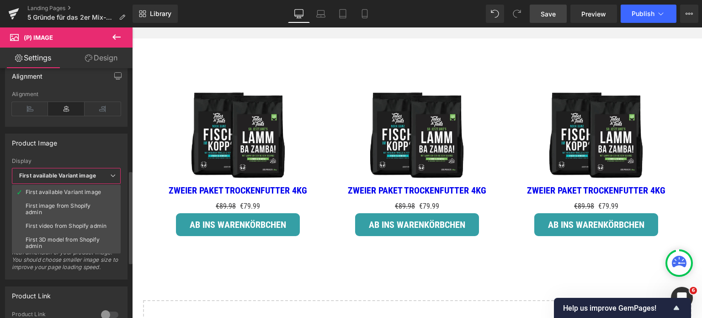
click at [111, 175] on icon at bounding box center [112, 175] width 5 height 5
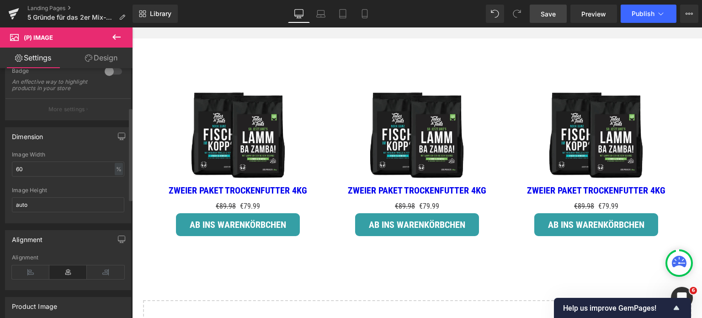
scroll to position [0, 0]
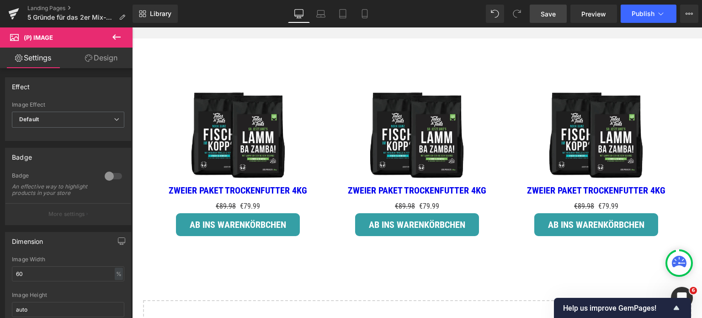
click at [108, 58] on link "Design" at bounding box center [101, 58] width 66 height 21
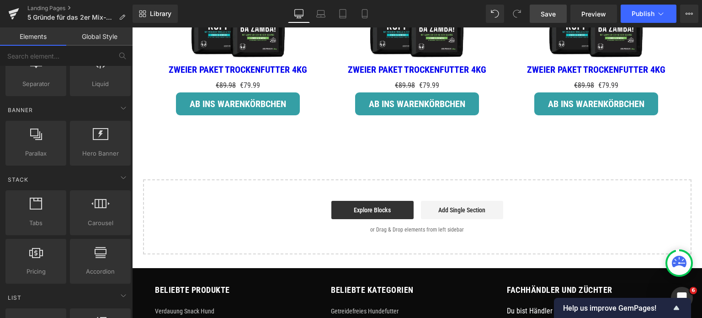
scroll to position [1539, 0]
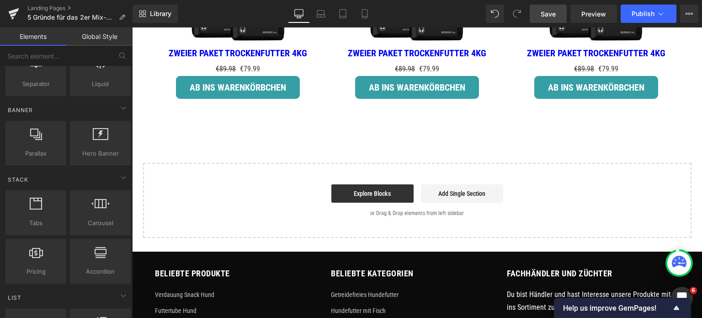
click at [543, 13] on span "Save" at bounding box center [548, 14] width 15 height 10
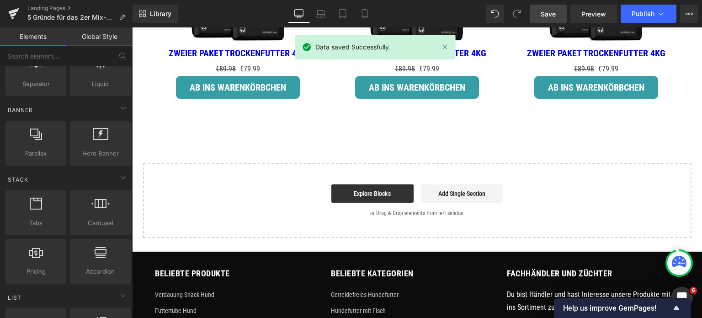
drag, startPoint x: 165, startPoint y: 162, endPoint x: 236, endPoint y: 188, distance: 75.3
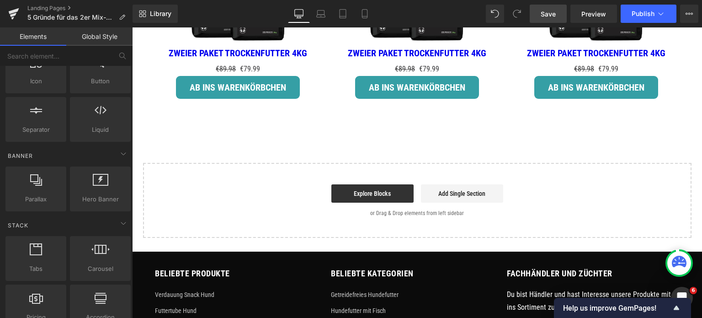
scroll to position [0, 0]
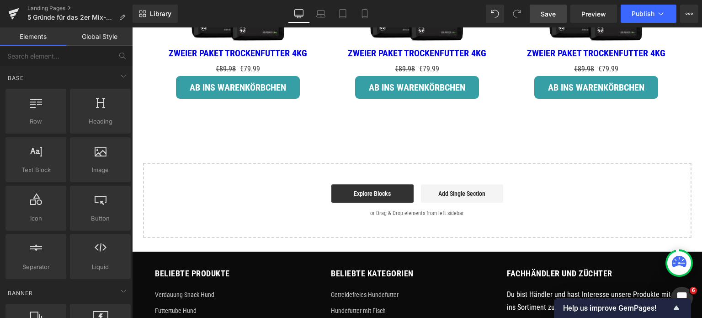
click at [90, 39] on link "Global Style" at bounding box center [99, 36] width 66 height 18
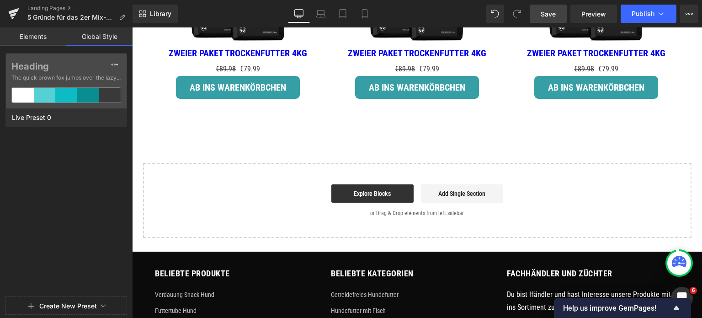
click at [42, 36] on link "Elements" at bounding box center [33, 36] width 66 height 18
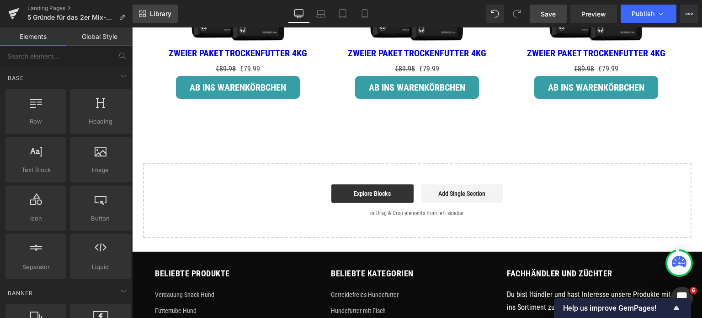
click at [155, 16] on span "Library" at bounding box center [160, 14] width 21 height 8
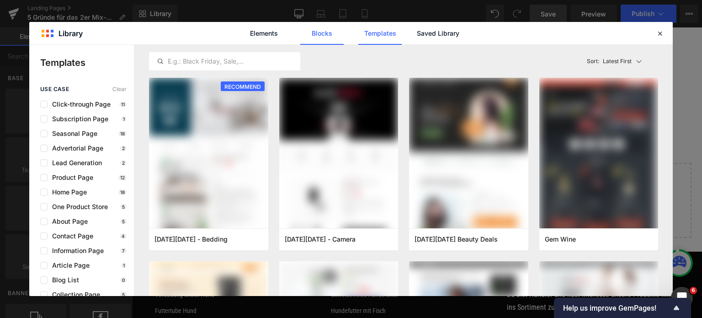
click at [322, 33] on link "Blocks" at bounding box center [321, 33] width 43 height 23
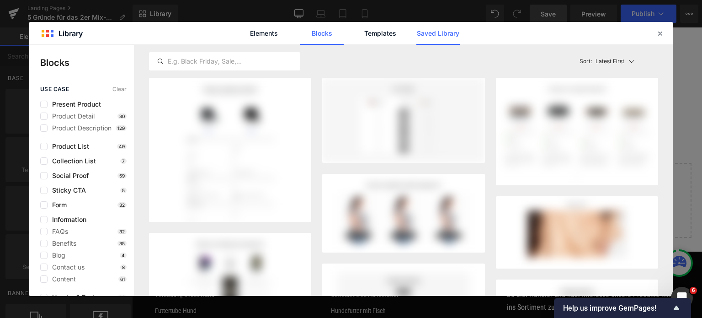
click at [428, 32] on link "Saved Library" at bounding box center [437, 33] width 43 height 23
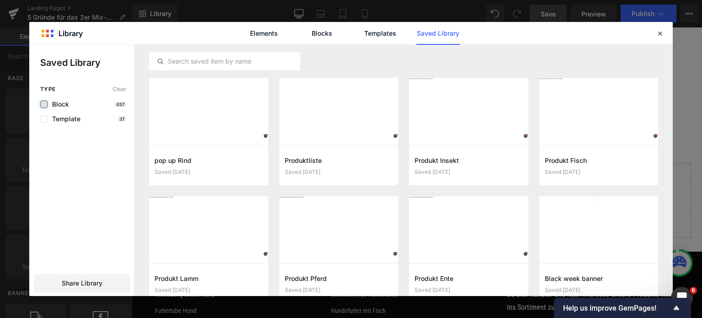
click at [42, 105] on label at bounding box center [43, 104] width 7 height 7
click at [44, 104] on input "checkbox" at bounding box center [44, 104] width 0 height 0
drag, startPoint x: 668, startPoint y: 234, endPoint x: 649, endPoint y: 51, distance: 183.8
click at [649, 51] on div "pop up Rind Saved [DATE] Add to page Produktliste Saved [DATE] Add to page Prod…" at bounding box center [403, 170] width 539 height 251
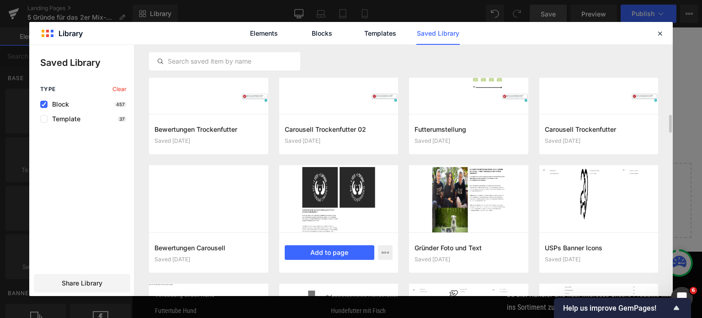
scroll to position [645, 0]
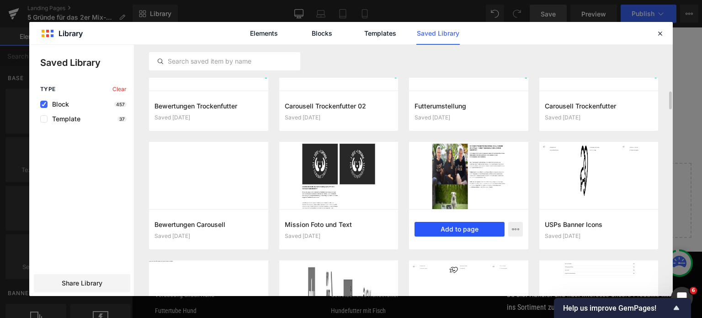
click at [464, 228] on button "Add to page" at bounding box center [460, 229] width 90 height 15
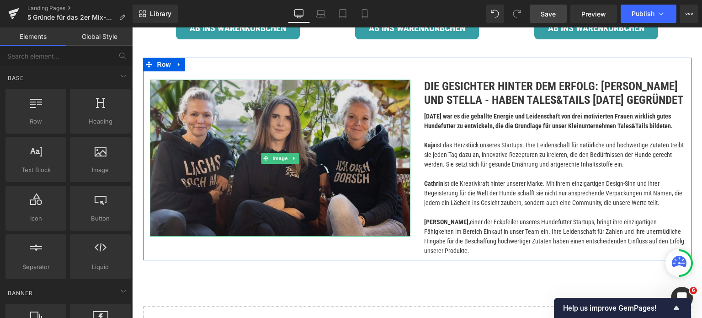
scroll to position [1690, 0]
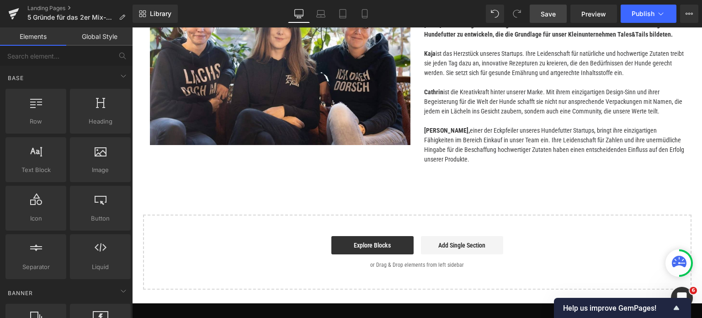
click at [156, 11] on span "Library" at bounding box center [160, 14] width 21 height 8
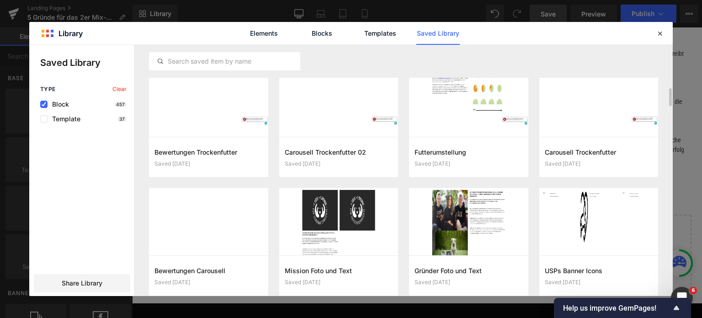
scroll to position [668, 0]
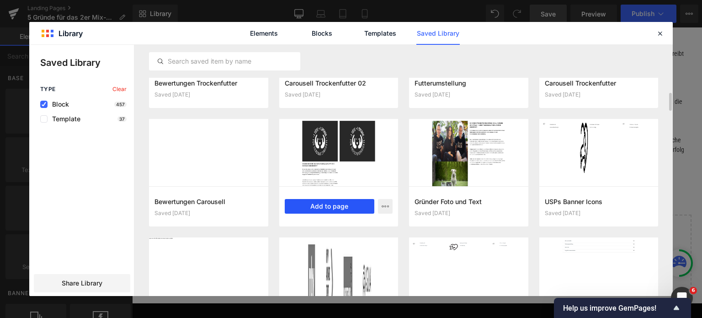
click at [335, 206] on button "Add to page" at bounding box center [330, 206] width 90 height 15
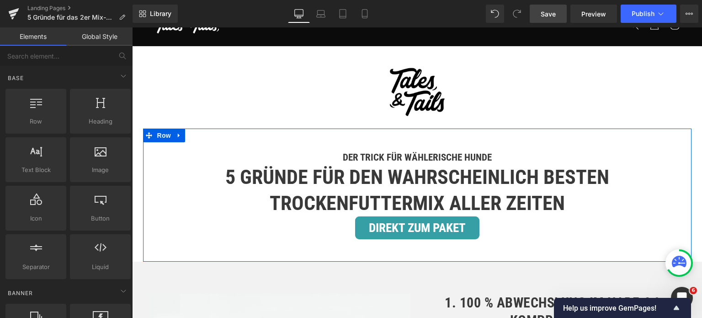
scroll to position [91, 0]
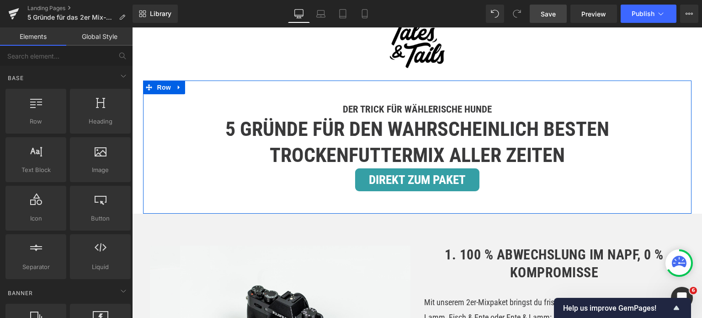
drag, startPoint x: 411, startPoint y: 200, endPoint x: 297, endPoint y: 203, distance: 114.3
click at [411, 191] on div "DIREKT ZUM PAKET Button" at bounding box center [417, 179] width 535 height 23
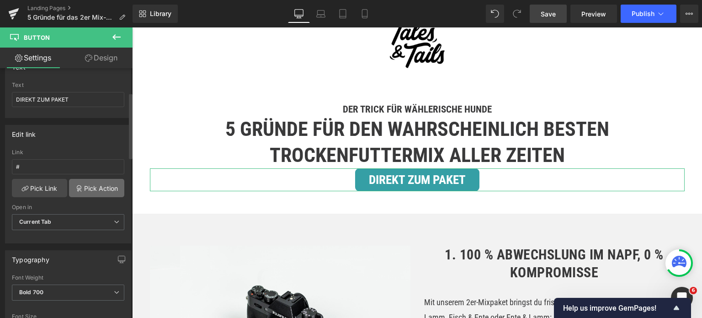
click at [99, 187] on link "Pick Action" at bounding box center [96, 188] width 55 height 18
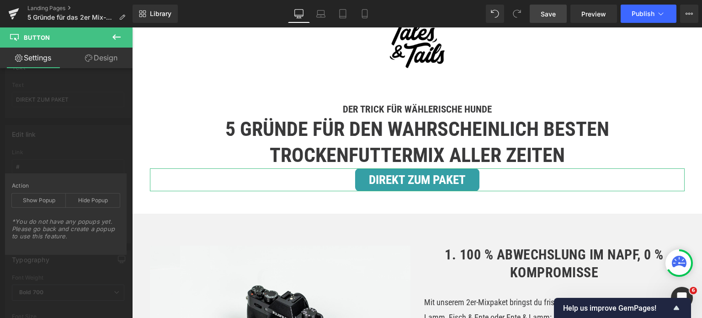
click at [95, 144] on div "Edit link # Link # Pick Link Pick Action Current Tab New Tab Open in Current Ta…" at bounding box center [68, 180] width 137 height 125
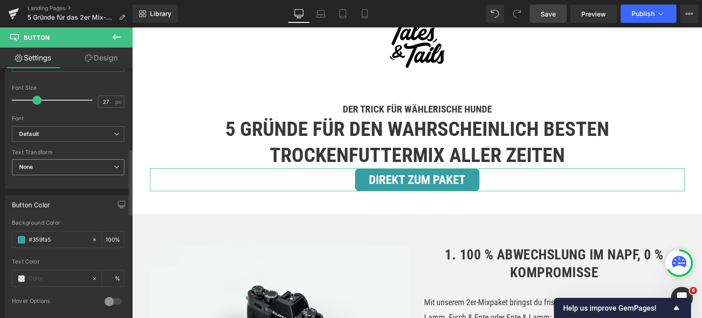
scroll to position [183, 0]
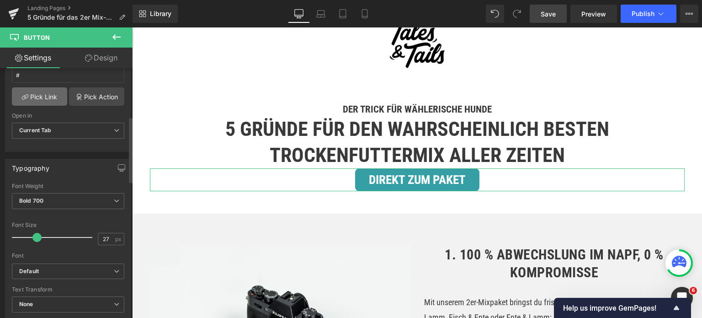
click at [39, 100] on link "Pick Link" at bounding box center [39, 96] width 55 height 18
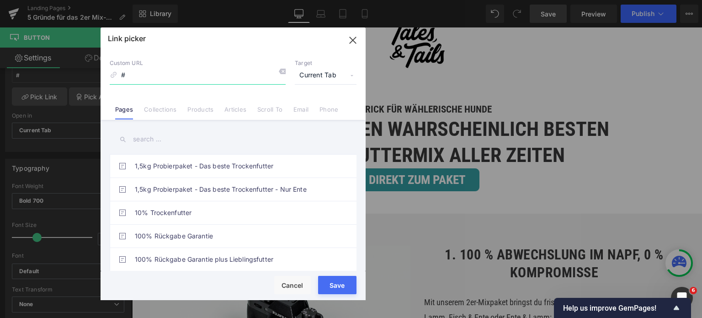
click at [352, 42] on icon "button" at bounding box center [353, 40] width 15 height 15
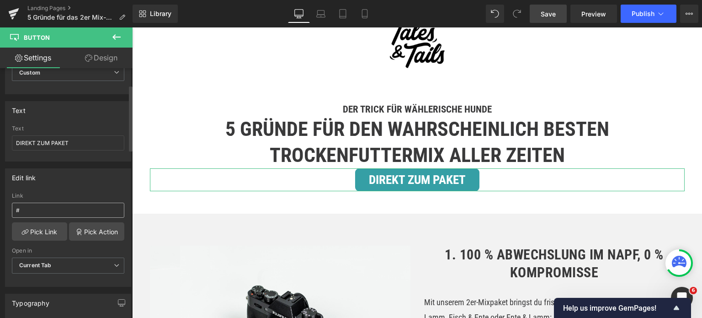
scroll to position [63, 0]
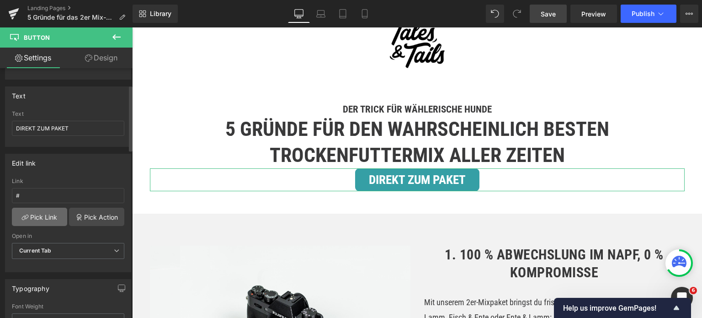
click at [42, 216] on link "Pick Link" at bounding box center [39, 217] width 55 height 18
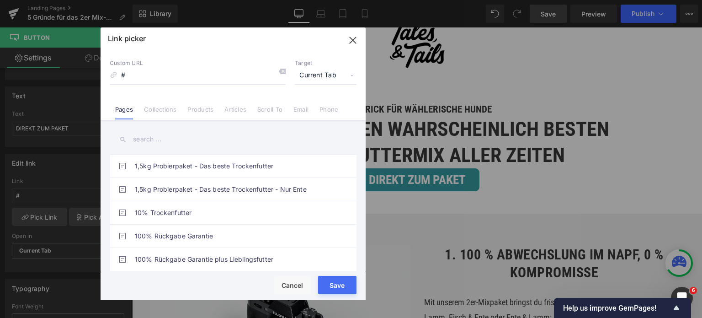
click at [196, 133] on input "text" at bounding box center [233, 139] width 247 height 21
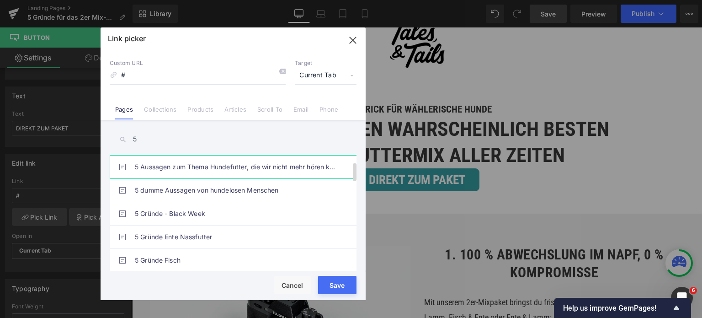
scroll to position [91, 0]
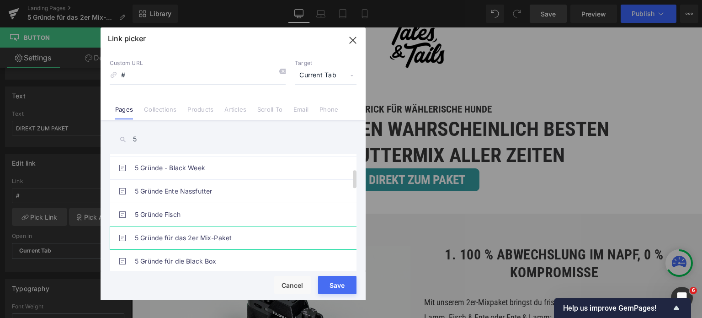
type input "5"
click at [212, 236] on link "5 Gründe für das 2er Mix-Paket" at bounding box center [235, 237] width 201 height 23
type input "/pages/5-gruende-2er-mix"
click at [265, 106] on link "Scroll To" at bounding box center [269, 113] width 25 height 14
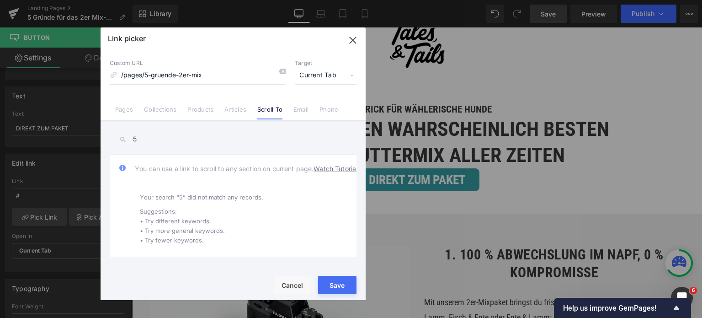
drag, startPoint x: 151, startPoint y: 135, endPoint x: 132, endPoint y: 138, distance: 19.5
click at [132, 138] on input "5" at bounding box center [233, 139] width 247 height 21
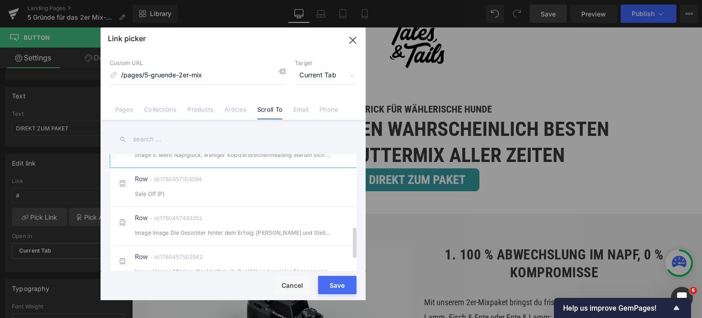
scroll to position [264, 0]
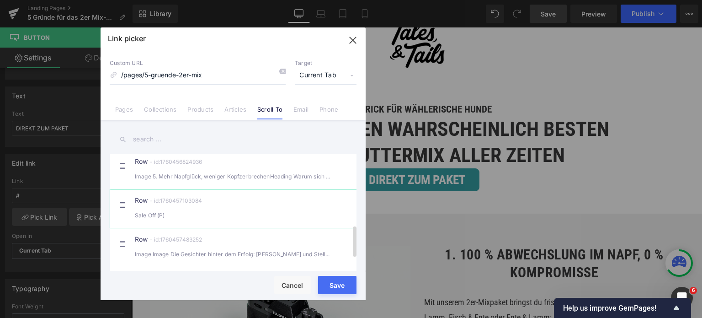
click at [238, 208] on div "Row - id:1760457103084 Sale Off (P)" at bounding box center [247, 208] width 224 height 23
type input "#r-1760457103084"
click at [336, 284] on div "Rendering Content" at bounding box center [351, 282] width 56 height 10
click at [331, 286] on div "Rendering Content" at bounding box center [351, 282] width 56 height 10
drag, startPoint x: 338, startPoint y: 288, endPoint x: 219, endPoint y: 281, distance: 119.6
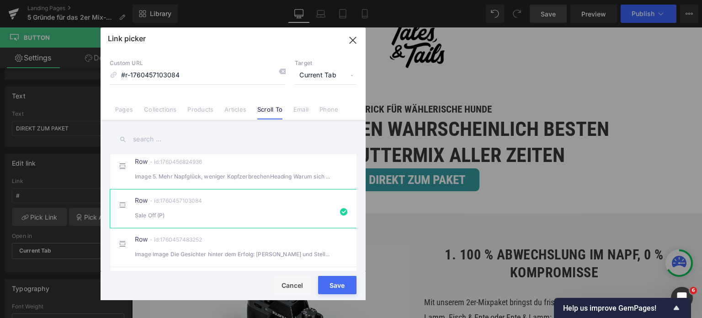
click at [338, 288] on button "Save" at bounding box center [337, 285] width 38 height 18
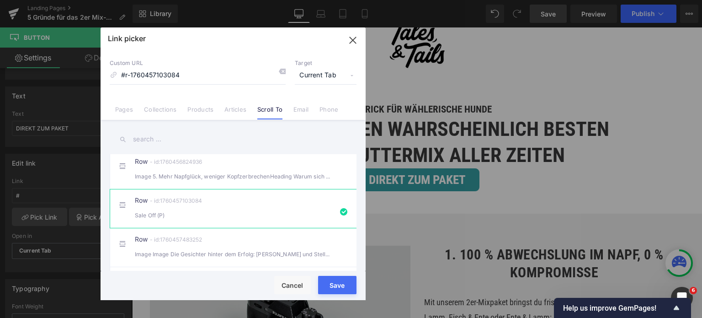
type input "#r-1760457103084"
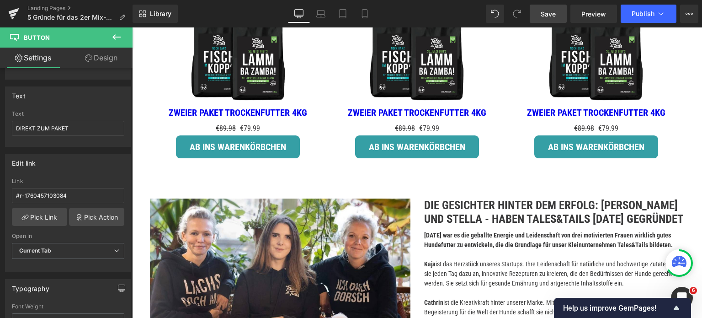
scroll to position [1358, 0]
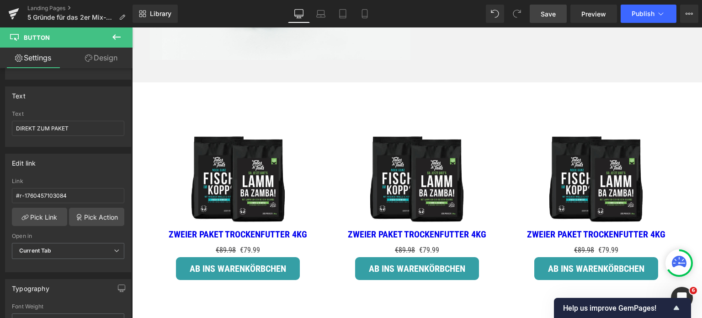
click at [554, 11] on span "Save" at bounding box center [548, 14] width 15 height 10
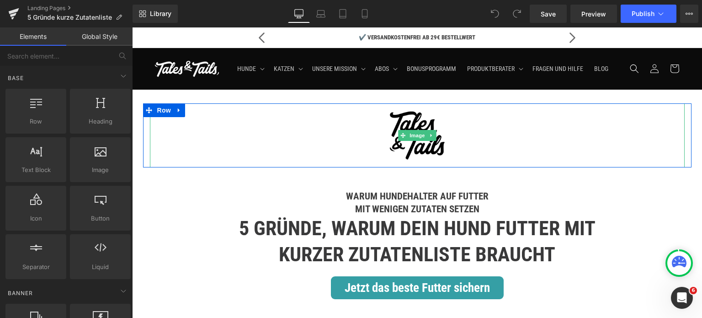
click at [171, 155] on div at bounding box center [417, 135] width 535 height 64
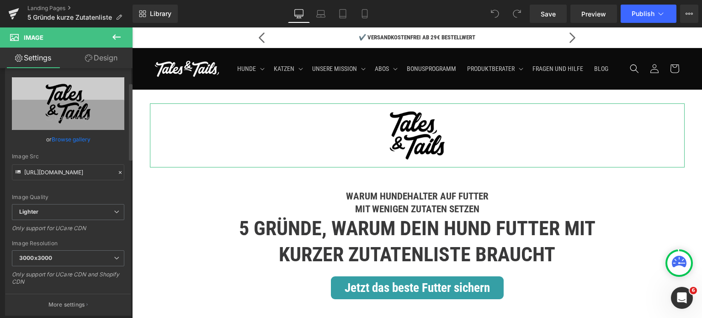
scroll to position [46, 0]
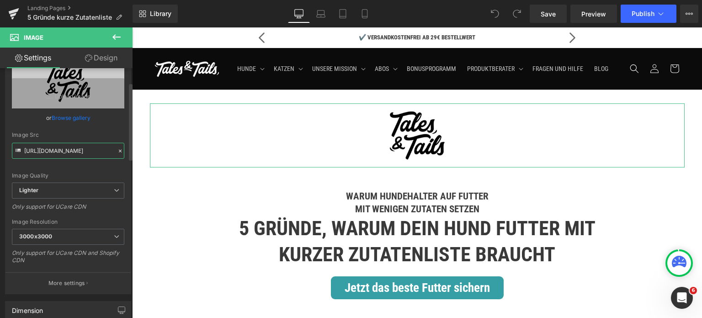
click at [50, 148] on input "[URL][DOMAIN_NAME]" at bounding box center [68, 151] width 112 height 16
click at [56, 149] on input "[URL][DOMAIN_NAME]" at bounding box center [68, 151] width 112 height 16
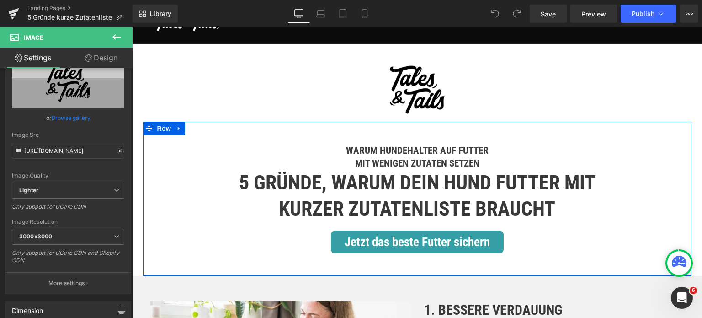
click at [229, 153] on div "Warum Hundehalter auf Futter mit wenigen Zutaten setzen Heading 5 Gründe, warum…" at bounding box center [417, 194] width 549 height 118
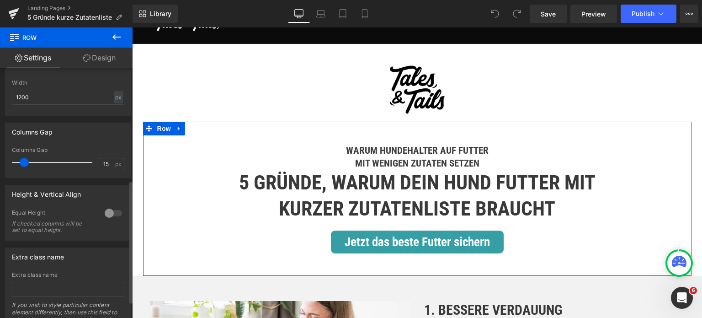
scroll to position [229, 0]
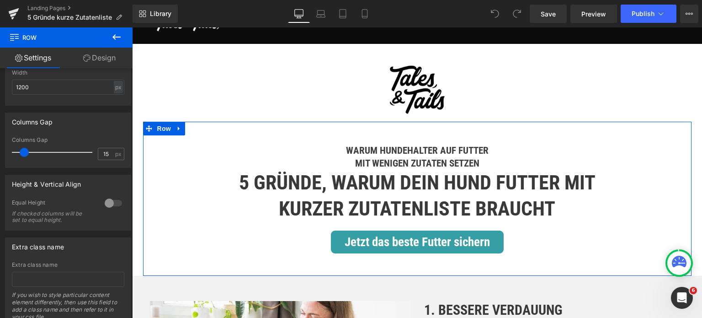
drag, startPoint x: 102, startPoint y: 53, endPoint x: 100, endPoint y: 123, distance: 69.1
click at [102, 53] on link "Design" at bounding box center [99, 58] width 66 height 21
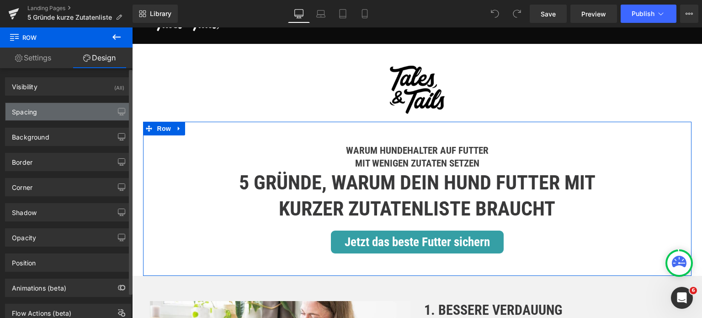
click at [72, 111] on div "Spacing" at bounding box center [67, 111] width 125 height 17
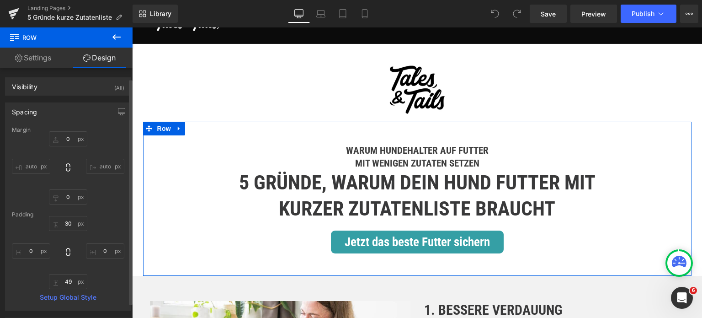
scroll to position [46, 0]
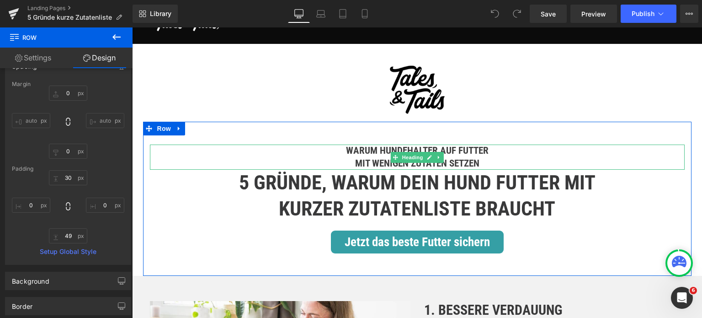
click at [326, 168] on h5 "Warum Hundehalter auf Futter mit wenigen Zutaten setzen" at bounding box center [417, 156] width 535 height 25
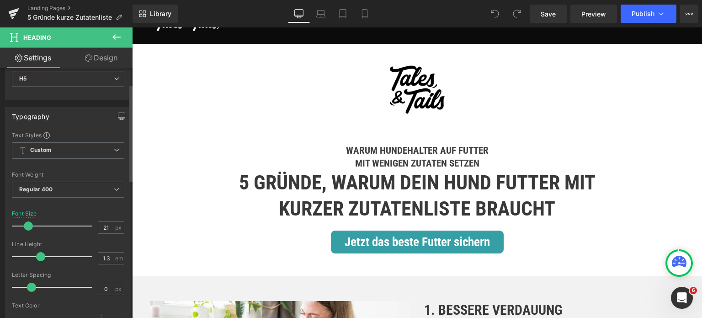
scroll to position [0, 0]
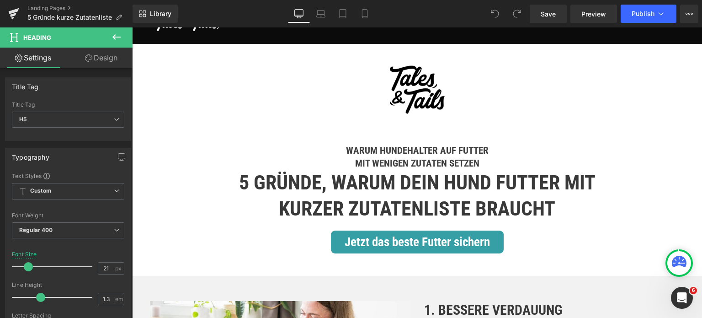
click at [99, 56] on link "Design" at bounding box center [101, 58] width 66 height 21
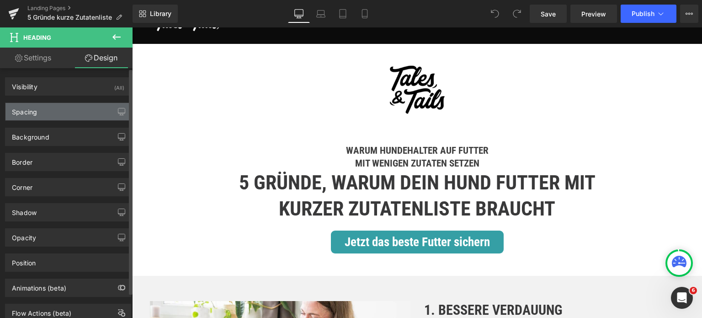
click at [66, 109] on div "Spacing" at bounding box center [67, 111] width 125 height 17
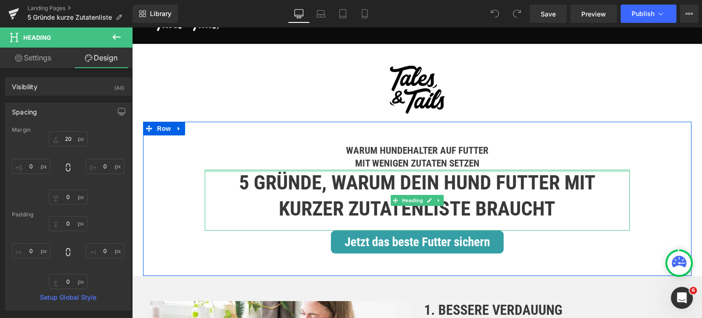
click at [269, 172] on div at bounding box center [417, 171] width 425 height 2
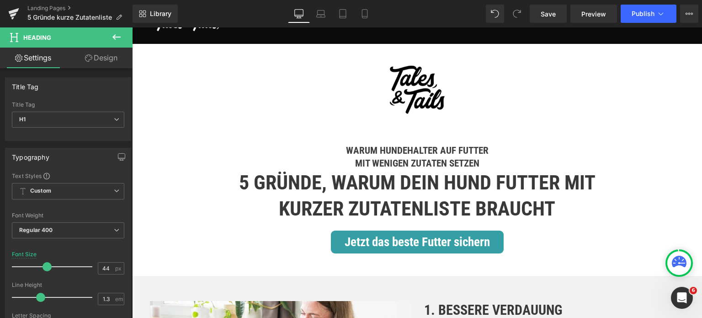
click at [104, 61] on link "Design" at bounding box center [101, 58] width 66 height 21
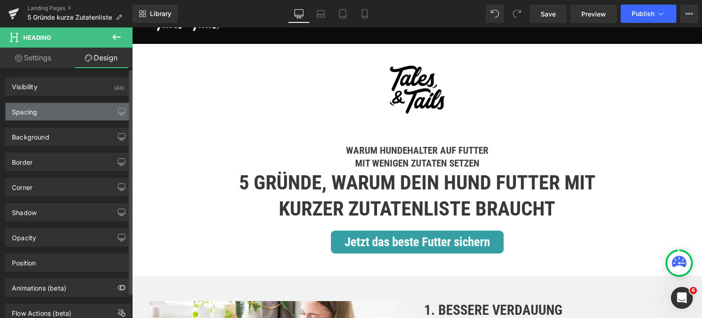
click at [67, 115] on div "Spacing" at bounding box center [67, 111] width 125 height 17
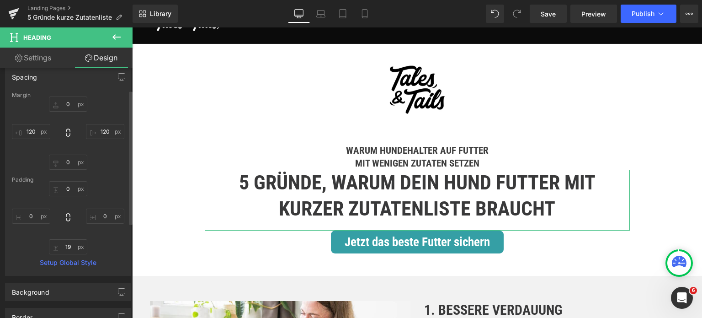
scroll to position [35, 0]
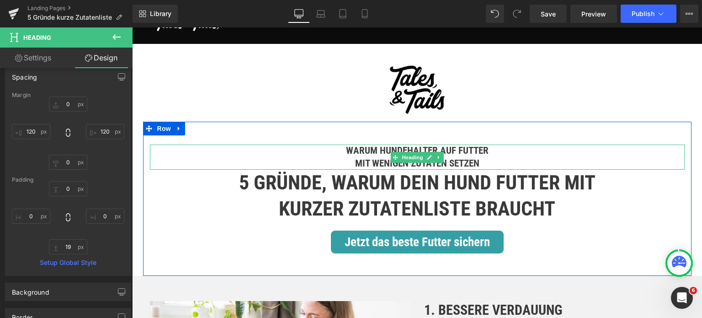
click at [346, 168] on b "Warum Hundehalter auf Futter mit wenigen Zutaten setzen" at bounding box center [417, 156] width 143 height 23
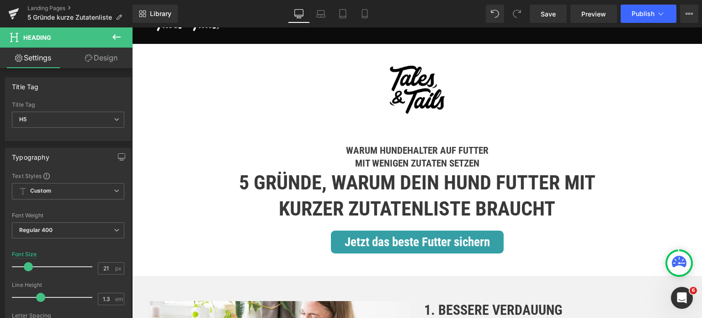
click at [101, 61] on link "Design" at bounding box center [101, 58] width 66 height 21
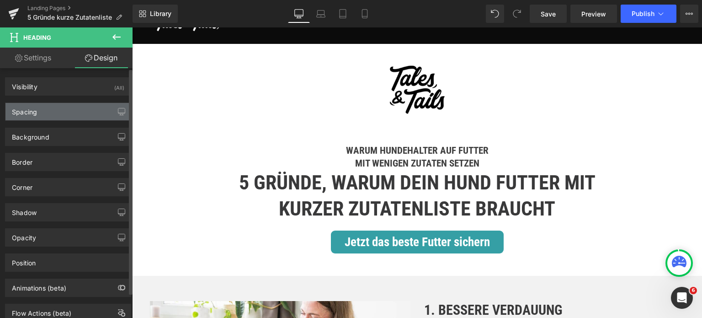
click at [37, 111] on div "Spacing" at bounding box center [67, 111] width 125 height 17
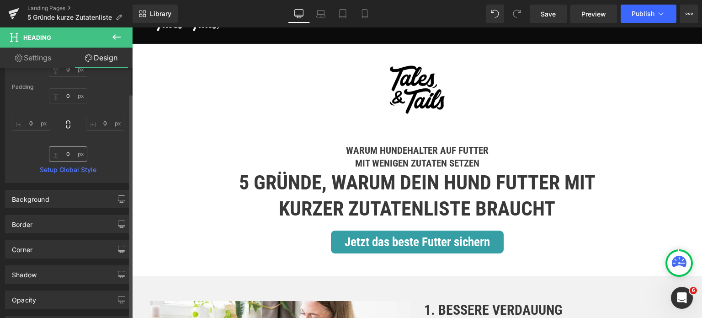
scroll to position [137, 0]
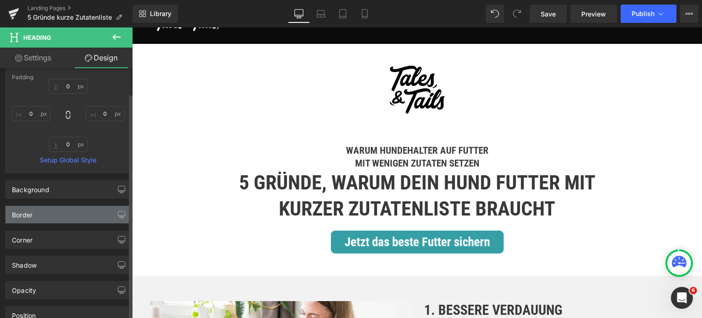
click at [56, 212] on div "Border" at bounding box center [67, 214] width 125 height 17
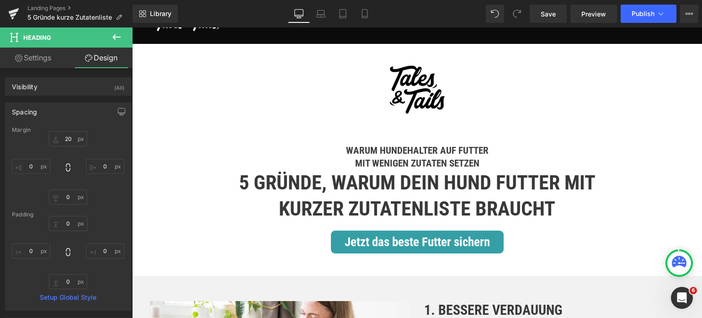
scroll to position [0, 0]
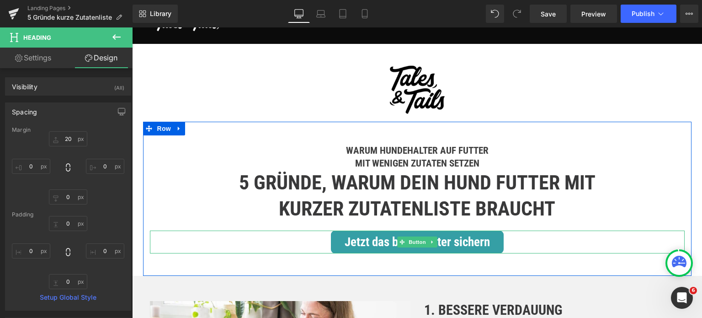
click at [300, 253] on div "Jetzt das beste Futter sichern" at bounding box center [417, 241] width 535 height 23
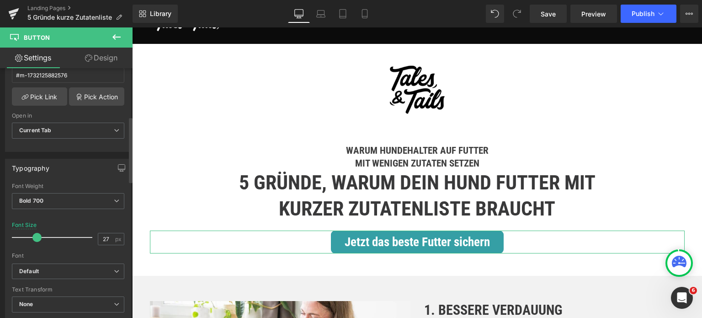
scroll to position [46, 0]
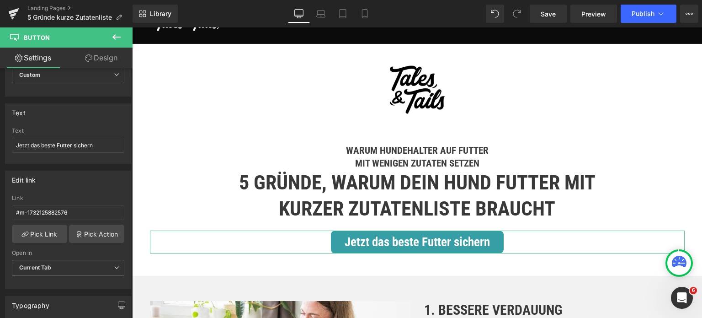
click at [105, 60] on link "Design" at bounding box center [101, 58] width 66 height 21
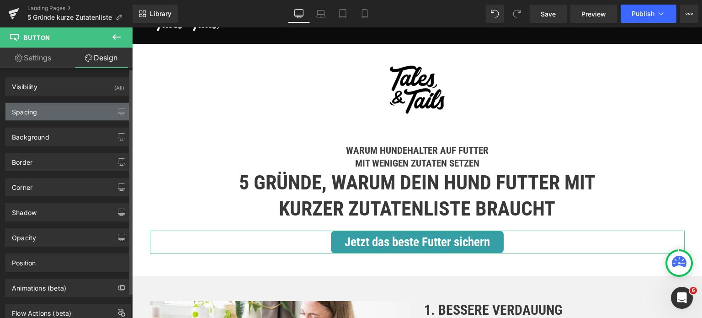
click at [63, 115] on div "Spacing" at bounding box center [67, 111] width 125 height 17
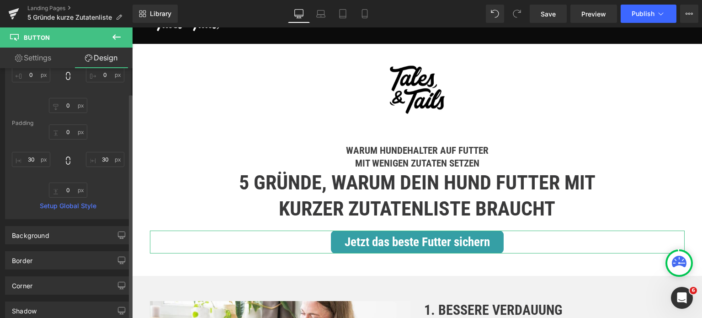
scroll to position [0, 0]
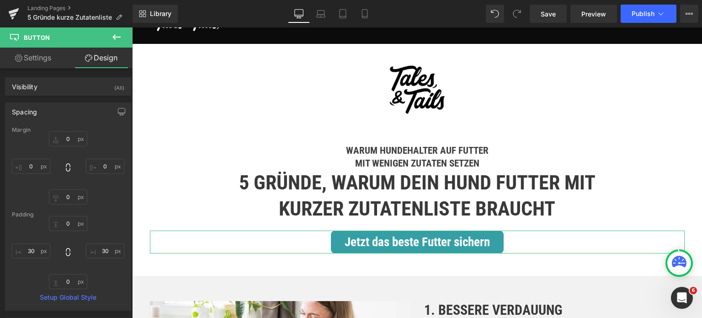
click at [30, 61] on link "Settings" at bounding box center [33, 58] width 66 height 21
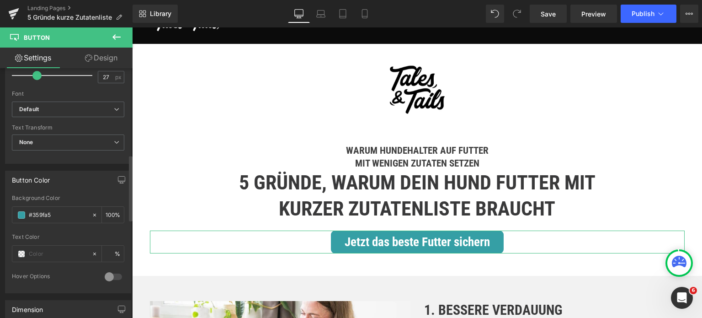
scroll to position [366, 0]
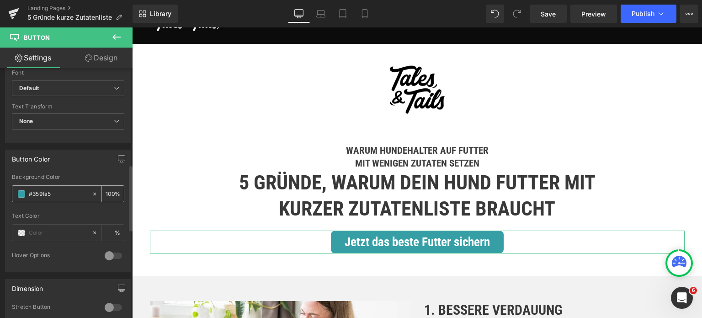
drag, startPoint x: 53, startPoint y: 192, endPoint x: 21, endPoint y: 197, distance: 32.0
click at [21, 197] on div "#359fa5" at bounding box center [51, 194] width 79 height 16
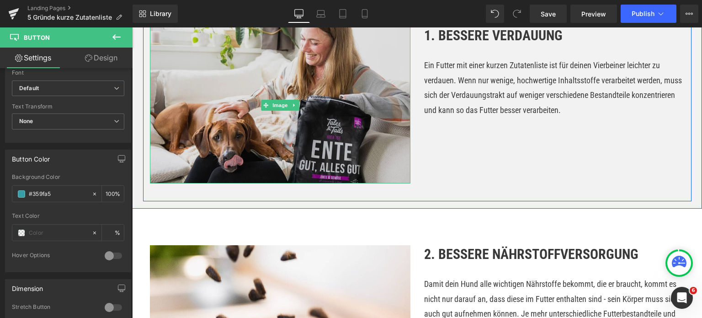
scroll to position [274, 0]
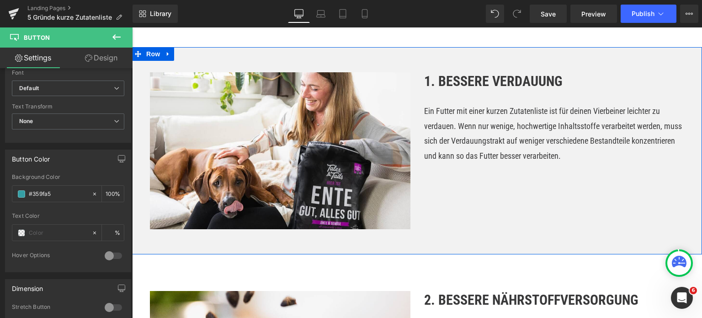
click at [136, 89] on div "Image 1. Bessere Verdauung Heading Ein Futter mit einer kurzen Zutatenliste ist…" at bounding box center [417, 150] width 570 height 193
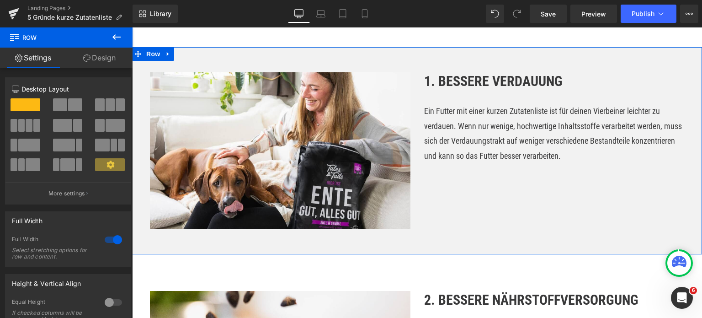
click at [112, 60] on link "Design" at bounding box center [99, 58] width 66 height 21
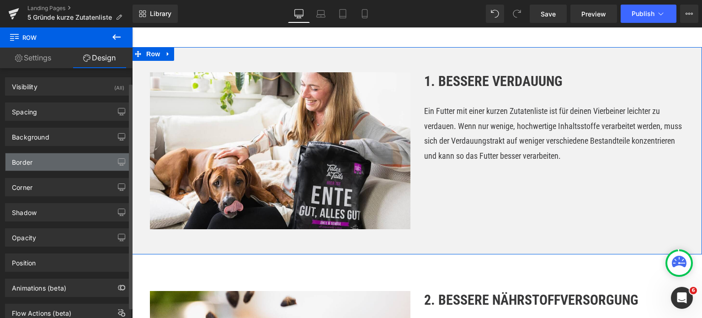
scroll to position [27, 0]
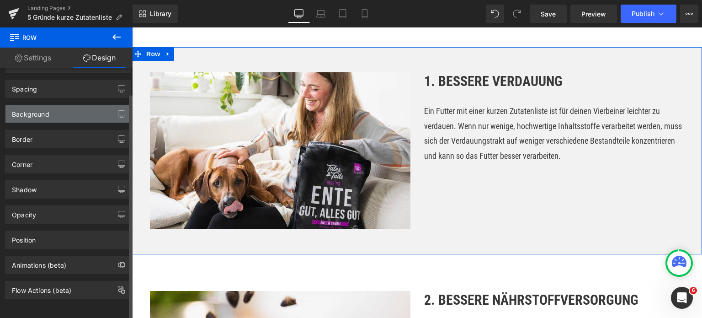
click at [42, 110] on div "Background" at bounding box center [30, 111] width 37 height 13
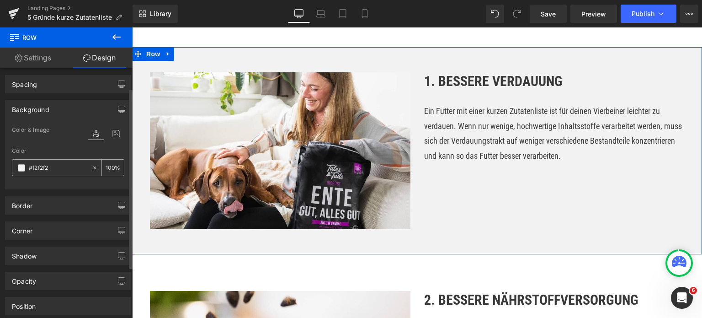
type input "#f2f2f2"
click at [82, 80] on div "Spacing" at bounding box center [67, 83] width 125 height 17
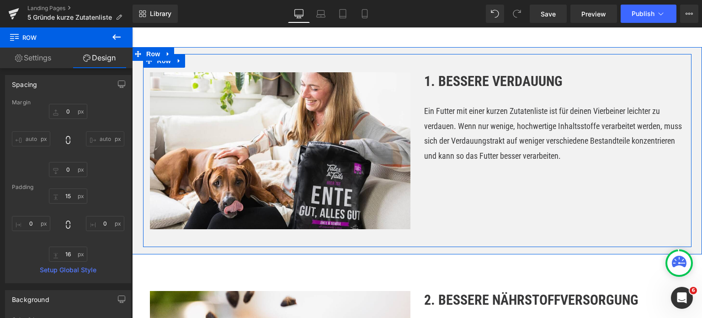
click at [443, 112] on div "1. Bessere Verdauung Heading Ein Futter mit einer kurzen Zutatenliste ist für d…" at bounding box center [554, 125] width 274 height 106
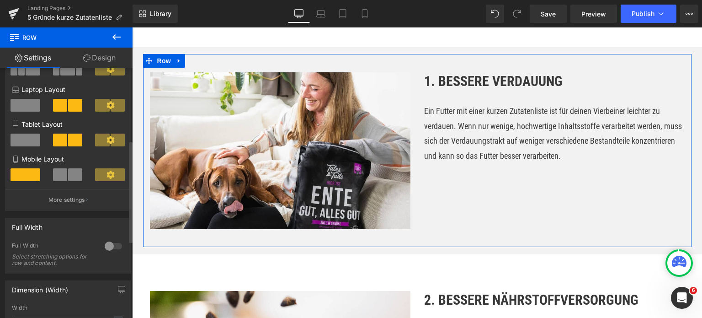
scroll to position [46, 0]
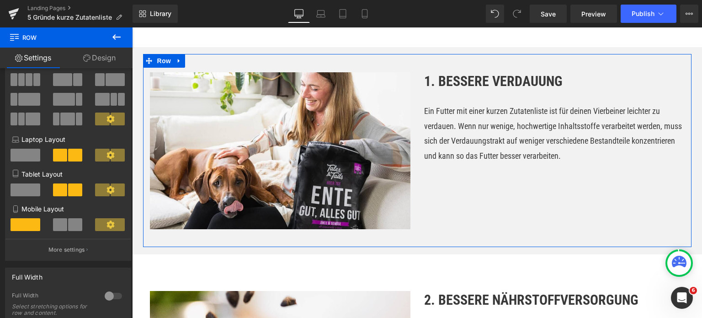
click at [100, 59] on link "Design" at bounding box center [99, 58] width 66 height 21
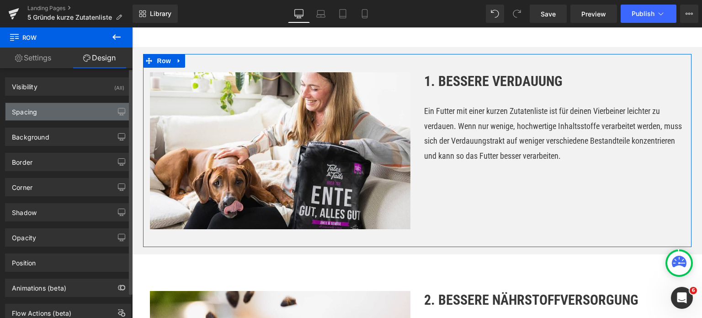
click at [63, 114] on div "Spacing" at bounding box center [67, 111] width 125 height 17
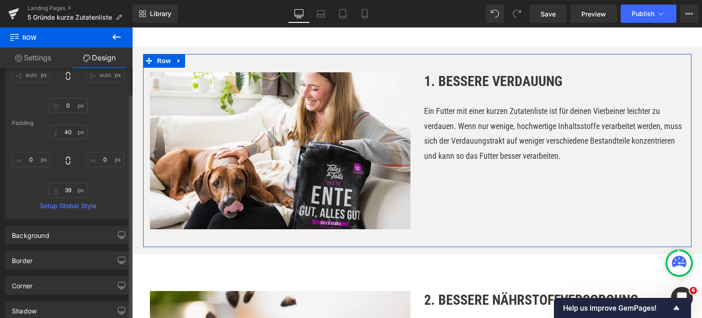
scroll to position [137, 0]
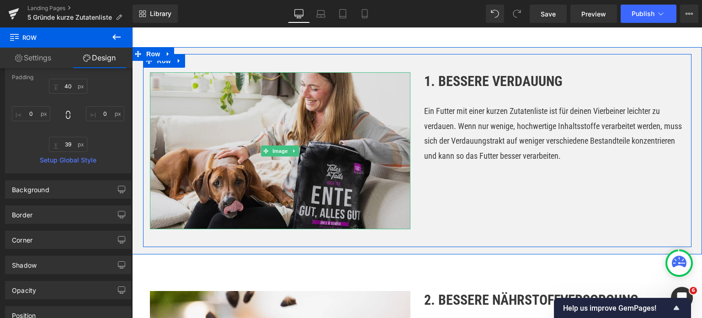
click at [208, 102] on img at bounding box center [280, 150] width 261 height 157
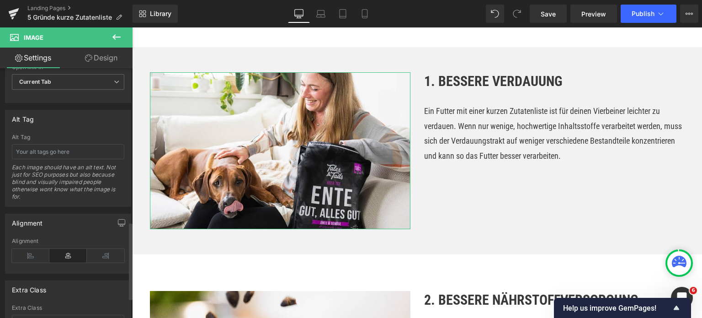
scroll to position [560, 0]
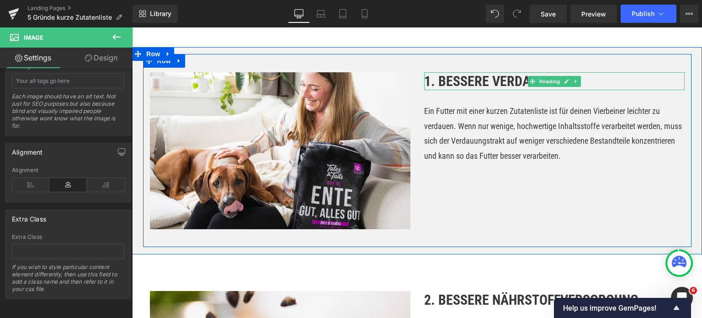
click at [448, 89] on strong "1. Bessere Verdauung" at bounding box center [493, 81] width 139 height 16
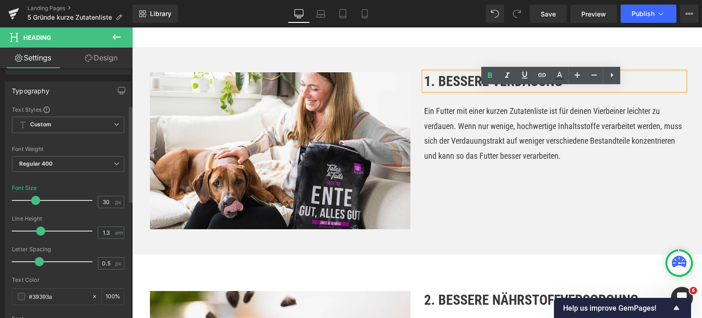
scroll to position [137, 0]
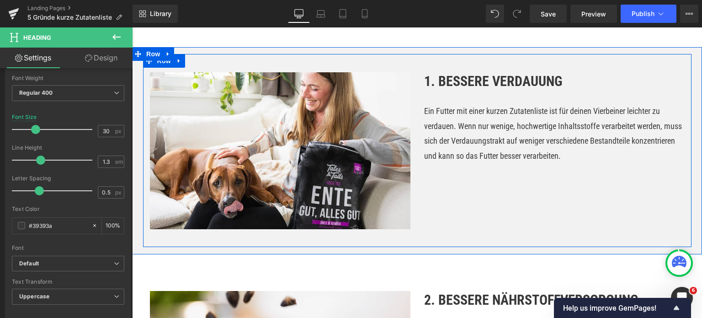
click at [482, 133] on p "Ein Futter mit einer kurzen Zutatenliste ist für deinen Vierbeiner leichter zu …" at bounding box center [554, 133] width 261 height 59
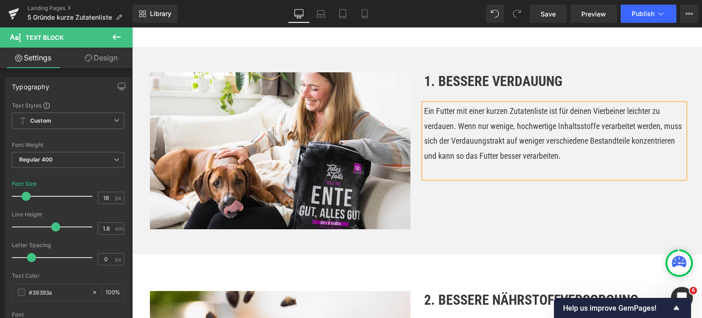
click at [105, 61] on link "Design" at bounding box center [101, 58] width 66 height 21
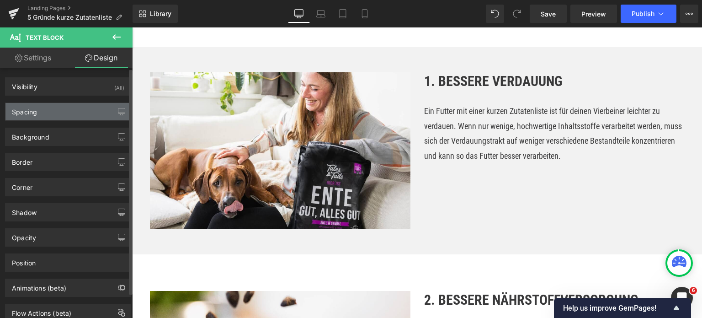
click at [49, 106] on div "Spacing" at bounding box center [67, 111] width 125 height 17
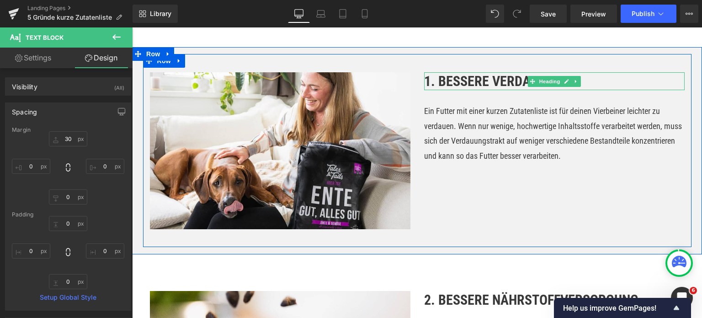
click at [459, 89] on strong "1. Bessere Verdauung" at bounding box center [493, 81] width 139 height 16
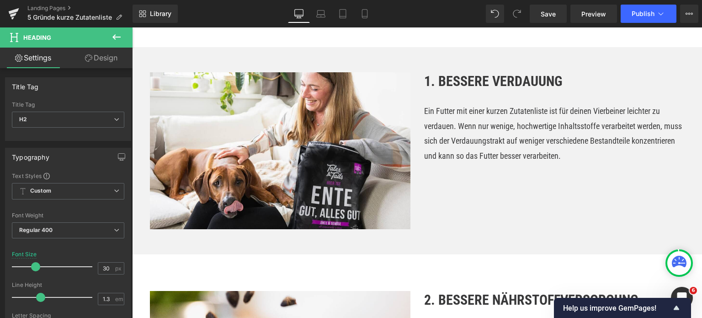
click at [101, 55] on link "Design" at bounding box center [101, 58] width 66 height 21
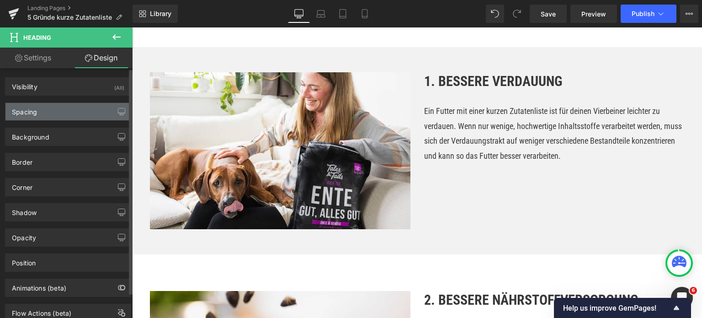
click at [48, 109] on div "Spacing" at bounding box center [67, 111] width 125 height 17
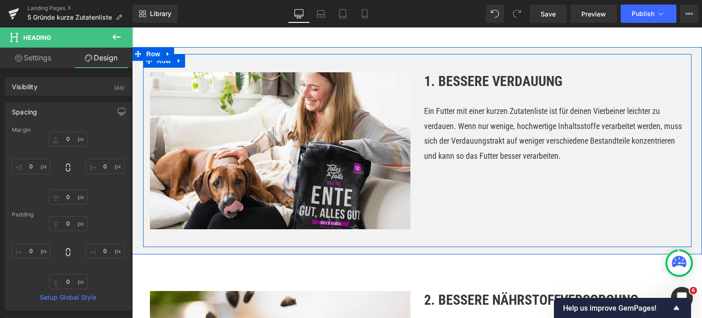
click at [464, 135] on p "Ein Futter mit einer kurzen Zutatenliste ist für deinen Vierbeiner leichter zu …" at bounding box center [554, 133] width 261 height 59
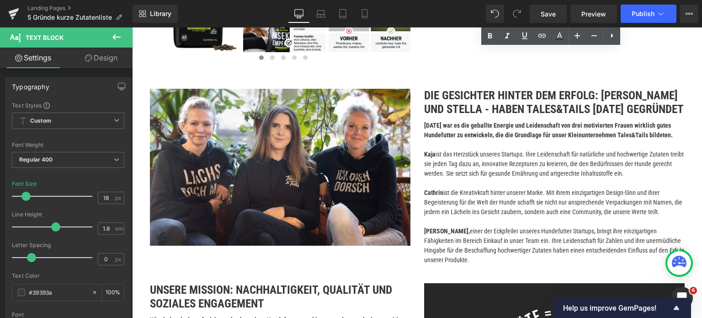
scroll to position [2926, 0]
